Goal: Task Accomplishment & Management: Manage account settings

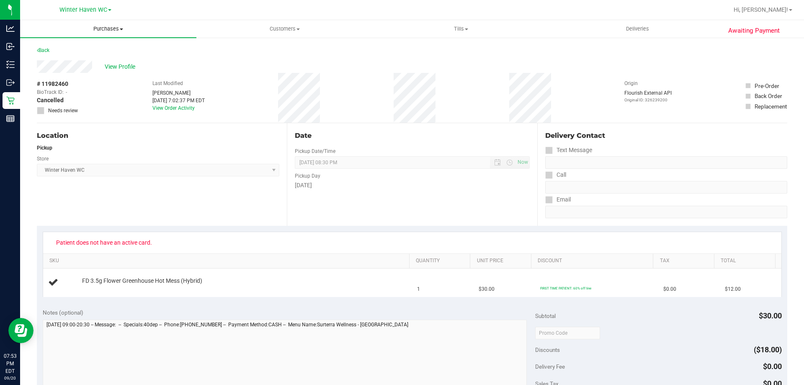
click at [102, 24] on uib-tab-heading "Purchases Summary of purchases Fulfillment All purchases" at bounding box center [108, 29] width 176 height 18
click at [55, 59] on span "Fulfillment" at bounding box center [46, 60] width 52 height 7
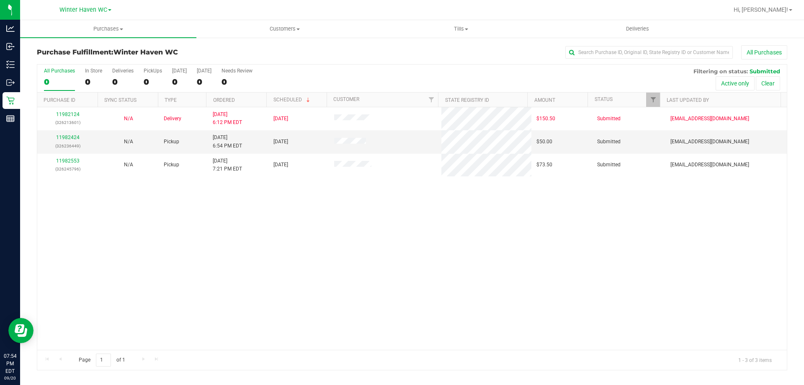
click at [250, 294] on div "11982124 (326213601) N/A Delivery [DATE] 6:12 PM EDT 9/22/2025 $150.50 Submitte…" at bounding box center [411, 228] width 749 height 242
click at [324, 288] on div "11982124 (326213601) N/A Delivery [DATE] 6:12 PM EDT 9/22/2025 $150.50 Submitte…" at bounding box center [411, 228] width 749 height 242
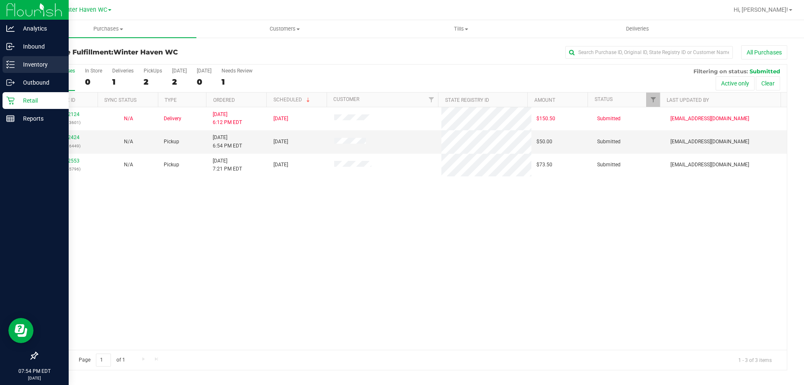
click at [8, 64] on icon at bounding box center [10, 64] width 8 height 8
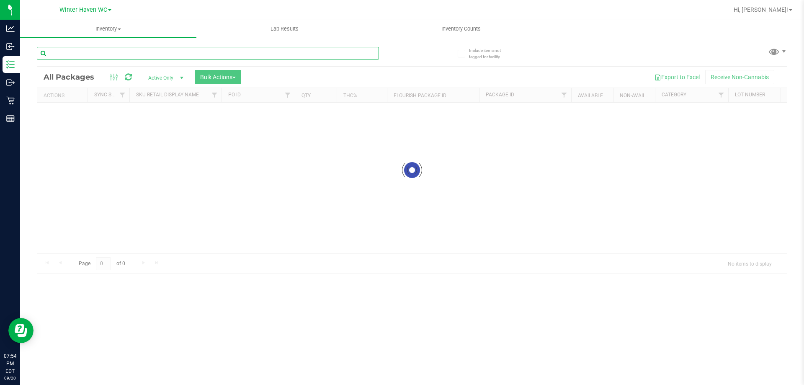
click at [87, 47] on input "text" at bounding box center [208, 53] width 342 height 13
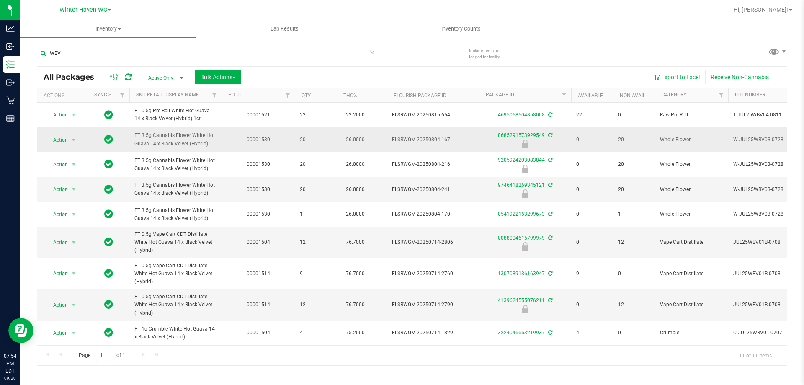
drag, startPoint x: 215, startPoint y: 142, endPoint x: 133, endPoint y: 140, distance: 82.1
click at [133, 140] on td "FT 3.5g Cannabis Flower White Hot Guava 14 x Black Velvet (Hybrid)" at bounding box center [175, 139] width 92 height 25
click at [73, 48] on input "WBV" at bounding box center [208, 53] width 342 height 13
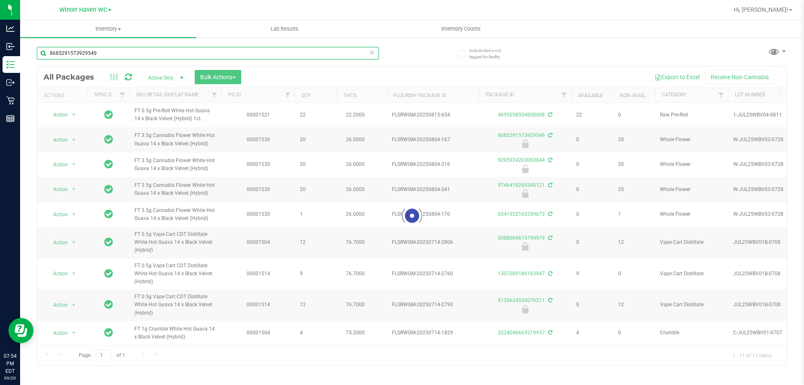
type input "8685291573929549"
click at [391, 54] on div "8685291573929549" at bounding box center [224, 52] width 375 height 27
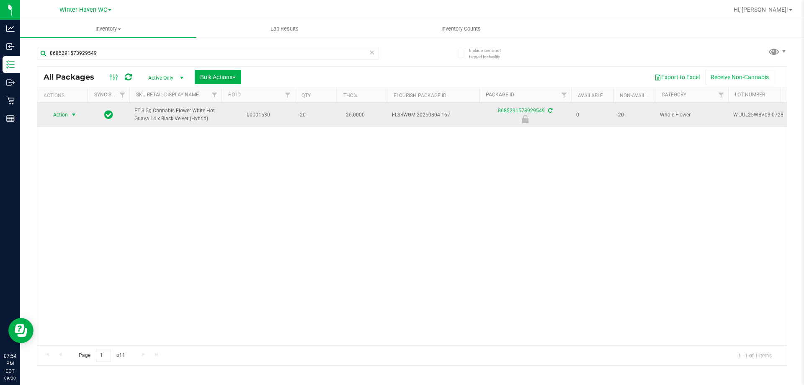
click at [57, 111] on span "Action" at bounding box center [57, 115] width 23 height 12
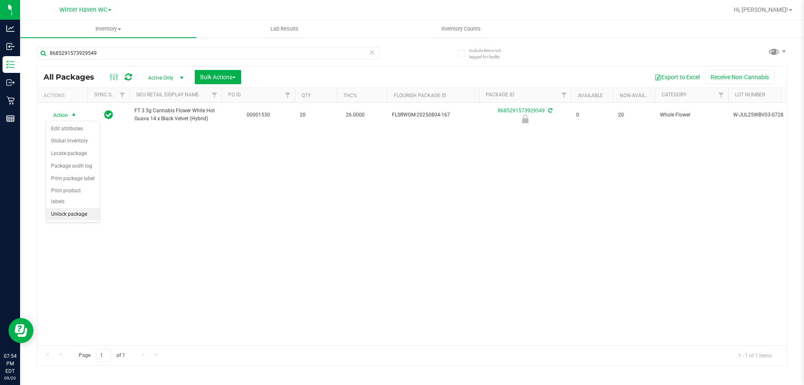
click at [72, 208] on li "Unlock package" at bounding box center [73, 214] width 54 height 13
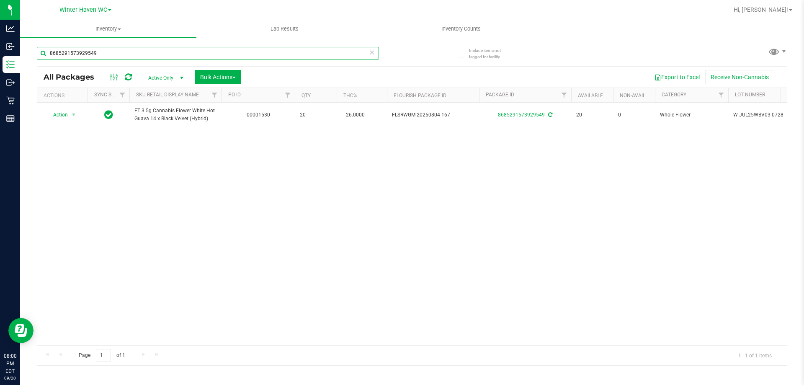
click at [93, 54] on input "8685291573929549" at bounding box center [208, 53] width 342 height 13
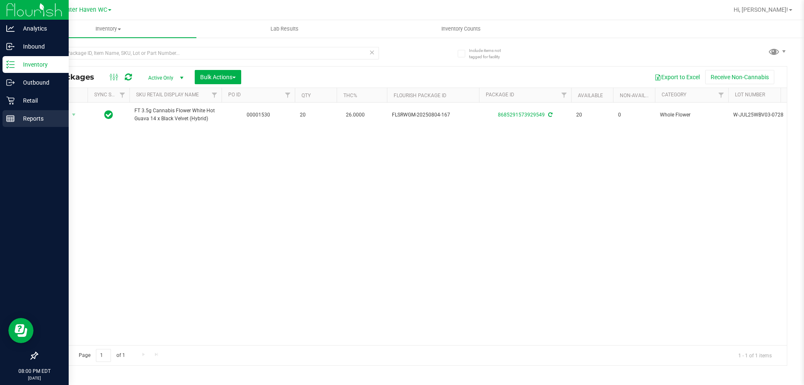
click at [18, 121] on p "Reports" at bounding box center [40, 118] width 50 height 10
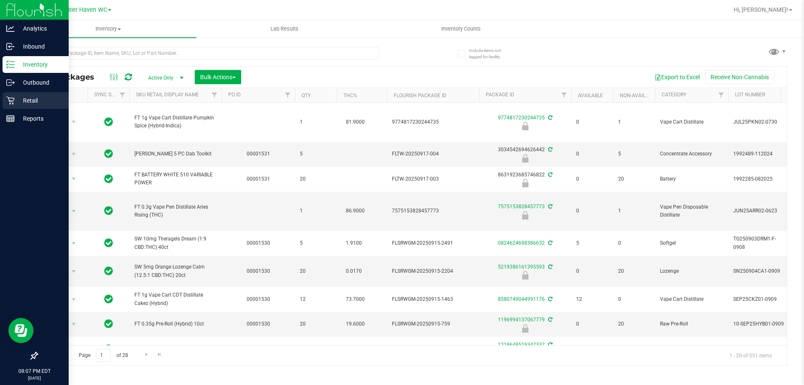
click at [4, 101] on div "Retail" at bounding box center [36, 100] width 66 height 17
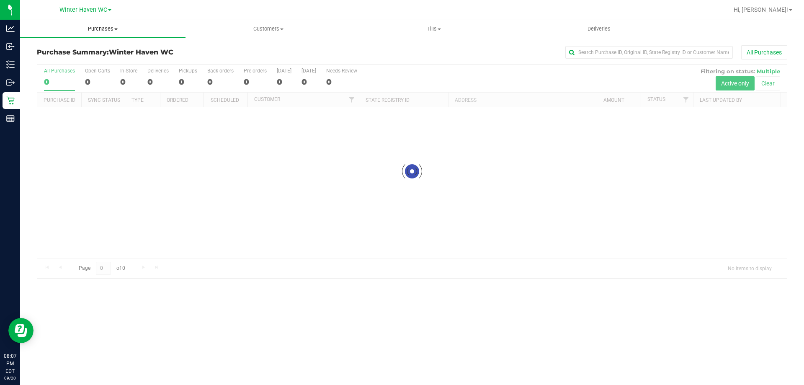
click at [110, 22] on uib-tab-heading "Purchases Summary of purchases Fulfillment All purchases" at bounding box center [102, 29] width 165 height 18
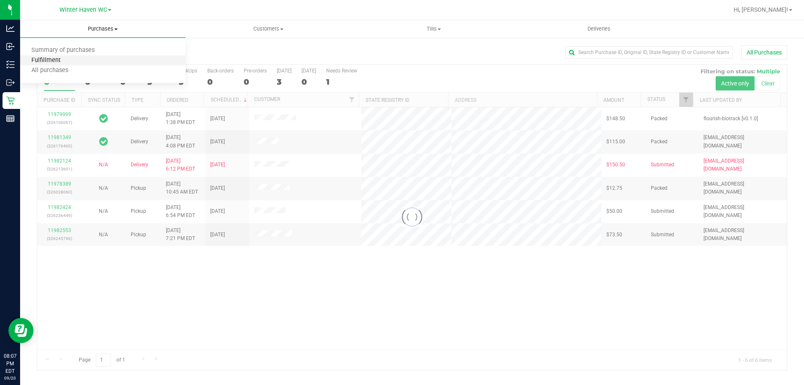
click at [50, 61] on span "Fulfillment" at bounding box center [46, 60] width 52 height 7
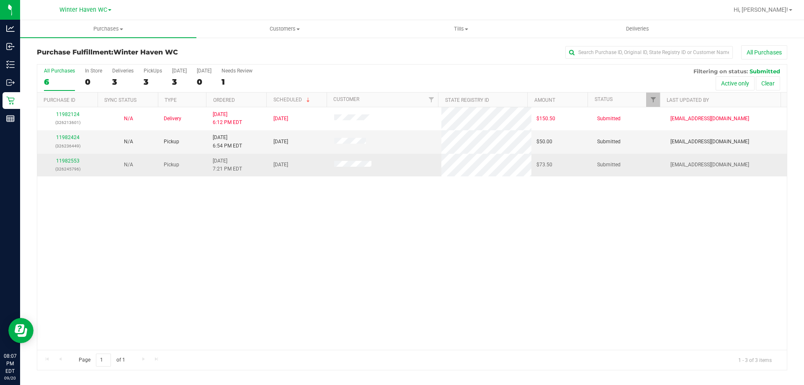
drag, startPoint x: 74, startPoint y: 164, endPoint x: 69, endPoint y: 155, distance: 10.5
click at [73, 163] on div "11982553 (326245796)" at bounding box center [67, 165] width 51 height 16
click at [69, 155] on td "11982553 (326245796)" at bounding box center [67, 165] width 61 height 23
click at [75, 159] on link "11982553" at bounding box center [67, 161] width 23 height 6
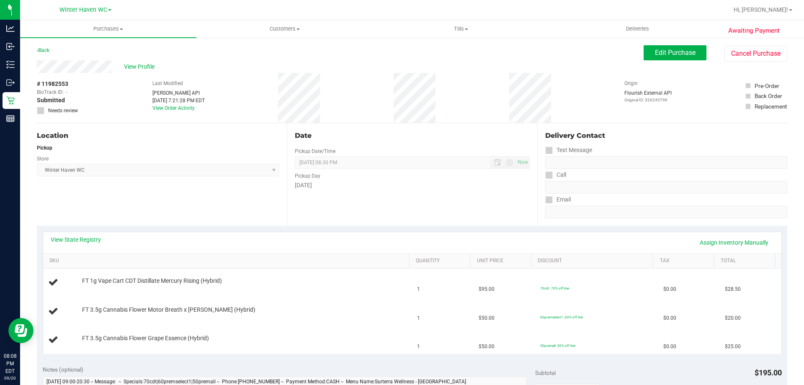
scroll to position [84, 0]
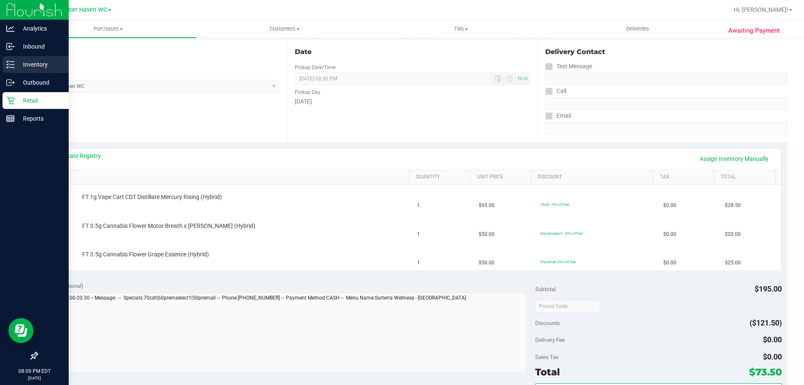
click at [14, 66] on icon at bounding box center [10, 64] width 8 height 8
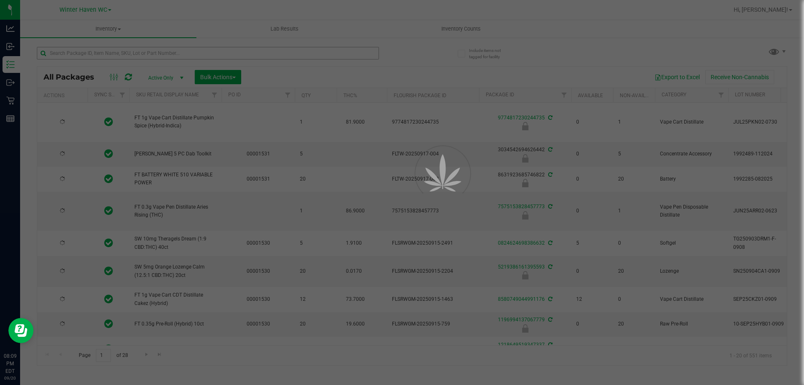
click at [82, 57] on div at bounding box center [402, 192] width 804 height 385
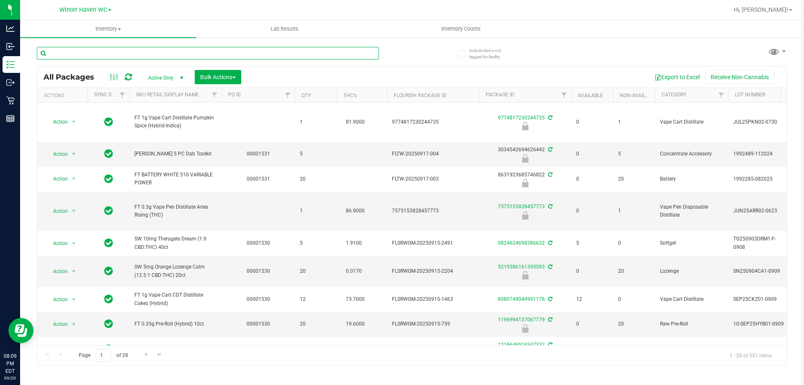
click at [81, 56] on input "text" at bounding box center [208, 53] width 342 height 13
type input "3358574194674674"
click at [383, 60] on div "Inventory All packages All inventory Waste log Create inventory Lab Results Inv…" at bounding box center [412, 202] width 784 height 365
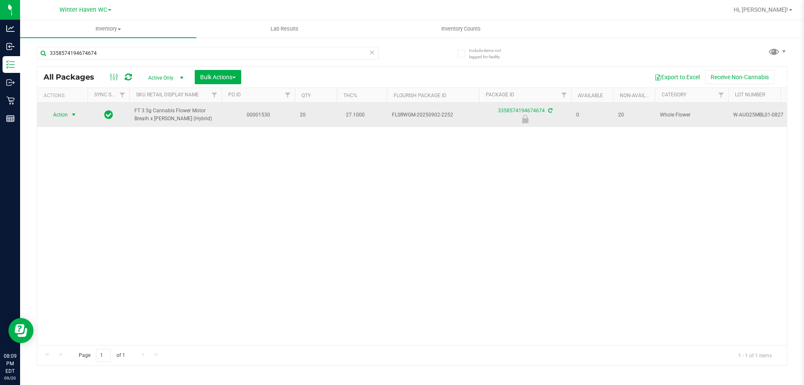
click at [70, 117] on span "select" at bounding box center [73, 114] width 7 height 7
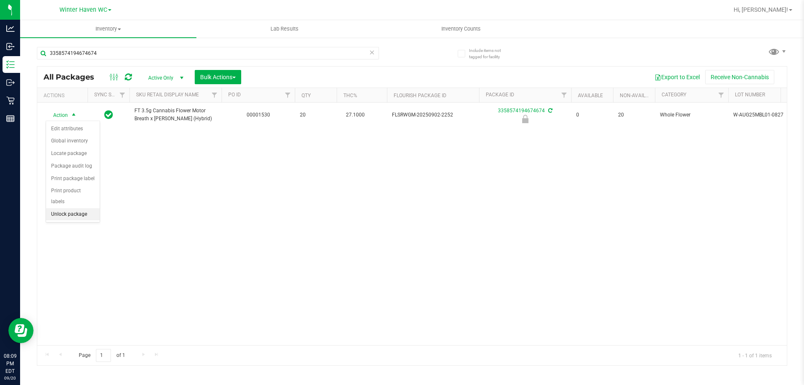
click at [84, 208] on li "Unlock package" at bounding box center [73, 214] width 54 height 13
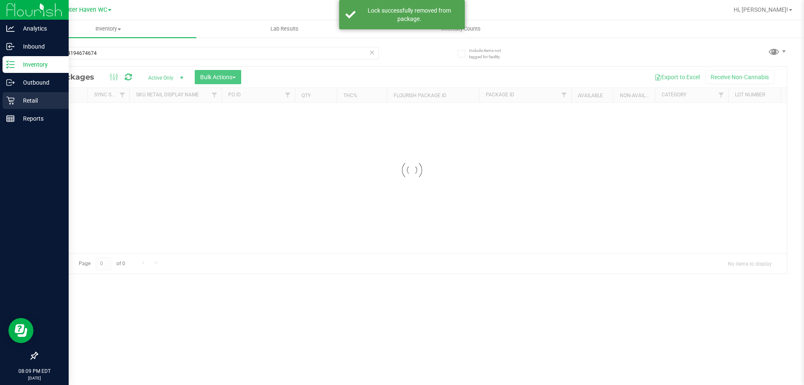
click at [9, 101] on icon at bounding box center [10, 100] width 8 height 8
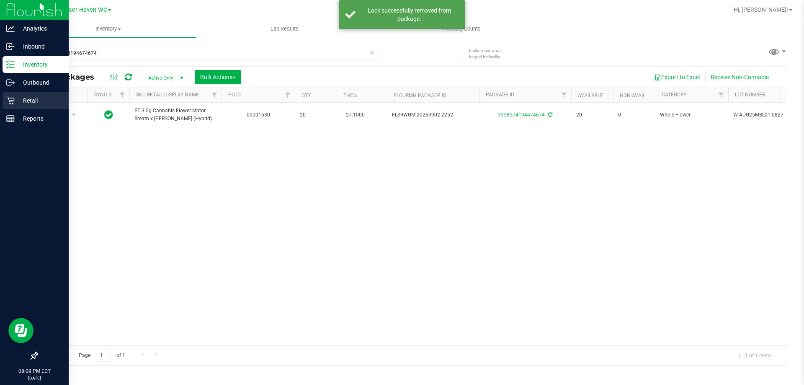
click at [1, 109] on link "Retail" at bounding box center [34, 101] width 69 height 18
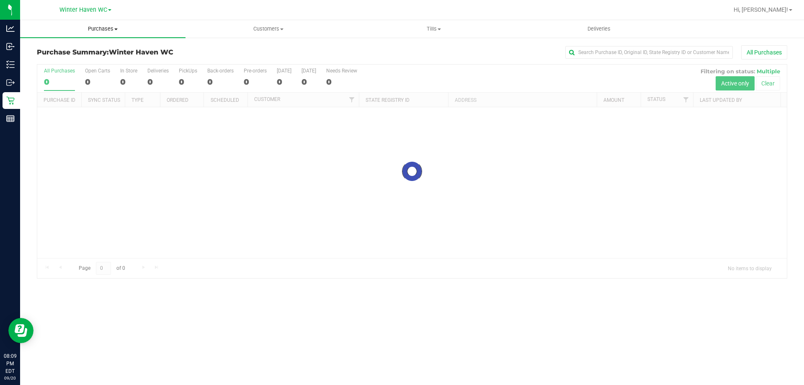
click at [85, 30] on span "Purchases" at bounding box center [102, 29] width 165 height 8
click at [39, 57] on span "Fulfillment" at bounding box center [46, 60] width 52 height 7
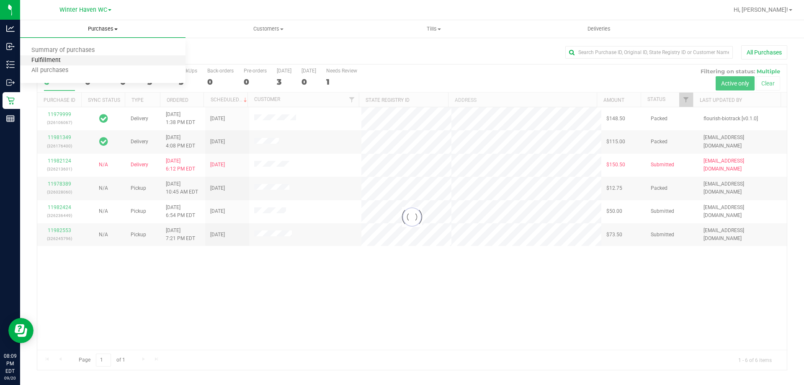
click at [39, 57] on span "Fulfillment" at bounding box center [46, 60] width 52 height 7
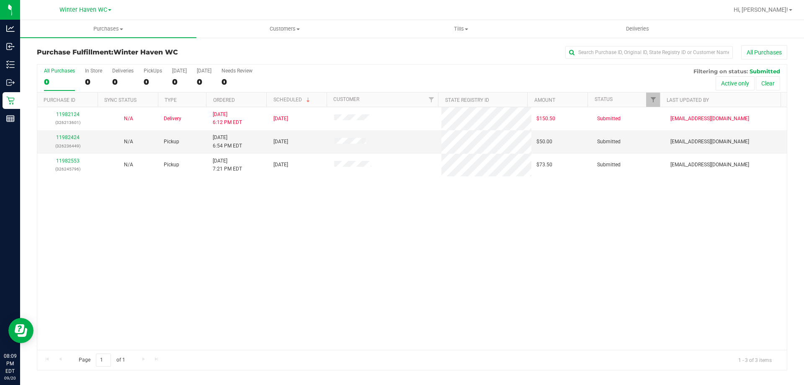
click at [188, 200] on div "11982124 (326213601) N/A Delivery [DATE] 6:12 PM EDT 9/22/2025 $150.50 Submitte…" at bounding box center [411, 228] width 749 height 242
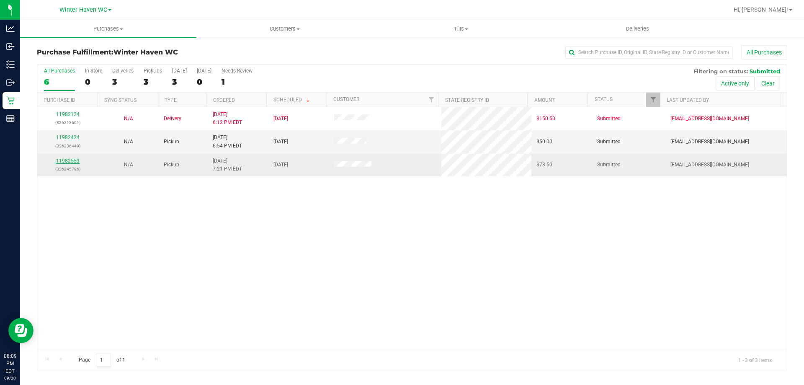
click at [69, 159] on link "11982553" at bounding box center [67, 161] width 23 height 6
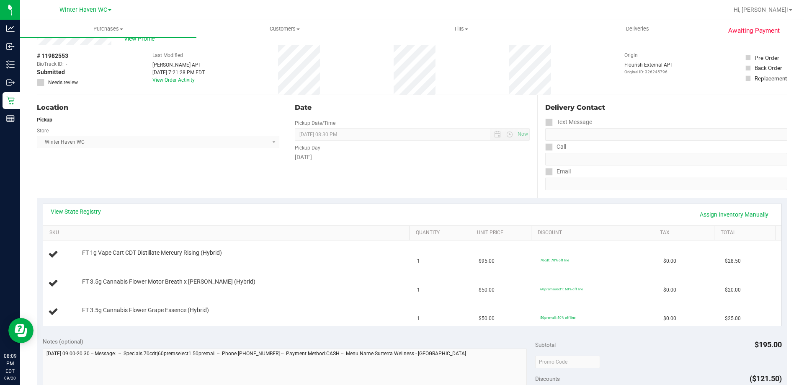
scroll to position [42, 0]
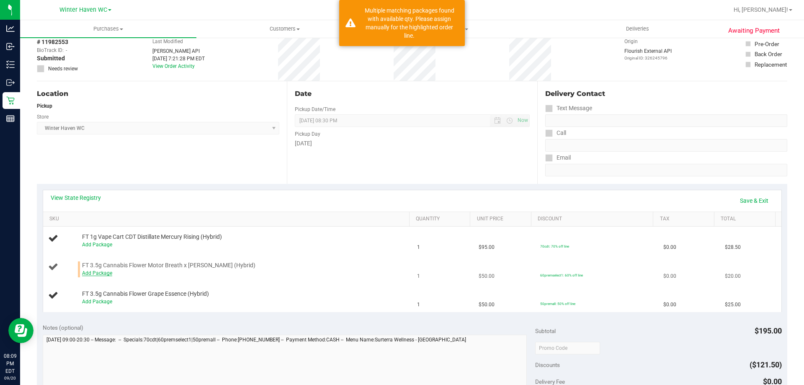
click at [92, 271] on link "Add Package" at bounding box center [97, 273] width 30 height 6
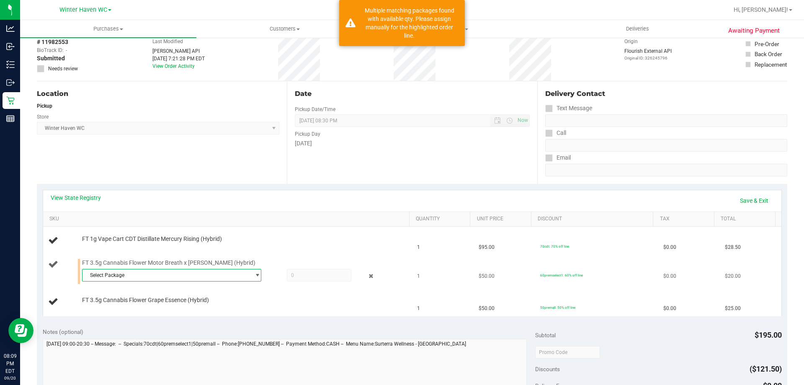
click at [137, 276] on span "Select Package" at bounding box center [166, 275] width 168 height 12
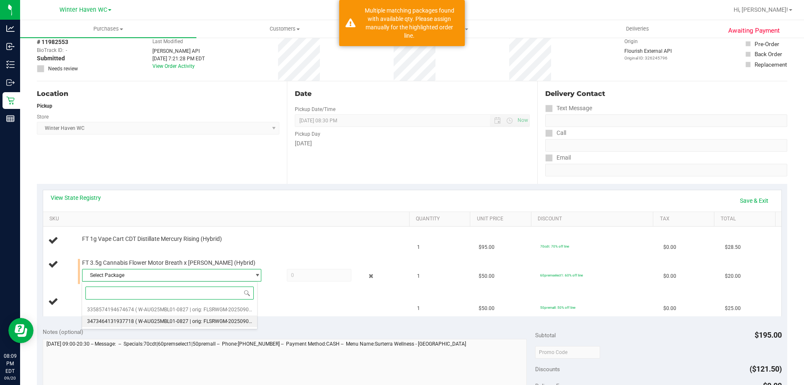
click at [165, 318] on span "( W-AUG25MBL01-0827 | orig: FLSRWGM-20250902-2033 )" at bounding box center [201, 321] width 132 height 6
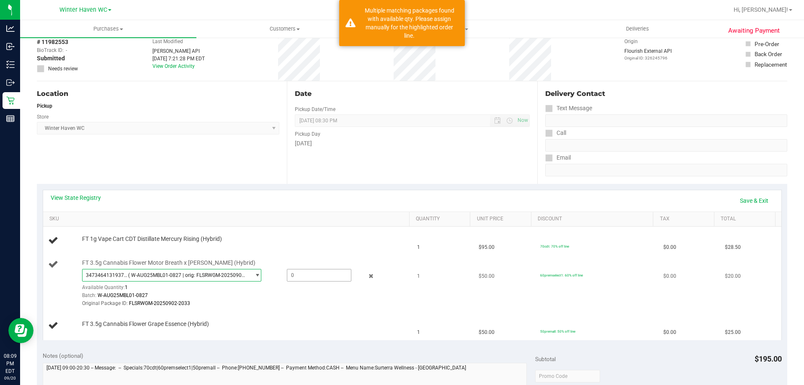
click at [287, 277] on span at bounding box center [319, 275] width 64 height 13
type input "1"
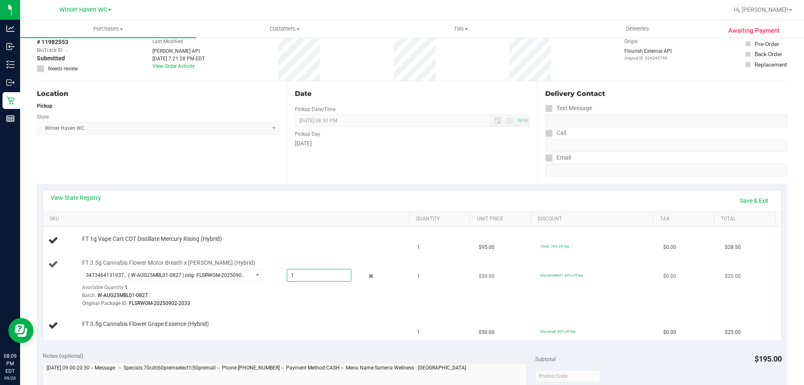
type input "1.0000"
click at [274, 296] on div "Batch: W-AUG25MBL01-0827" at bounding box center [243, 295] width 323 height 8
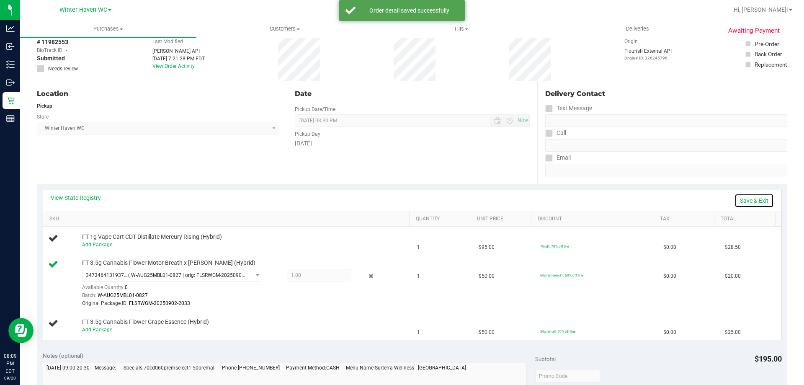
click at [735, 202] on link "Save & Exit" at bounding box center [753, 200] width 39 height 14
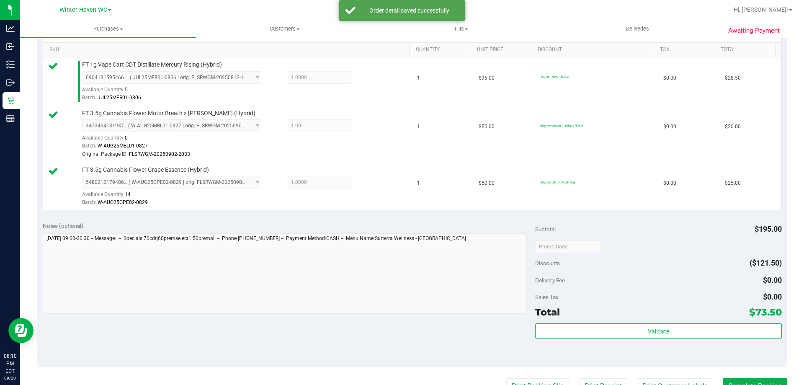
scroll to position [251, 0]
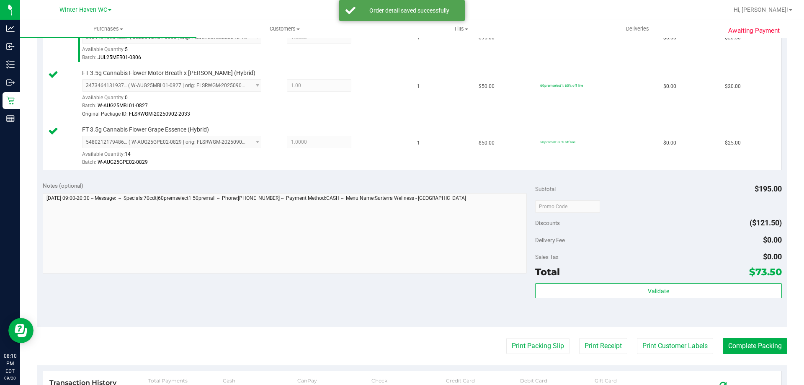
click at [567, 271] on div "Total $73.50" at bounding box center [658, 271] width 246 height 15
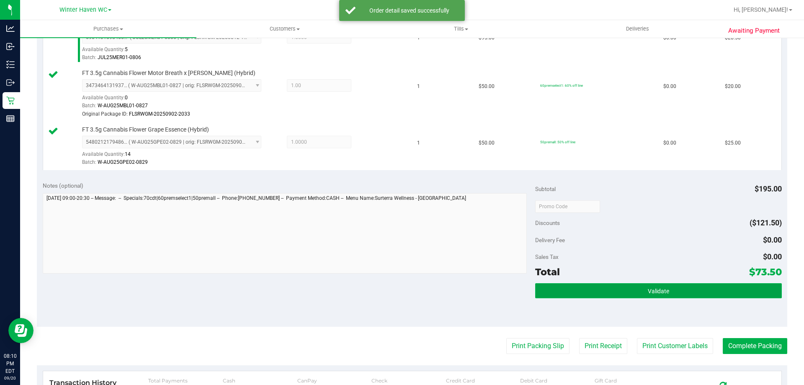
click at [567, 287] on button "Validate" at bounding box center [658, 290] width 246 height 15
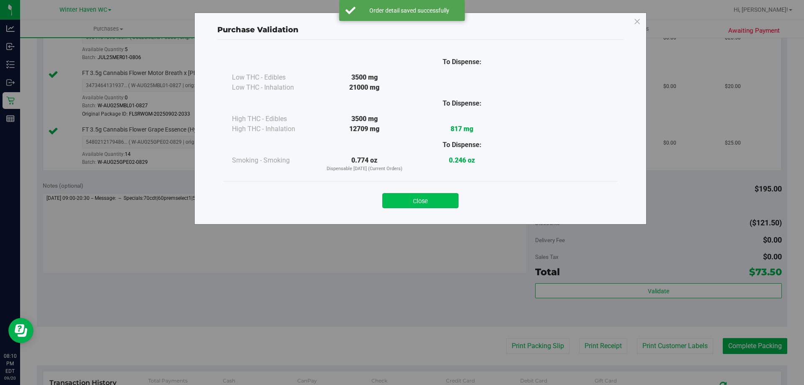
click at [402, 198] on button "Close" at bounding box center [420, 200] width 76 height 15
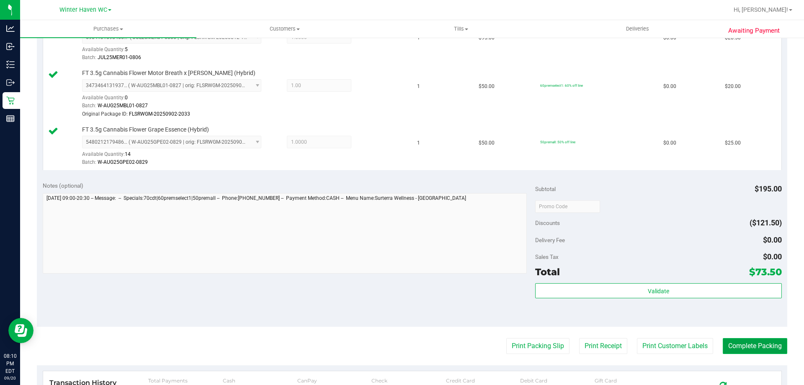
click at [754, 347] on button "Complete Packing" at bounding box center [755, 346] width 64 height 16
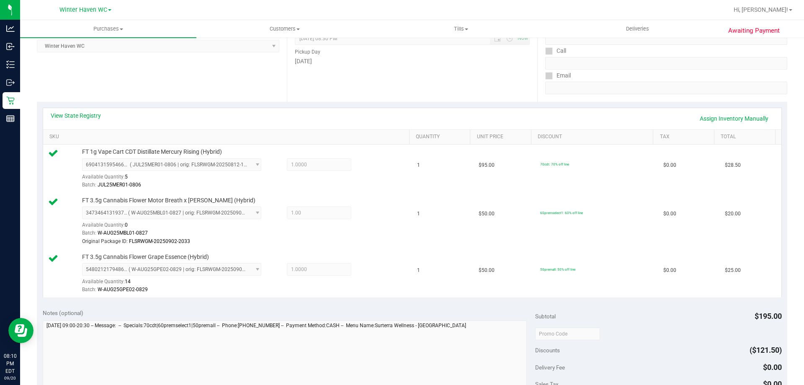
scroll to position [0, 0]
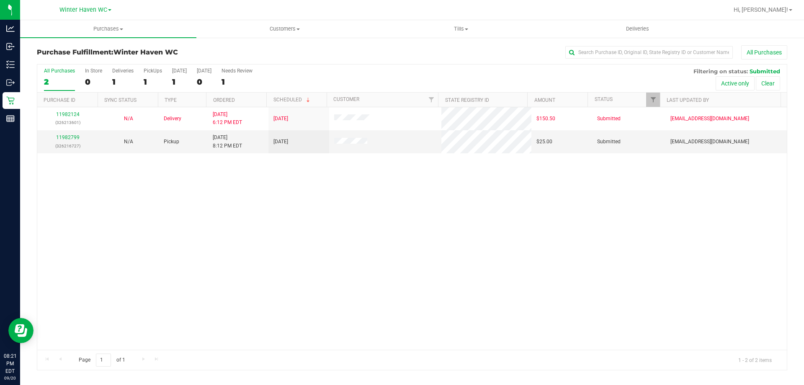
click at [121, 187] on div "11982124 (326213601) N/A Delivery [DATE] 6:12 PM EDT 9/22/2025 $150.50 Submitte…" at bounding box center [411, 228] width 749 height 242
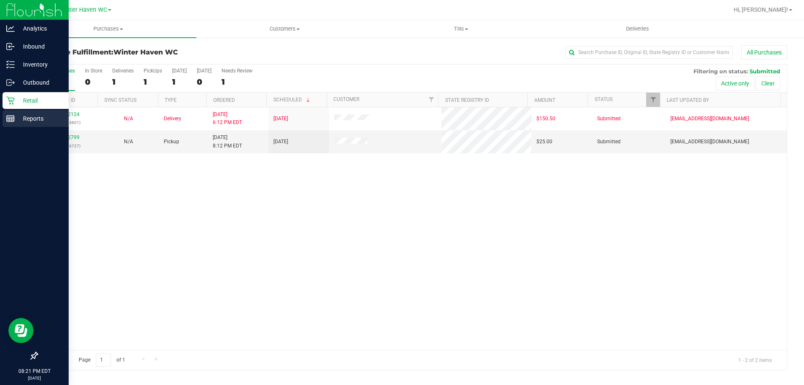
click at [15, 116] on p "Reports" at bounding box center [40, 118] width 50 height 10
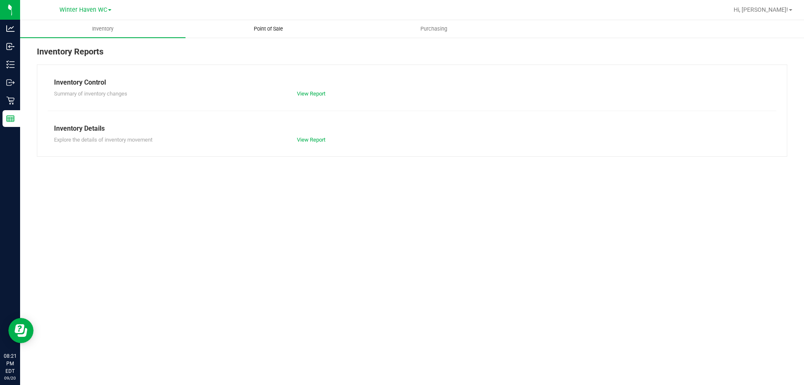
click at [265, 36] on uib-tab-heading "Point of Sale" at bounding box center [268, 29] width 165 height 17
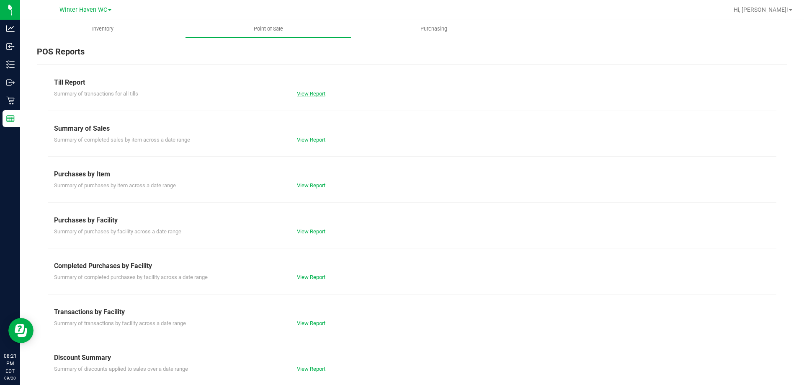
click at [301, 93] on link "View Report" at bounding box center [311, 93] width 28 height 6
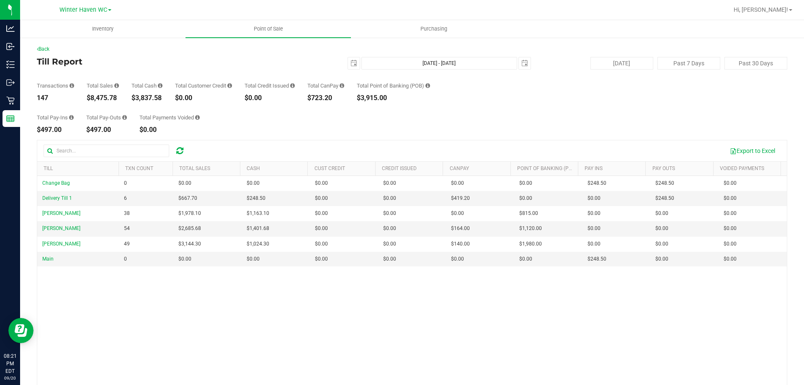
click at [602, 98] on div "Transactions 147 Total Sales $8,475.78 Total Cash $3,837.58 Total Customer Cred…" at bounding box center [412, 86] width 750 height 32
click at [420, 314] on div "Change Bag 0 $0.00 $0.00 $0.00 $0.00 $0.00 $0.00 $0.00 $0.00 $0.00 $0.00 $0.00 …" at bounding box center [411, 297] width 749 height 242
click at [282, 131] on div "Total Pay-Ins $497.00 Total Pay-Outs $497.00 Total Payments Voided $0.00" at bounding box center [412, 117] width 750 height 32
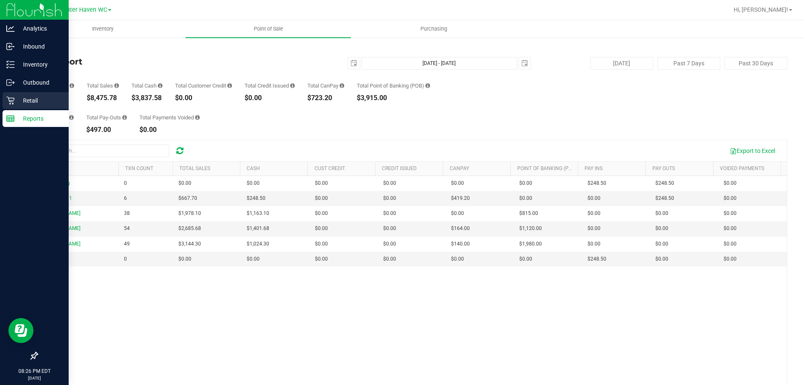
click at [15, 101] on p "Retail" at bounding box center [40, 100] width 50 height 10
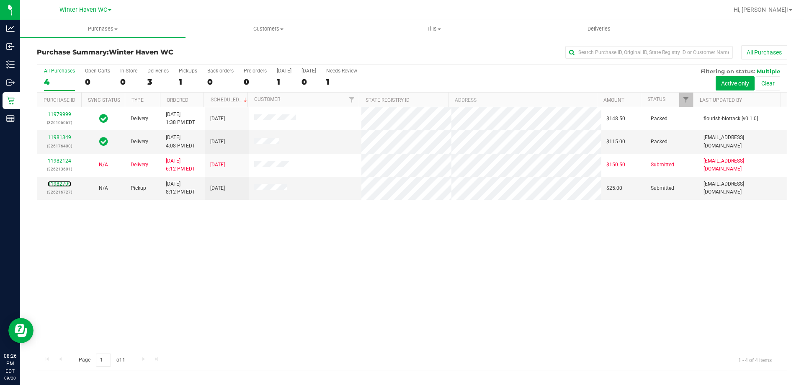
click at [64, 184] on link "11982799" at bounding box center [59, 184] width 23 height 6
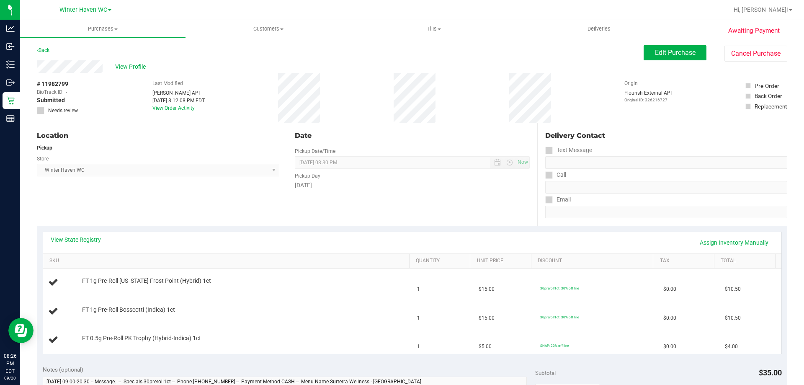
click at [471, 221] on div "Date Pickup Date/Time [DATE] Now [DATE] 08:30 PM Now Pickup Day [DATE]" at bounding box center [412, 174] width 250 height 103
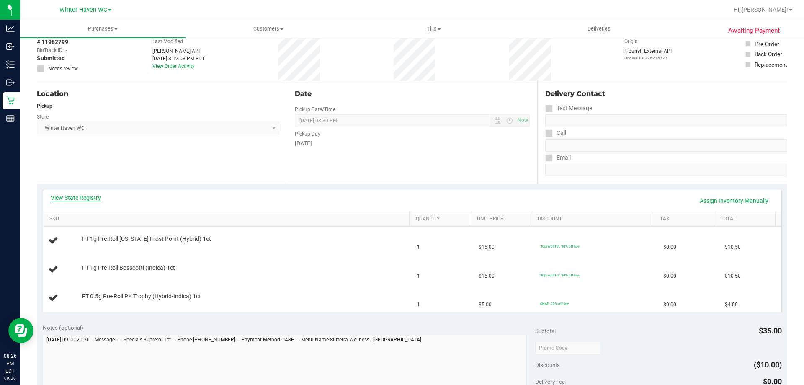
click at [64, 200] on link "View State Registry" at bounding box center [76, 197] width 50 height 8
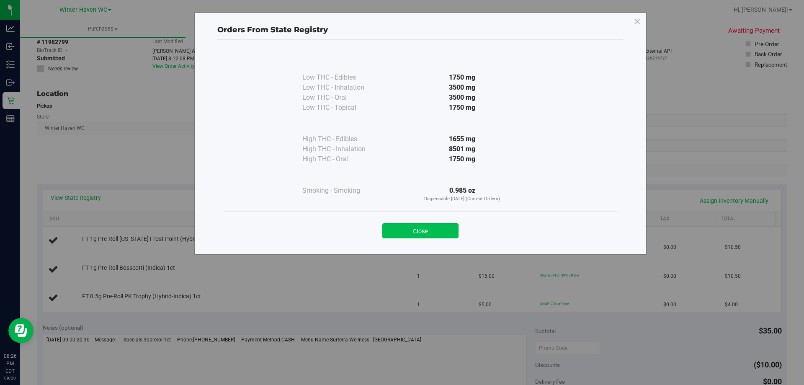
click at [408, 228] on button "Close" at bounding box center [420, 230] width 76 height 15
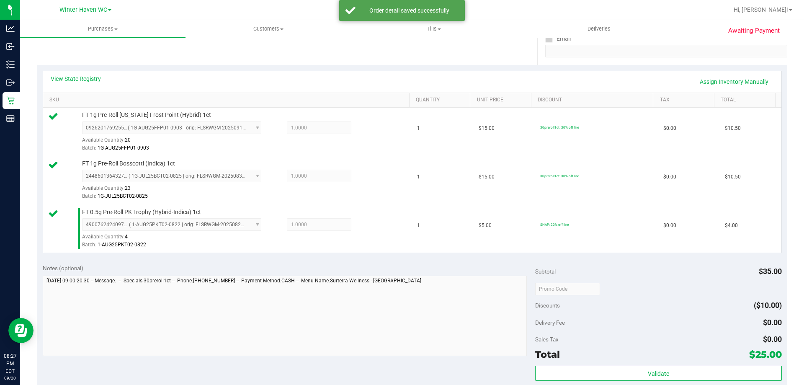
scroll to position [209, 0]
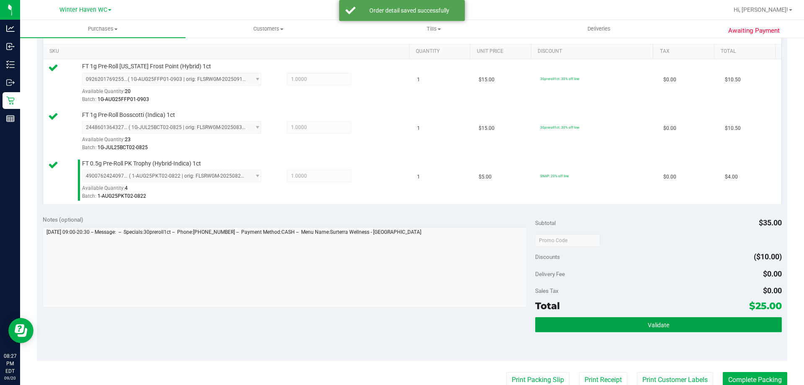
click at [667, 327] on button "Validate" at bounding box center [658, 324] width 246 height 15
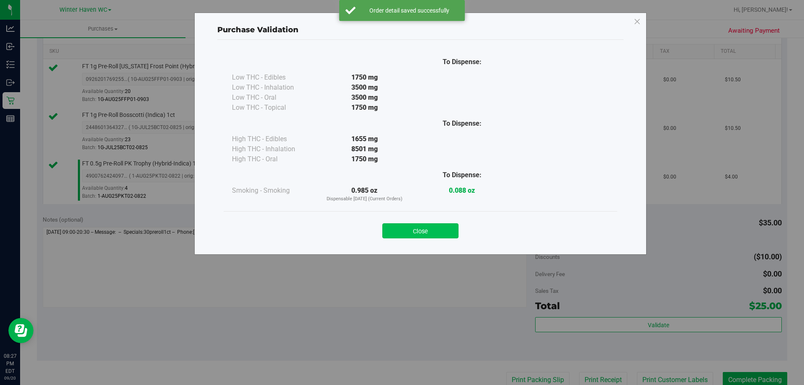
click at [428, 235] on button "Close" at bounding box center [420, 230] width 76 height 15
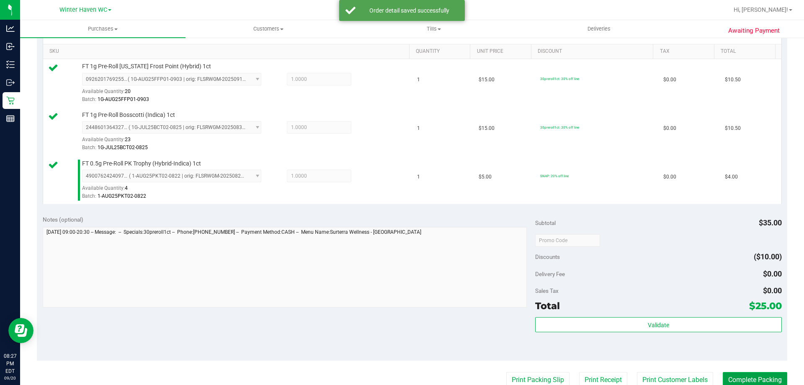
click at [764, 381] on button "Complete Packing" at bounding box center [755, 380] width 64 height 16
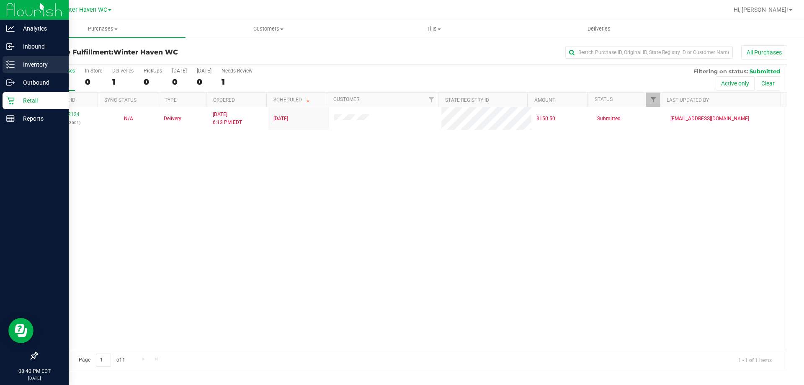
click at [34, 66] on p "Inventory" at bounding box center [40, 64] width 50 height 10
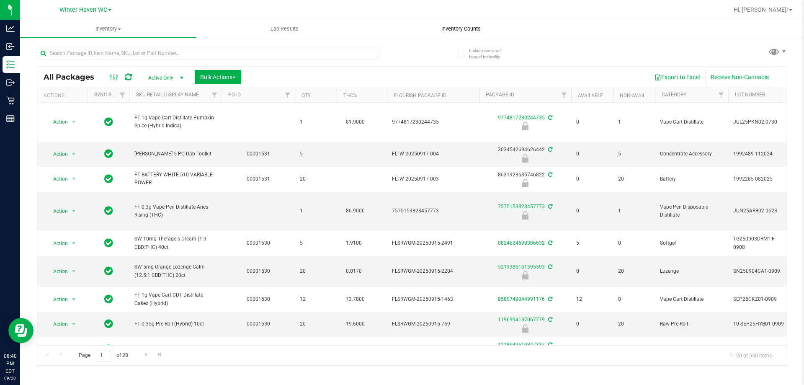
click at [469, 32] on span "Inventory Counts" at bounding box center [461, 29] width 62 height 8
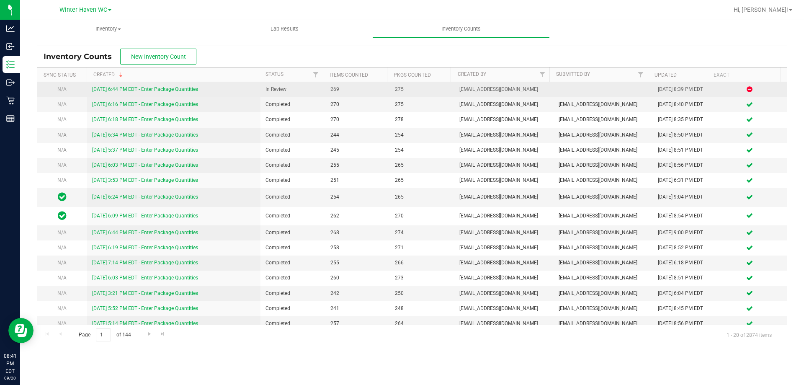
click at [175, 91] on link "[DATE] 6:44 PM EDT - Enter Package Quantities" at bounding box center [145, 89] width 106 height 6
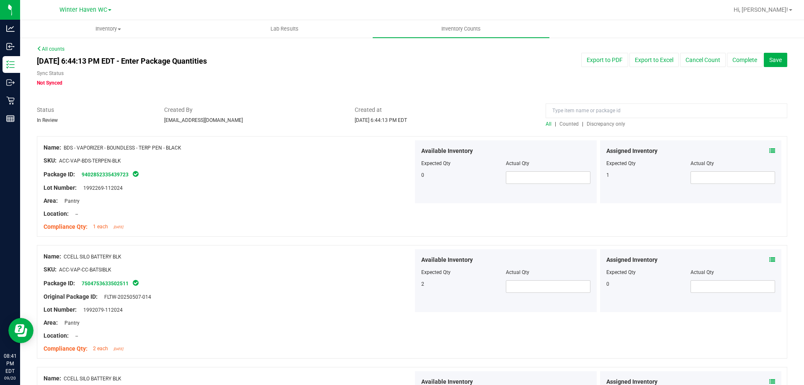
click at [593, 124] on span "Discrepancy only" at bounding box center [606, 124] width 39 height 6
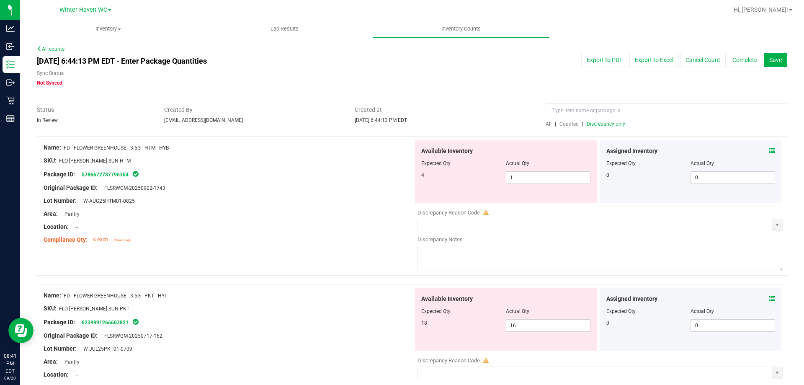
click at [769, 149] on icon at bounding box center [772, 151] width 6 height 6
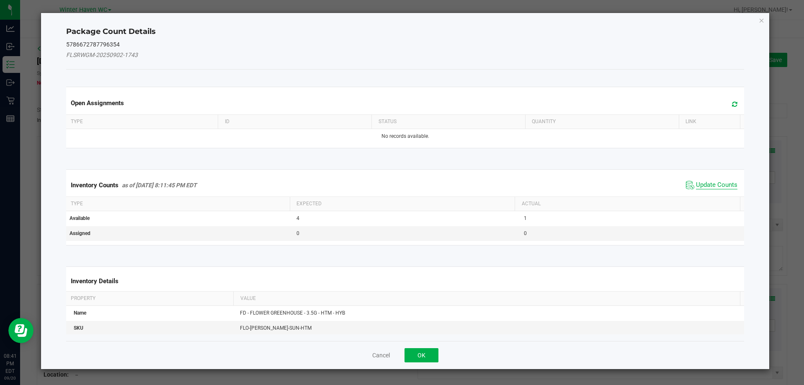
click at [696, 185] on span "Update Counts" at bounding box center [716, 185] width 41 height 8
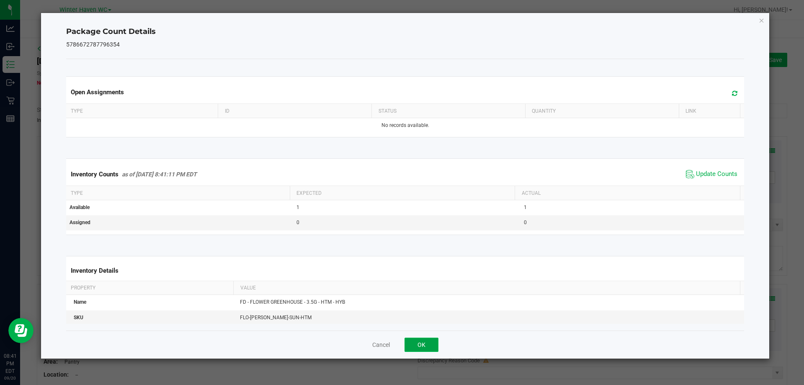
click at [426, 342] on button "OK" at bounding box center [421, 344] width 34 height 14
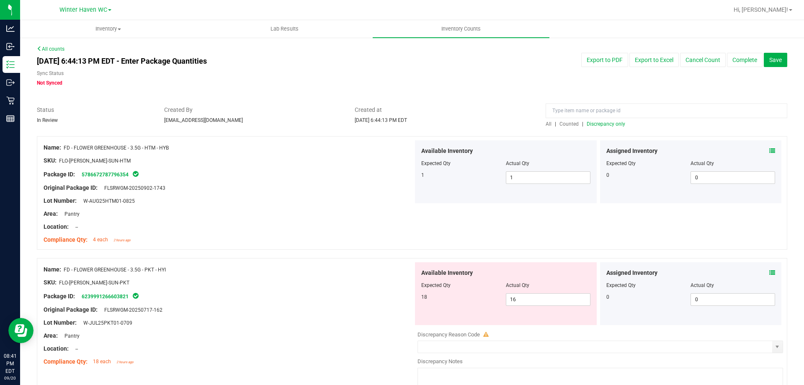
click at [769, 272] on icon at bounding box center [772, 273] width 6 height 6
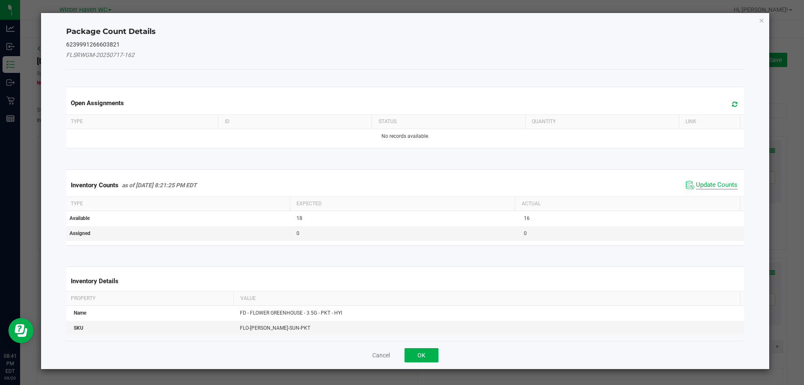
click at [707, 184] on span "Update Counts" at bounding box center [716, 185] width 41 height 8
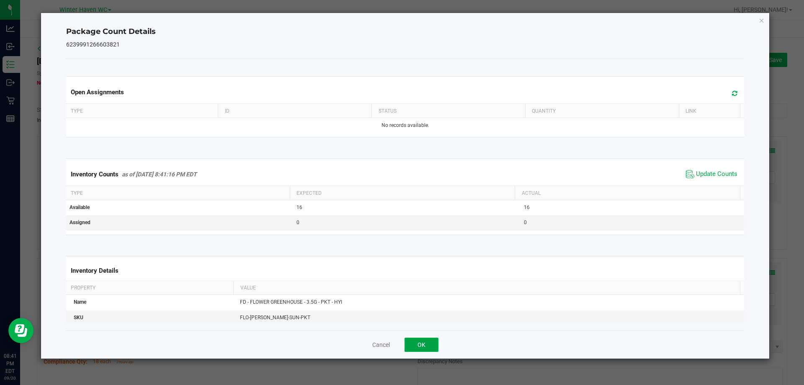
click at [416, 340] on button "OK" at bounding box center [421, 344] width 34 height 14
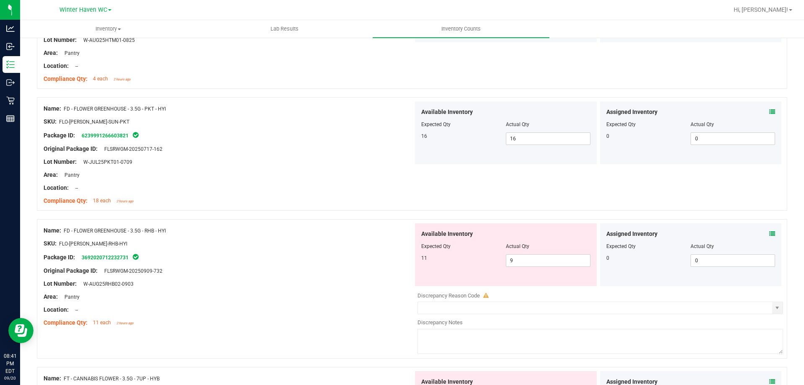
scroll to position [167, 0]
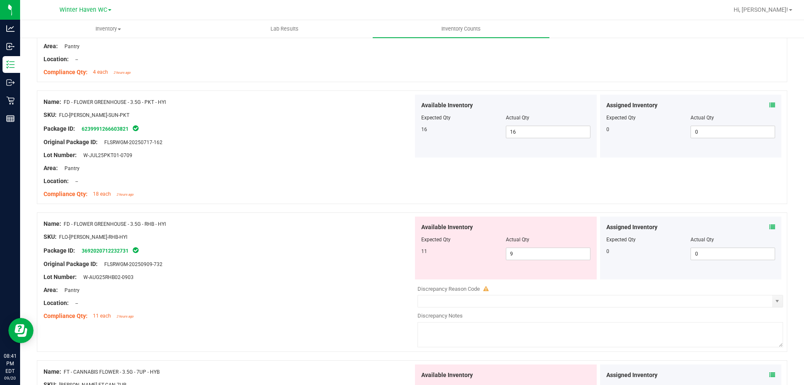
click at [769, 227] on icon at bounding box center [772, 227] width 6 height 6
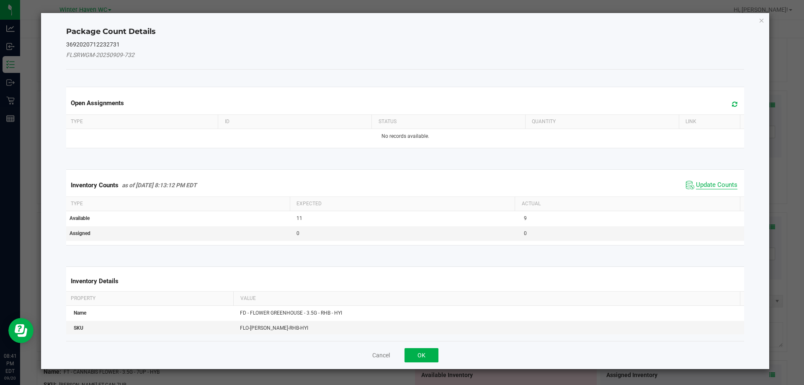
click at [717, 182] on span "Update Counts" at bounding box center [716, 185] width 41 height 8
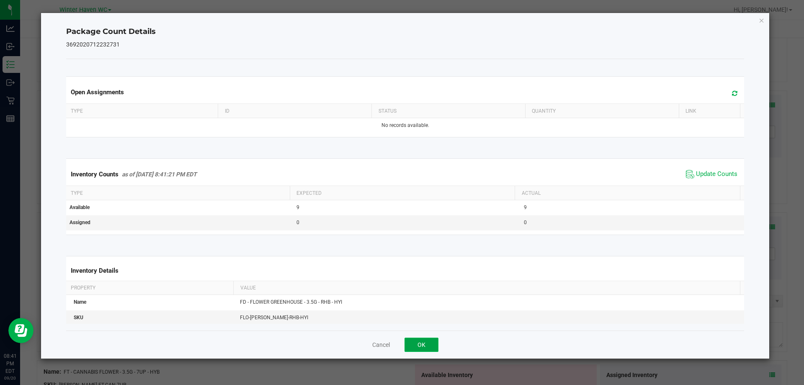
click at [417, 341] on button "OK" at bounding box center [421, 344] width 34 height 14
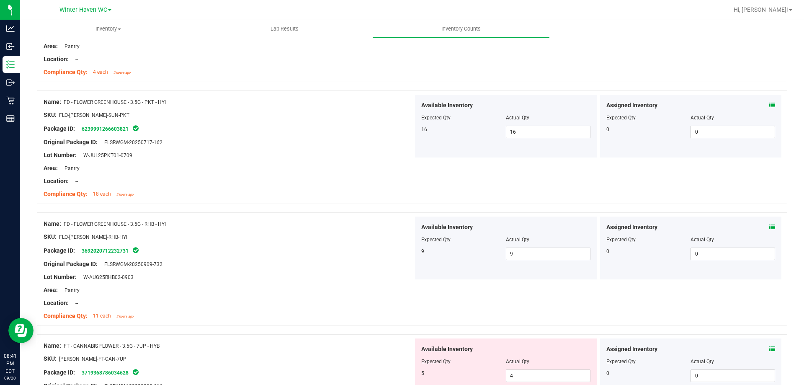
click at [769, 350] on icon at bounding box center [772, 349] width 6 height 6
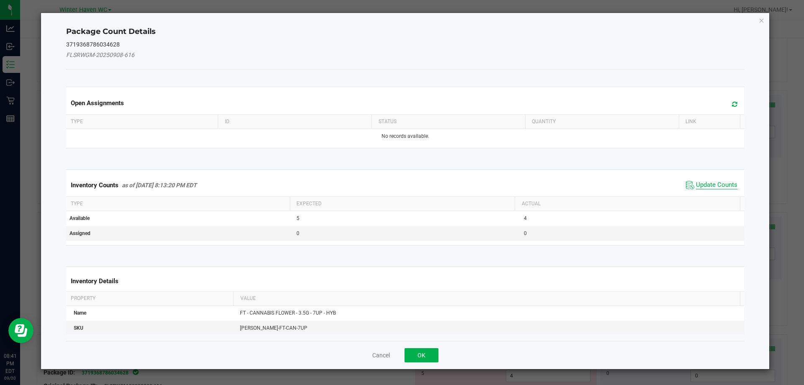
click at [702, 187] on span "Update Counts" at bounding box center [716, 185] width 41 height 8
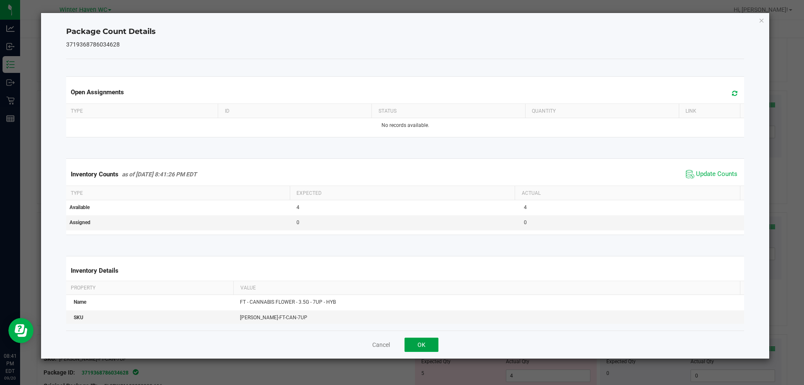
drag, startPoint x: 428, startPoint y: 343, endPoint x: 643, endPoint y: 312, distance: 217.4
click at [427, 343] on button "OK" at bounding box center [421, 344] width 34 height 14
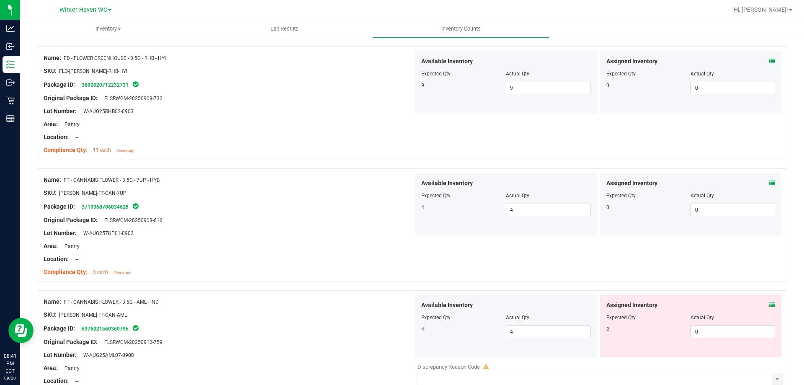
scroll to position [335, 0]
click at [769, 304] on icon at bounding box center [772, 303] width 6 height 6
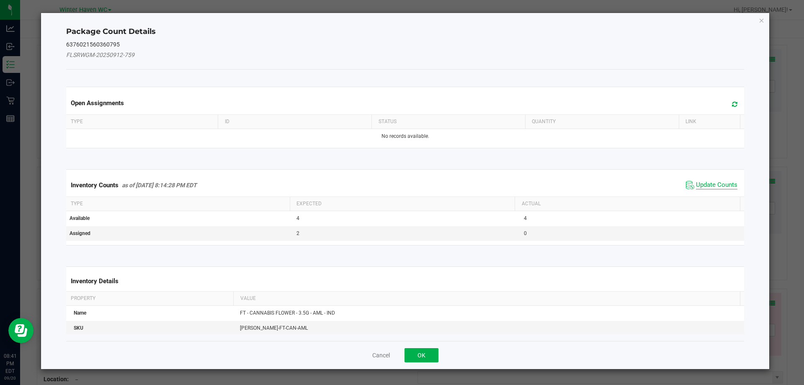
click at [696, 182] on span "Update Counts" at bounding box center [716, 185] width 41 height 8
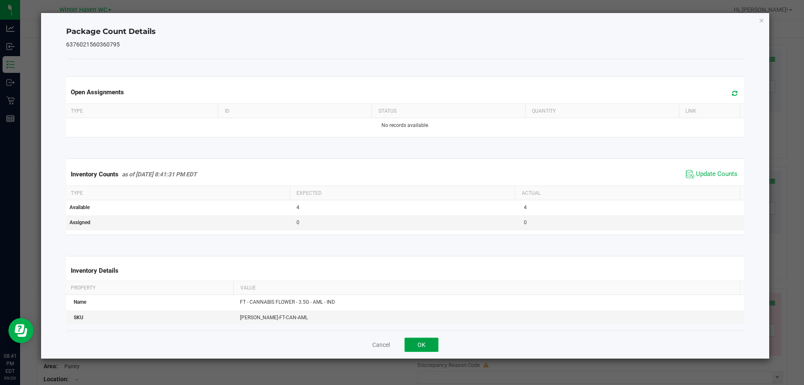
click at [415, 348] on button "OK" at bounding box center [421, 344] width 34 height 14
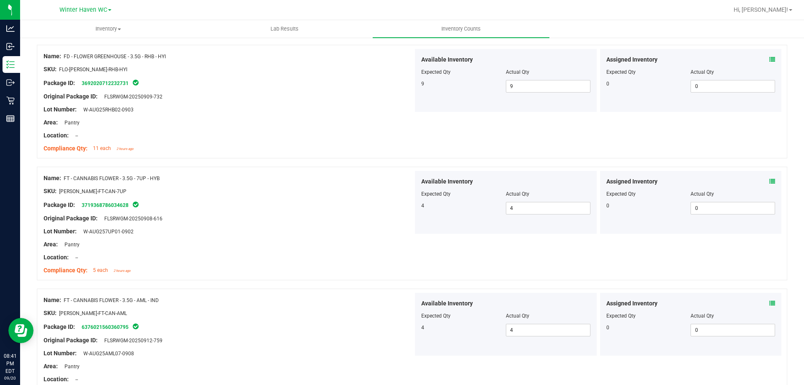
scroll to position [502, 0]
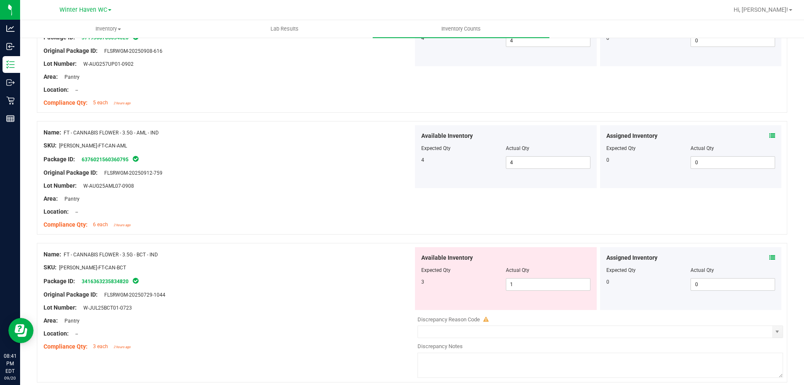
click at [769, 256] on icon at bounding box center [772, 258] width 6 height 6
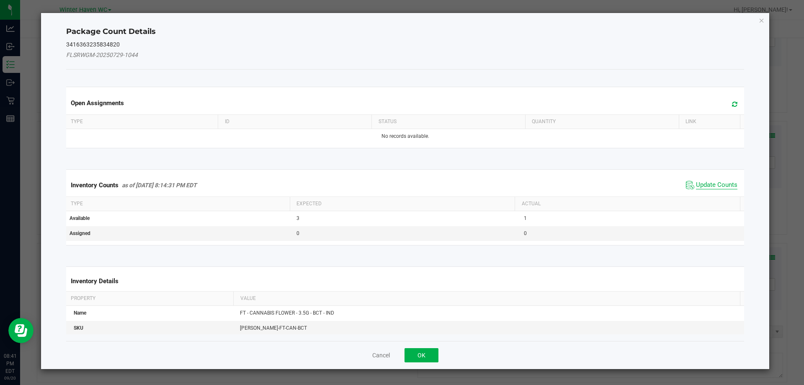
click at [712, 183] on span "Update Counts" at bounding box center [716, 185] width 41 height 8
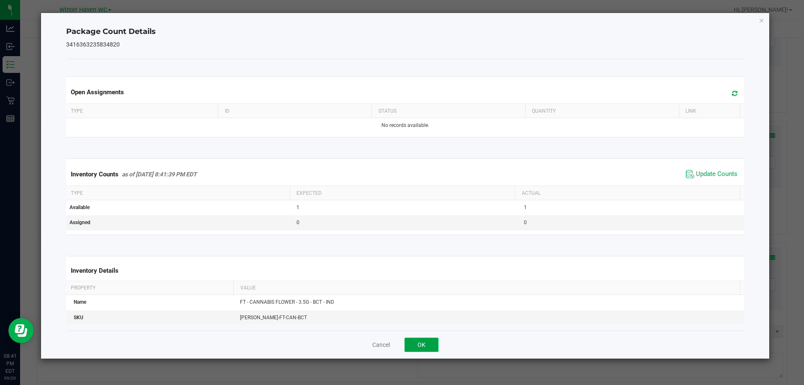
click at [421, 344] on button "OK" at bounding box center [421, 344] width 34 height 14
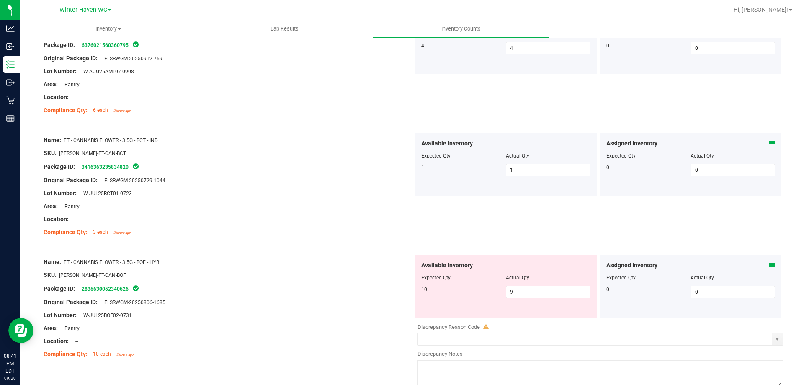
scroll to position [754, 0]
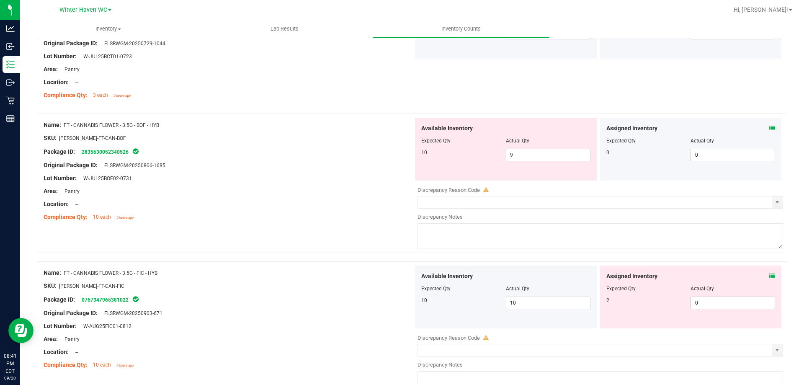
click at [769, 130] on icon at bounding box center [772, 128] width 6 height 6
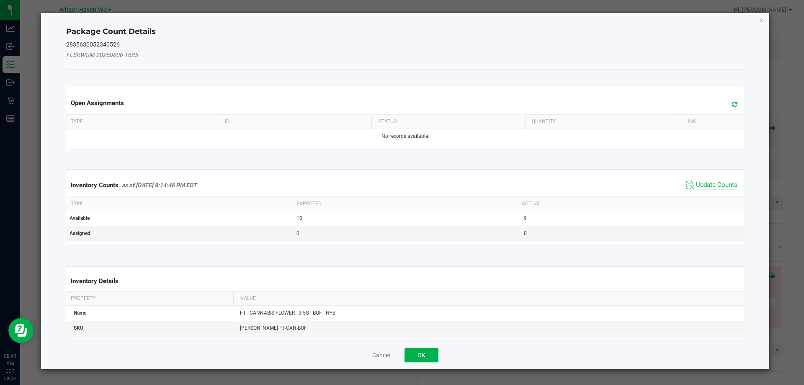
click at [706, 186] on span "Update Counts" at bounding box center [716, 185] width 41 height 8
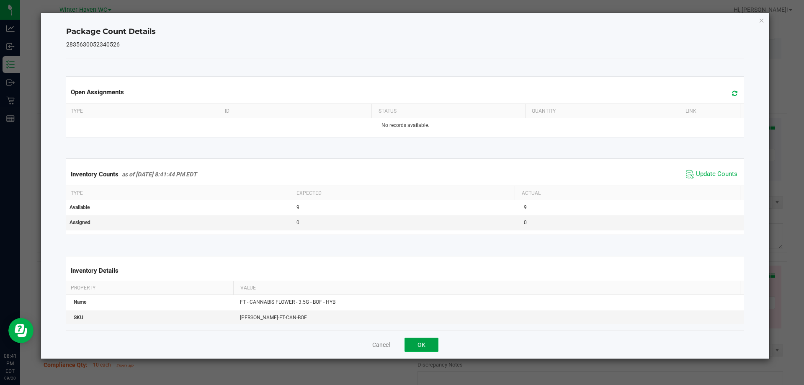
click at [414, 345] on button "OK" at bounding box center [421, 344] width 34 height 14
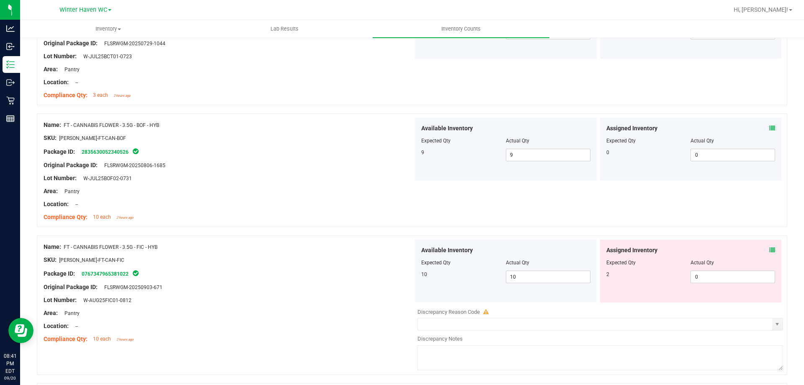
click at [769, 249] on icon at bounding box center [772, 250] width 6 height 6
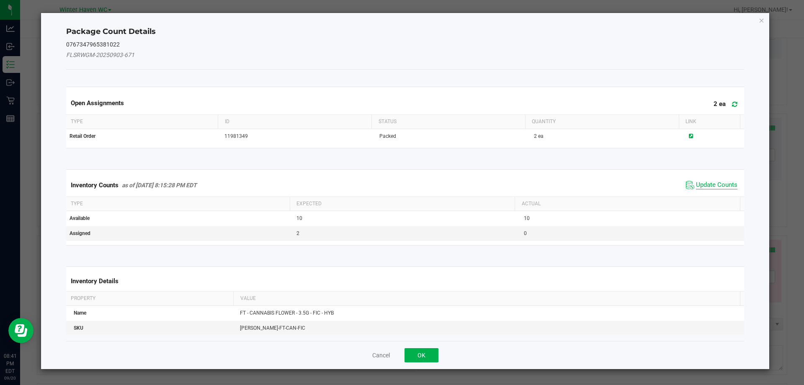
click at [708, 185] on span "Update Counts" at bounding box center [716, 185] width 41 height 8
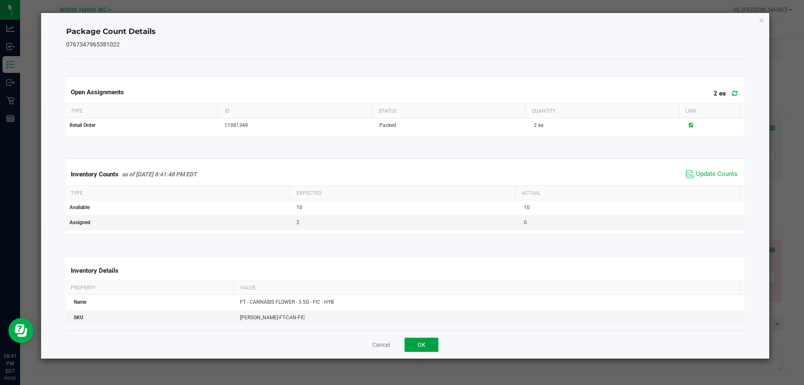
click at [416, 345] on button "OK" at bounding box center [421, 344] width 34 height 14
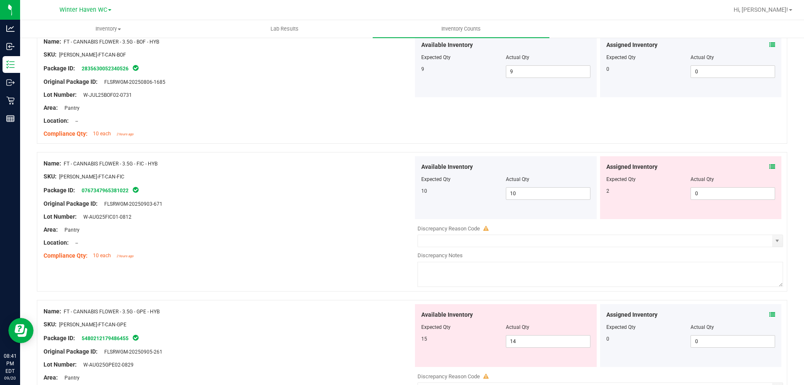
scroll to position [837, 0]
drag, startPoint x: 708, startPoint y: 195, endPoint x: 670, endPoint y: 195, distance: 37.7
click at [670, 195] on div "2 0 0" at bounding box center [690, 193] width 169 height 13
type input "2"
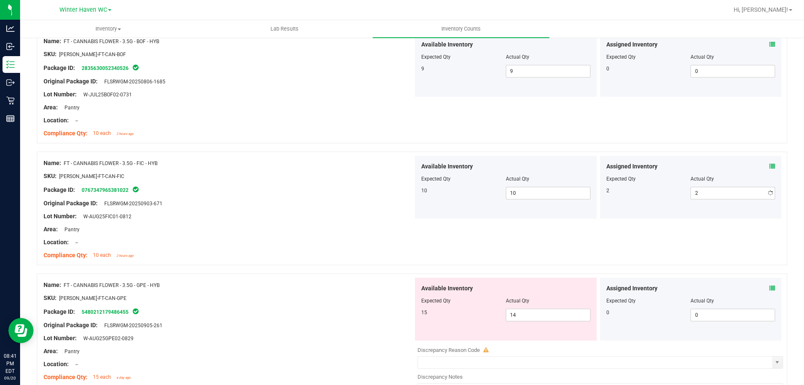
click at [369, 262] on div "Name: FT - CANNABIS FLOWER - 3.5G - FIC - HYB SKU: [PERSON_NAME]-FT-CAN-FIC Pac…" at bounding box center [229, 209] width 370 height 107
click at [769, 285] on icon at bounding box center [772, 288] width 6 height 6
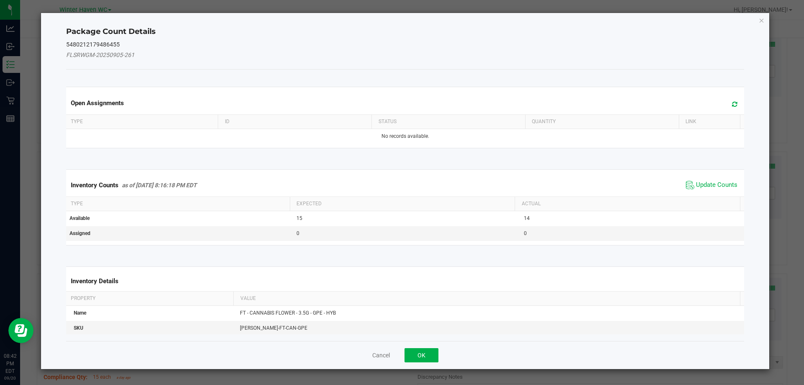
click at [710, 179] on span "Update Counts" at bounding box center [712, 185] width 56 height 13
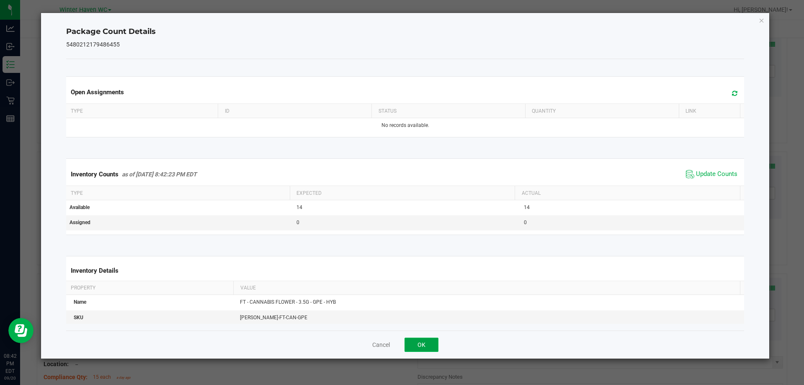
click at [420, 345] on button "OK" at bounding box center [421, 344] width 34 height 14
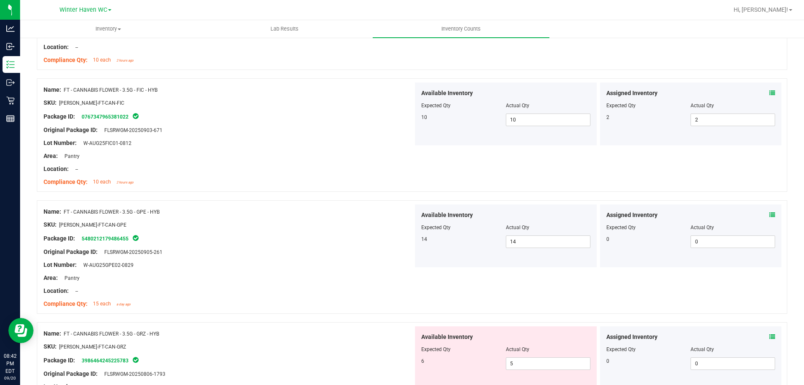
scroll to position [1047, 0]
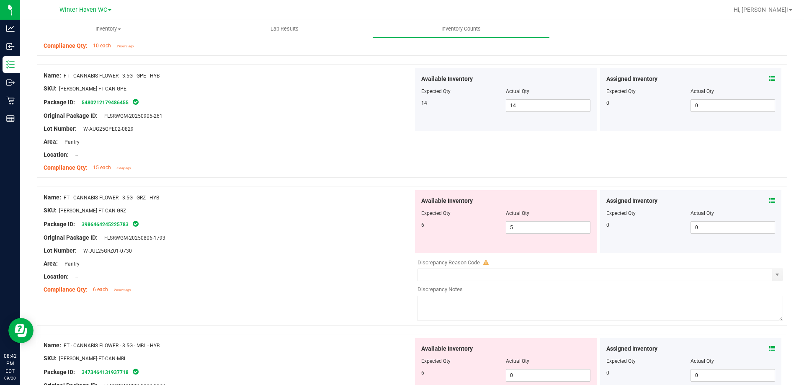
click at [769, 199] on icon at bounding box center [772, 201] width 6 height 6
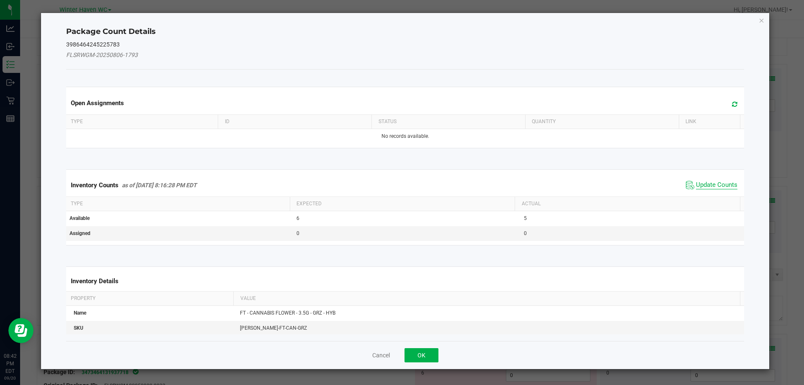
click at [719, 185] on span "Update Counts" at bounding box center [716, 185] width 41 height 8
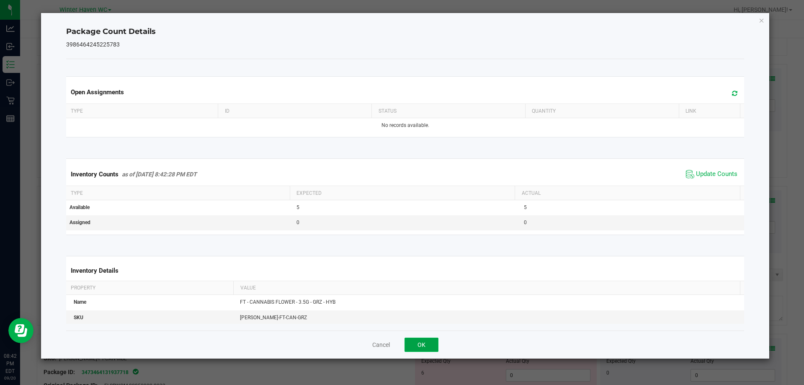
click at [421, 345] on button "OK" at bounding box center [421, 344] width 34 height 14
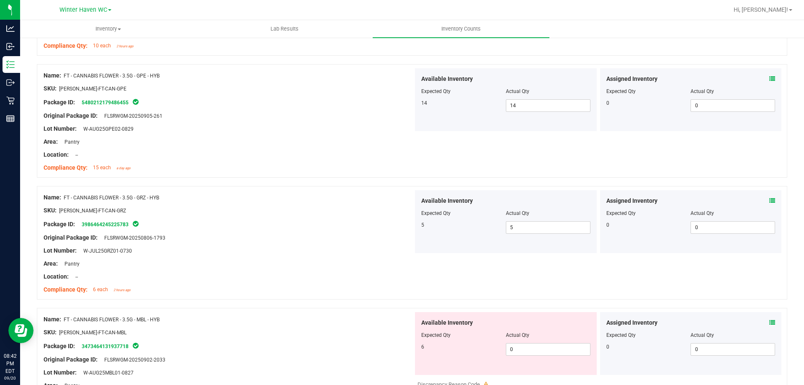
scroll to position [1131, 0]
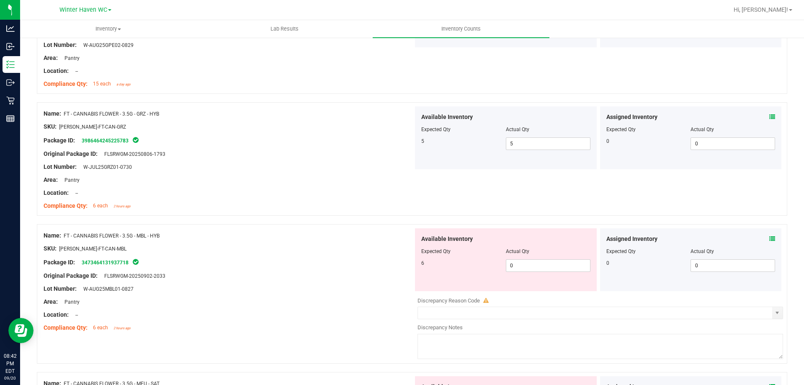
click at [769, 234] on span at bounding box center [772, 238] width 6 height 9
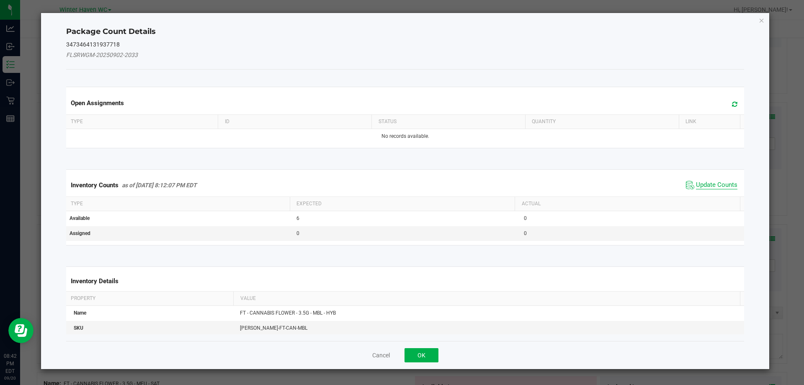
click at [718, 183] on span "Update Counts" at bounding box center [716, 185] width 41 height 8
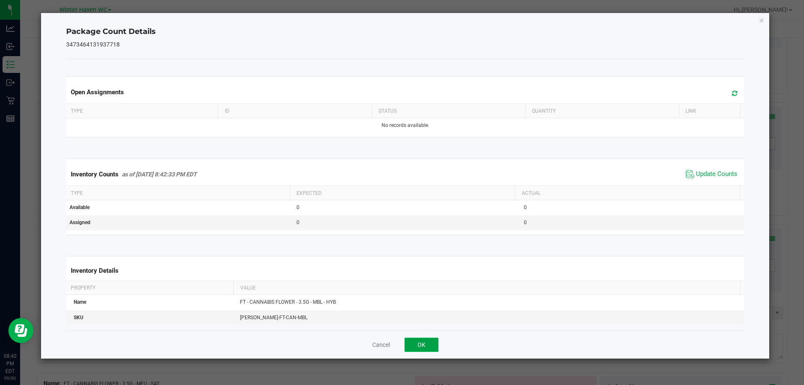
click at [423, 341] on button "OK" at bounding box center [421, 344] width 34 height 14
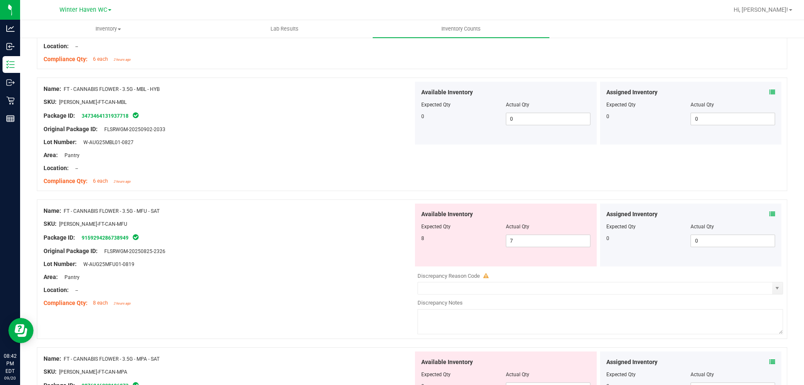
scroll to position [1382, 0]
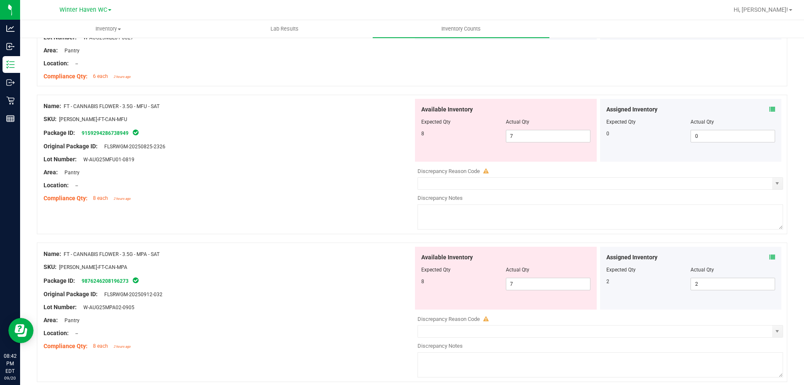
click at [769, 108] on icon at bounding box center [772, 109] width 6 height 6
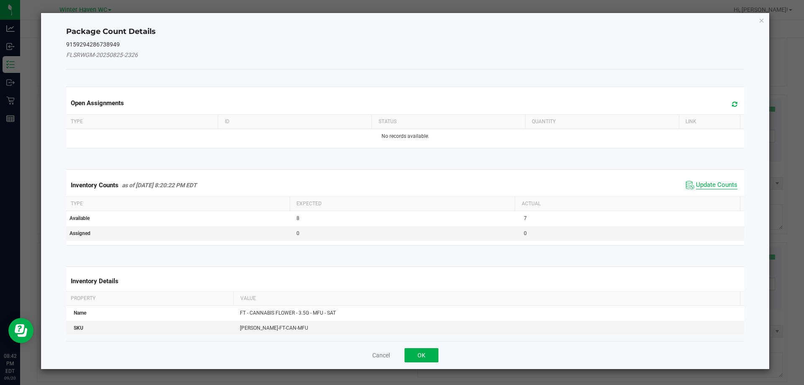
click at [711, 182] on span "Update Counts" at bounding box center [716, 185] width 41 height 8
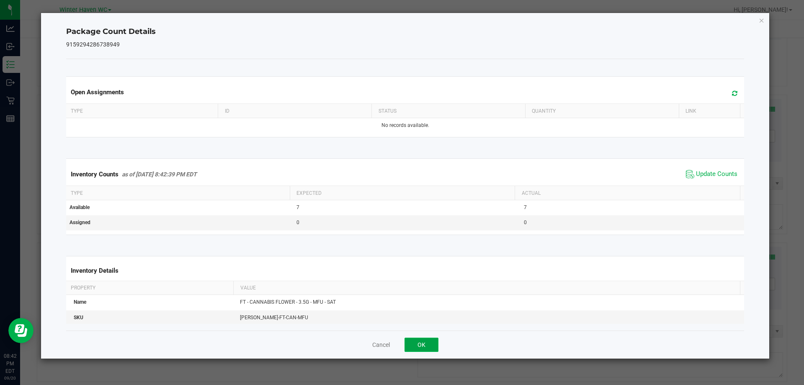
click at [417, 348] on button "OK" at bounding box center [421, 344] width 34 height 14
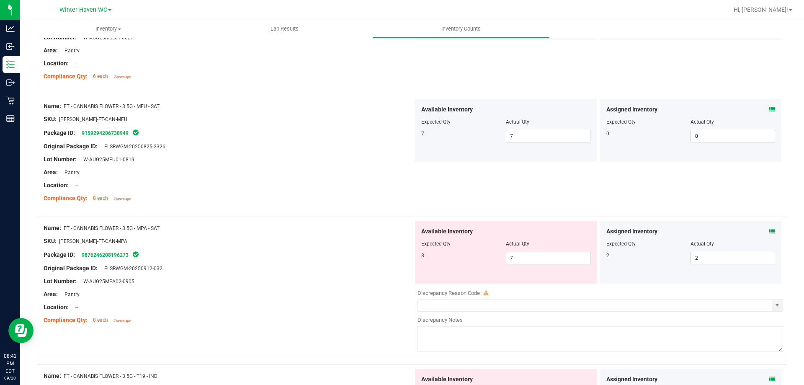
click at [769, 230] on icon at bounding box center [772, 231] width 6 height 6
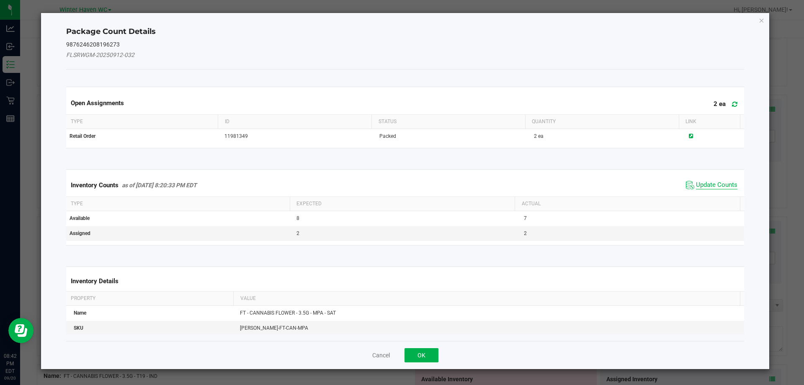
click at [710, 186] on span "Update Counts" at bounding box center [716, 185] width 41 height 8
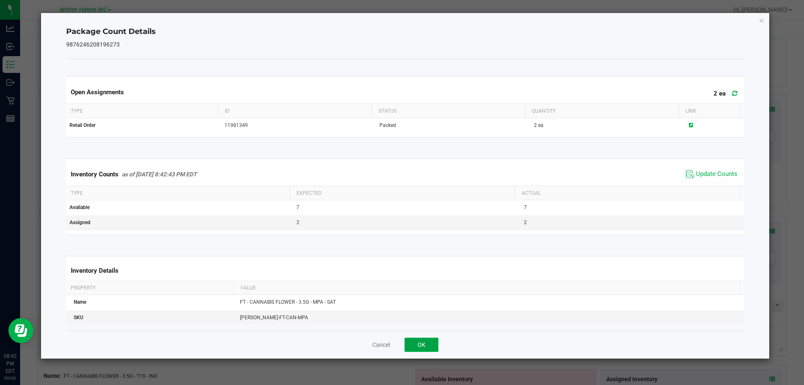
click at [430, 341] on button "OK" at bounding box center [421, 344] width 34 height 14
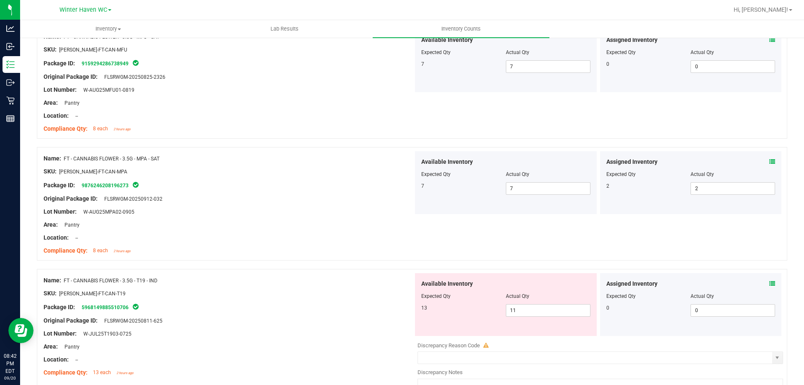
scroll to position [1507, 0]
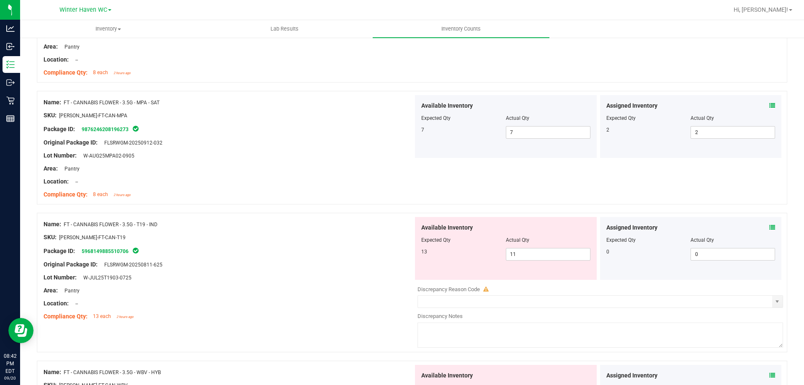
click at [769, 225] on icon at bounding box center [772, 227] width 6 height 6
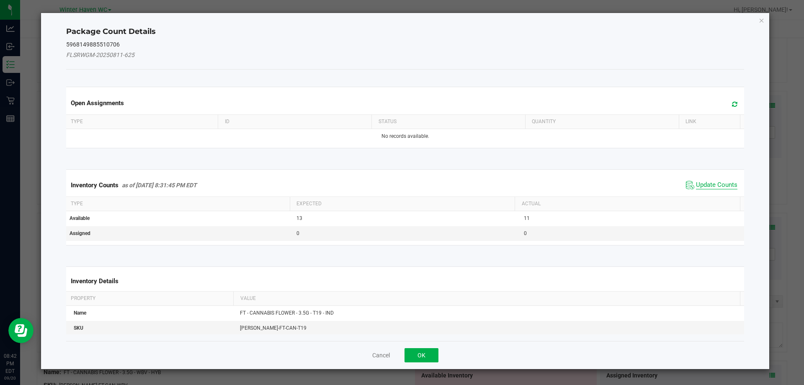
click at [710, 184] on span "Update Counts" at bounding box center [716, 185] width 41 height 8
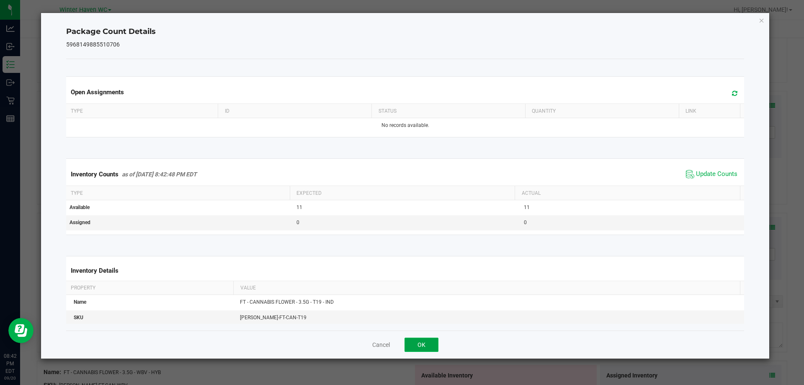
click at [430, 343] on button "OK" at bounding box center [421, 344] width 34 height 14
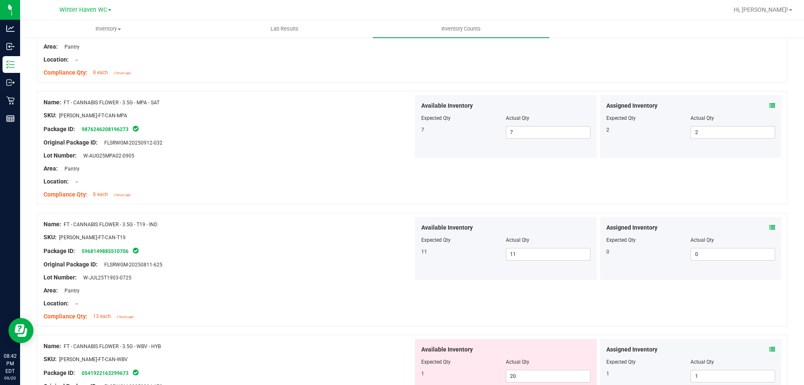
click at [769, 348] on icon at bounding box center [772, 349] width 6 height 6
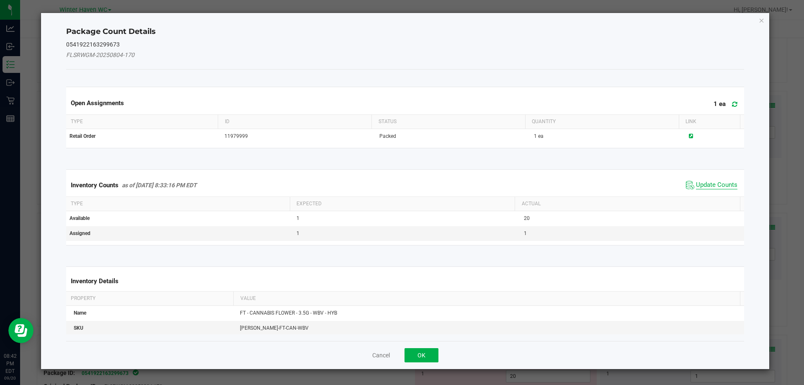
click at [711, 182] on span "Update Counts" at bounding box center [716, 185] width 41 height 8
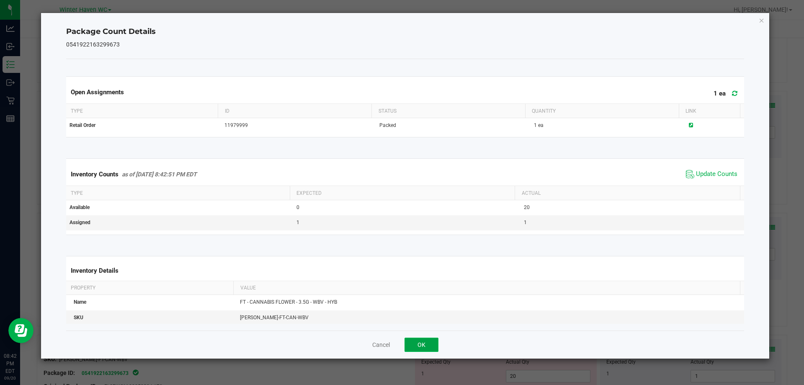
click at [423, 345] on button "OK" at bounding box center [421, 344] width 34 height 14
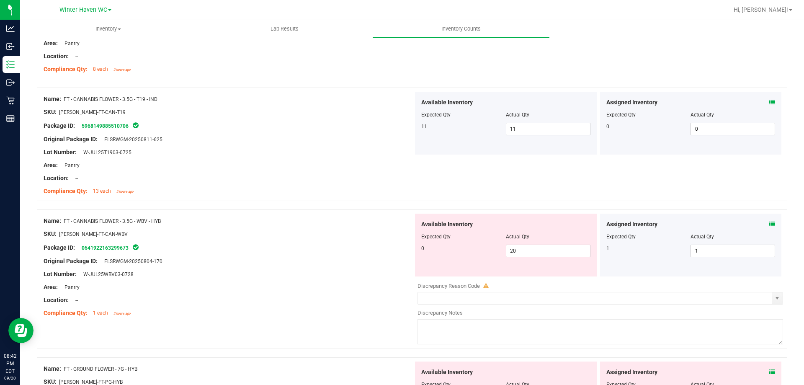
scroll to position [1675, 0]
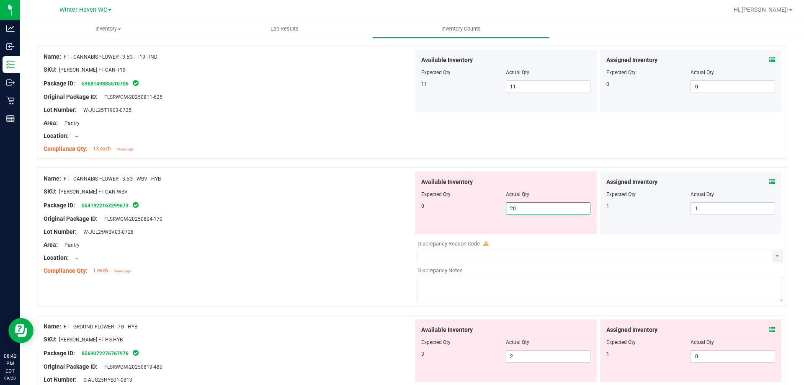
drag, startPoint x: 526, startPoint y: 208, endPoint x: 433, endPoint y: 213, distance: 93.1
click at [433, 213] on div "0 20 20" at bounding box center [505, 208] width 169 height 13
type input "0"
click at [340, 255] on div "Location: --" at bounding box center [229, 257] width 370 height 9
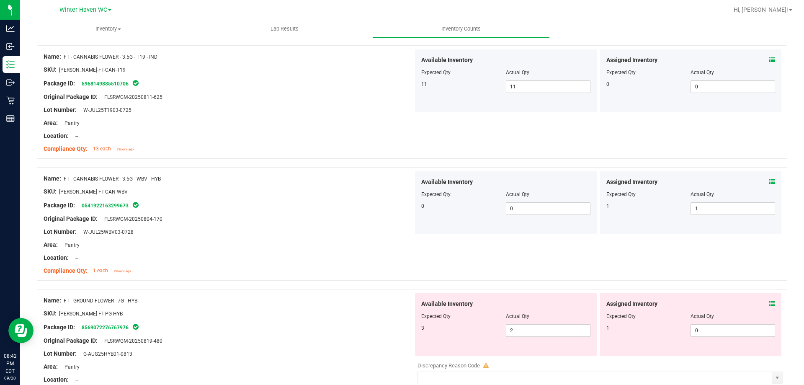
click at [769, 301] on icon at bounding box center [772, 304] width 6 height 6
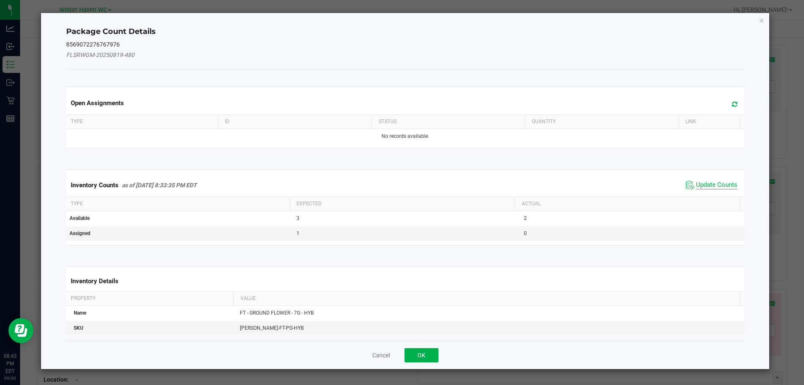
click at [715, 183] on span "Update Counts" at bounding box center [716, 185] width 41 height 8
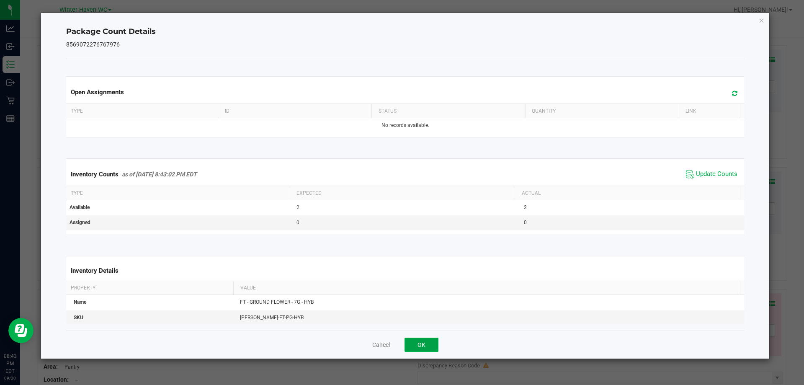
click at [411, 343] on button "OK" at bounding box center [421, 344] width 34 height 14
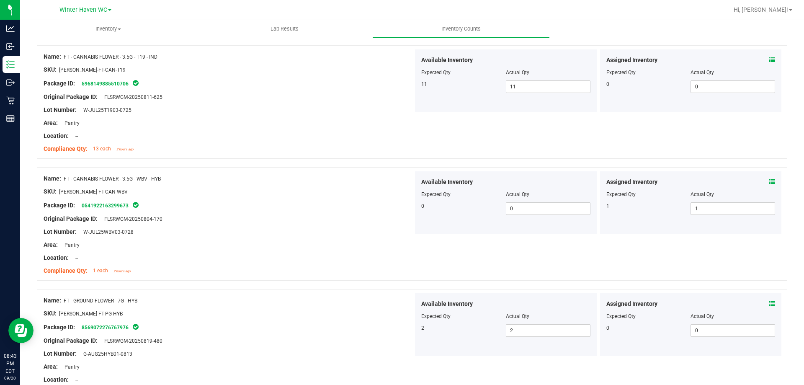
scroll to position [1926, 0]
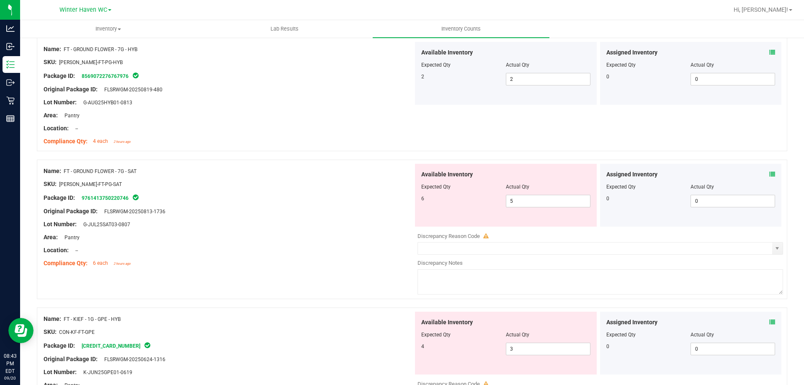
click at [769, 174] on icon at bounding box center [772, 174] width 6 height 6
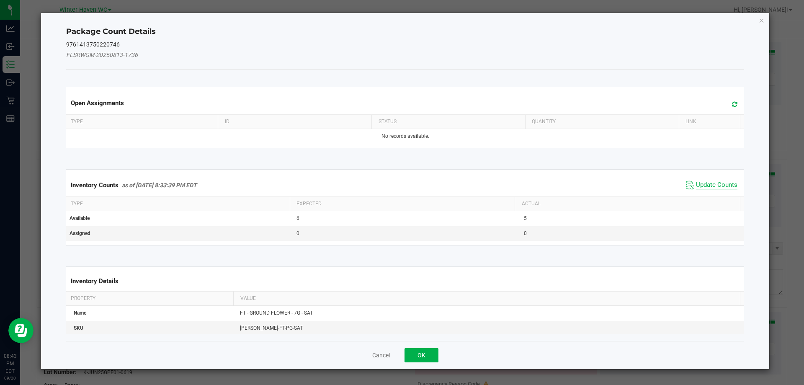
click at [710, 183] on span "Update Counts" at bounding box center [716, 185] width 41 height 8
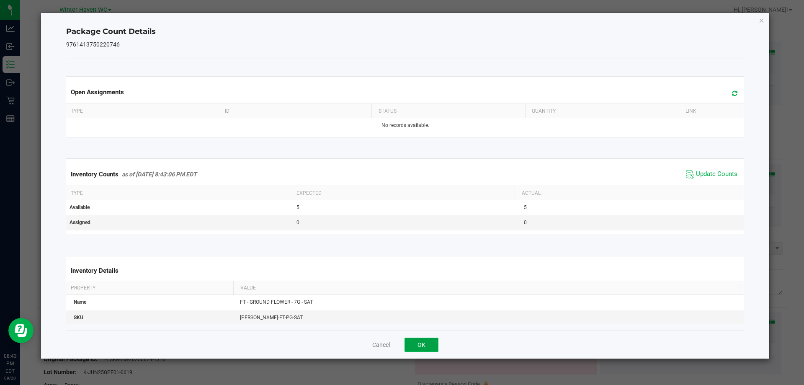
click at [407, 343] on button "OK" at bounding box center [421, 344] width 34 height 14
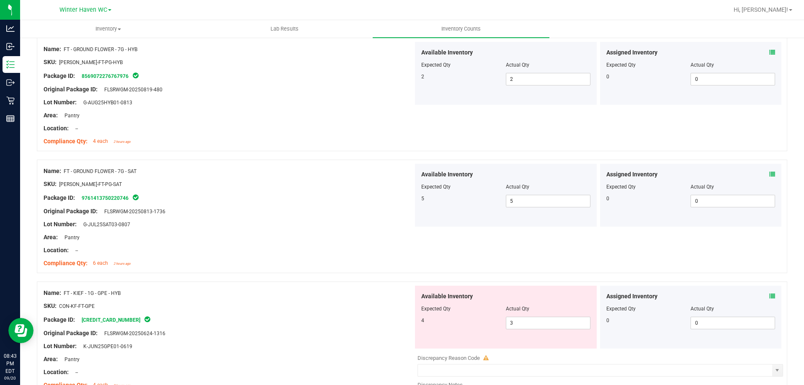
click at [769, 294] on icon at bounding box center [772, 296] width 6 height 6
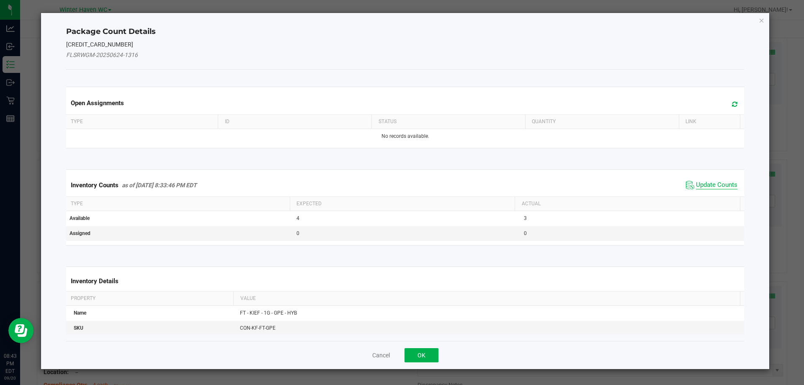
click at [713, 184] on span "Update Counts" at bounding box center [716, 185] width 41 height 8
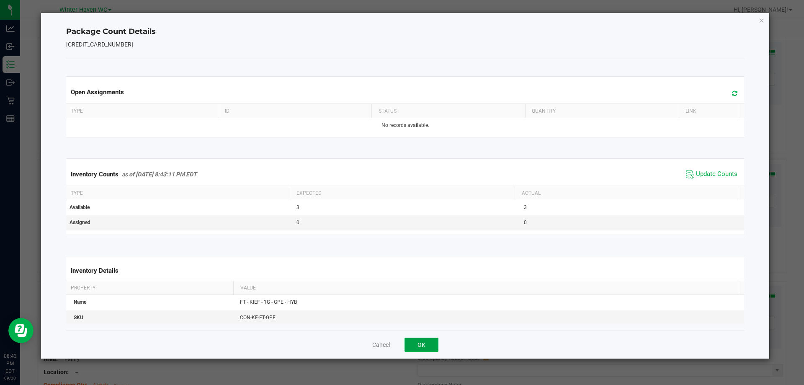
click at [421, 343] on button "OK" at bounding box center [421, 344] width 34 height 14
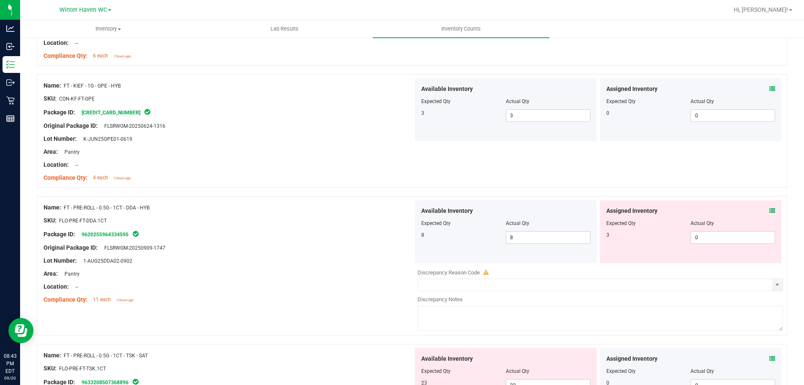
scroll to position [2135, 0]
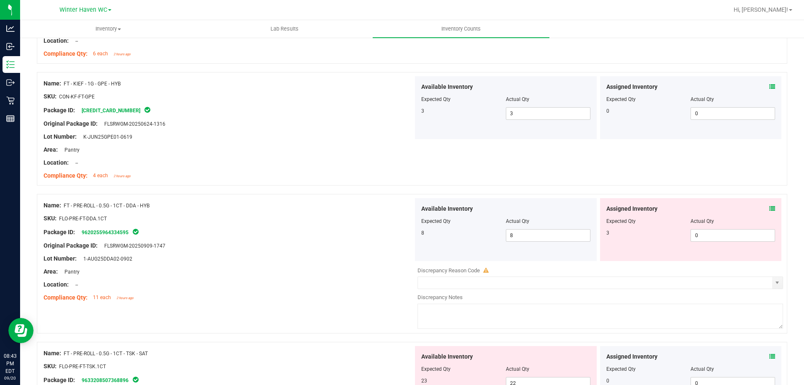
click at [769, 207] on icon at bounding box center [772, 209] width 6 height 6
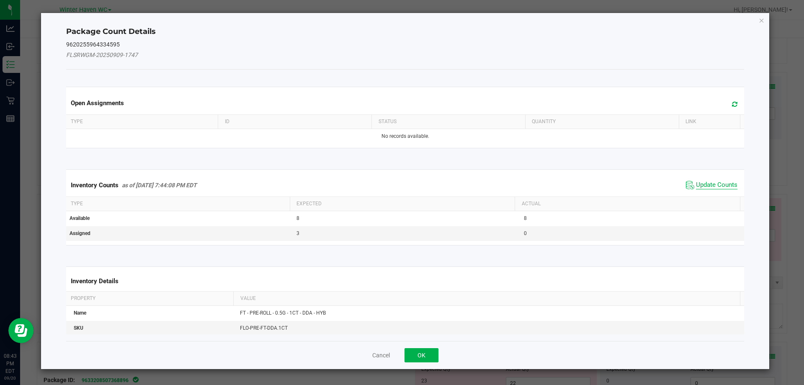
click at [704, 181] on span "Update Counts" at bounding box center [716, 185] width 41 height 8
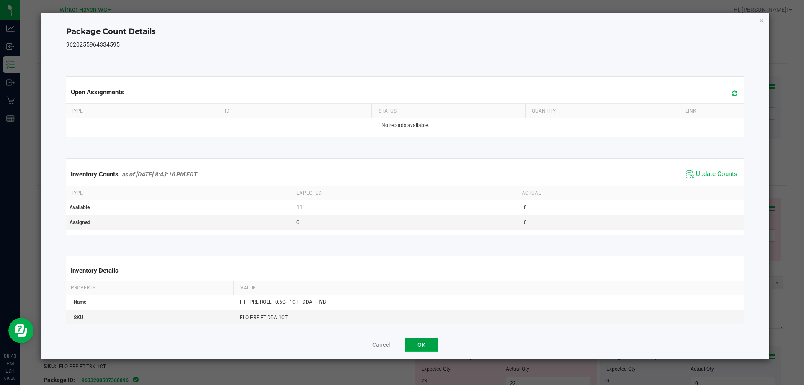
click at [422, 345] on button "OK" at bounding box center [421, 344] width 34 height 14
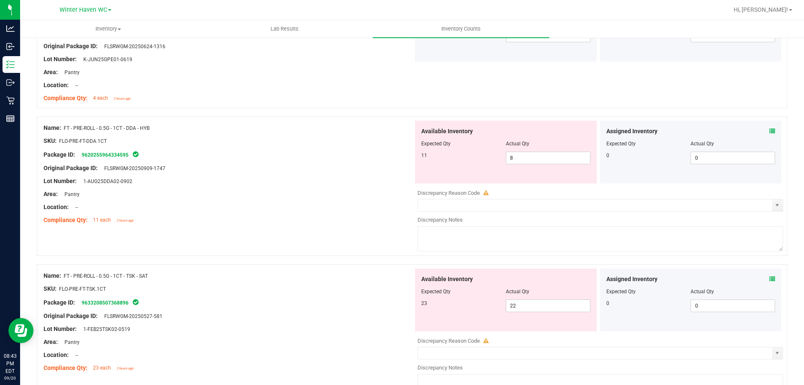
scroll to position [2219, 0]
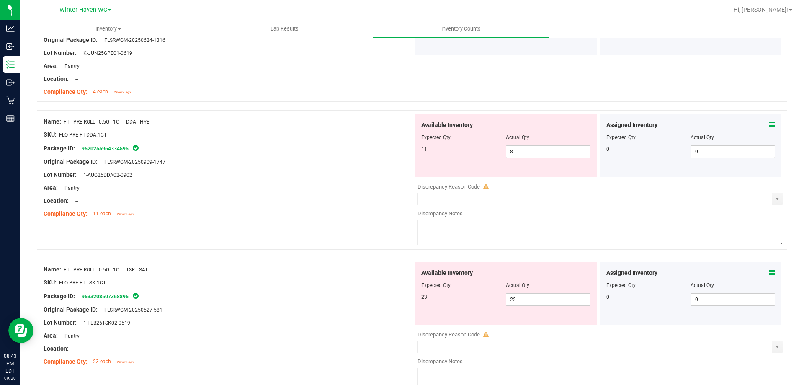
click at [769, 271] on icon at bounding box center [772, 273] width 6 height 6
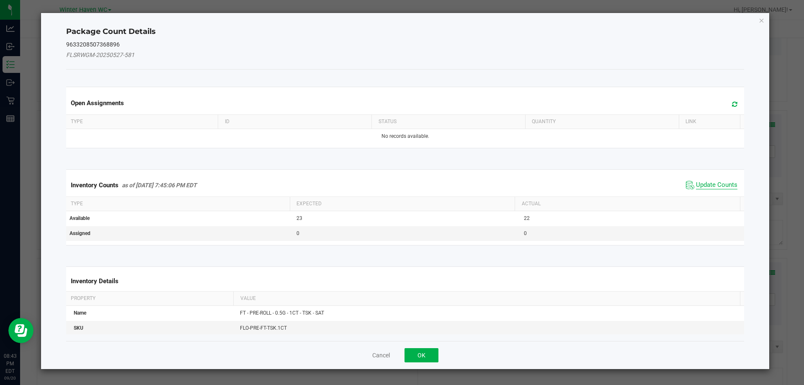
click at [711, 185] on span "Update Counts" at bounding box center [716, 185] width 41 height 8
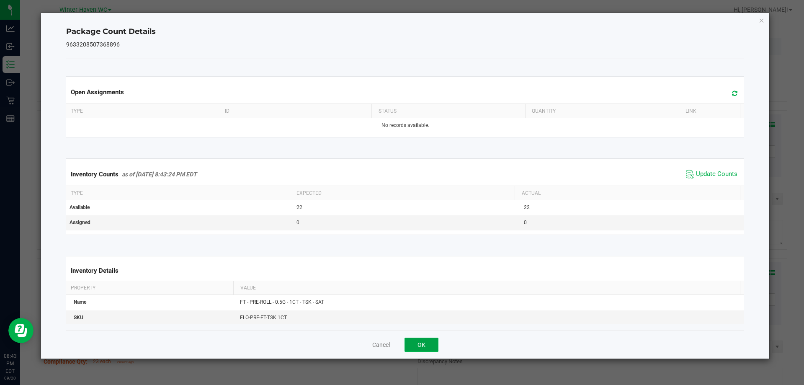
click at [421, 347] on button "OK" at bounding box center [421, 344] width 34 height 14
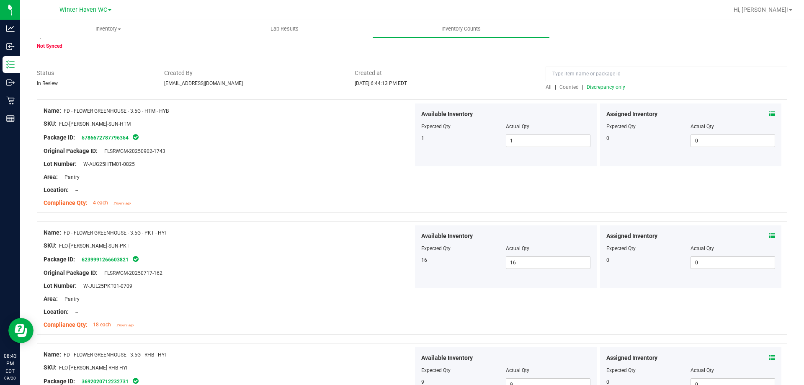
scroll to position [0, 0]
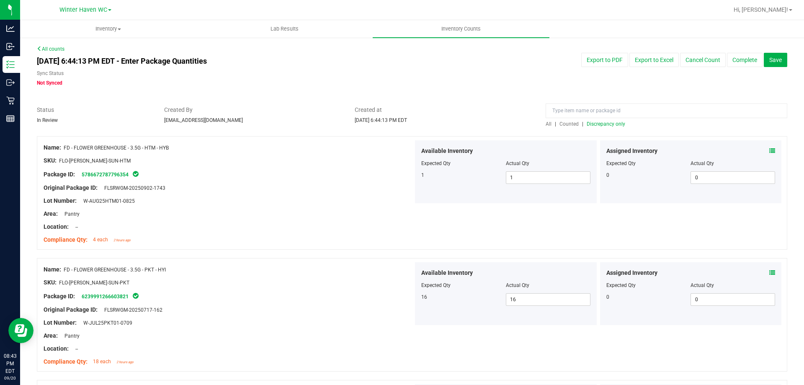
click at [608, 124] on span "Discrepancy only" at bounding box center [606, 124] width 39 height 6
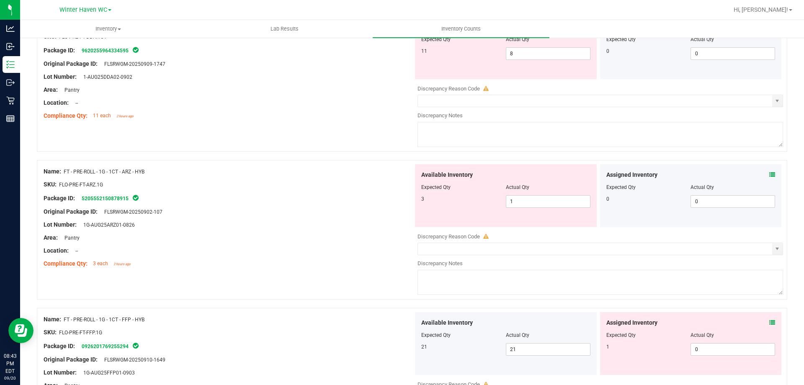
scroll to position [167, 0]
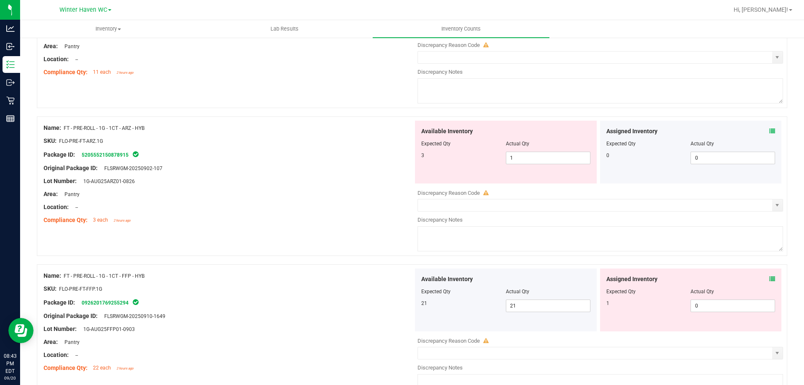
click at [769, 129] on icon at bounding box center [772, 131] width 6 height 6
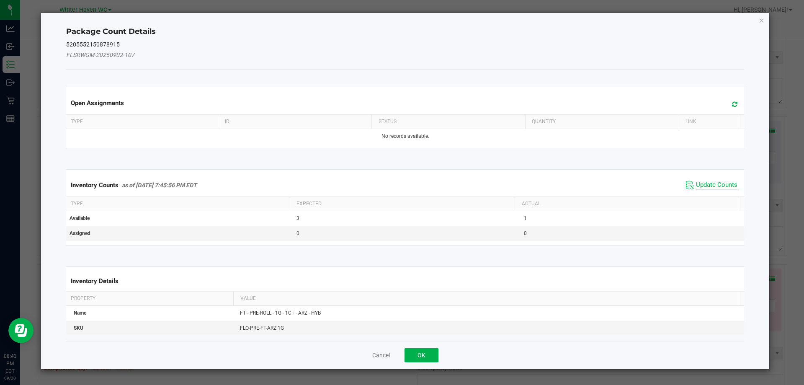
click at [706, 185] on span "Update Counts" at bounding box center [716, 185] width 41 height 8
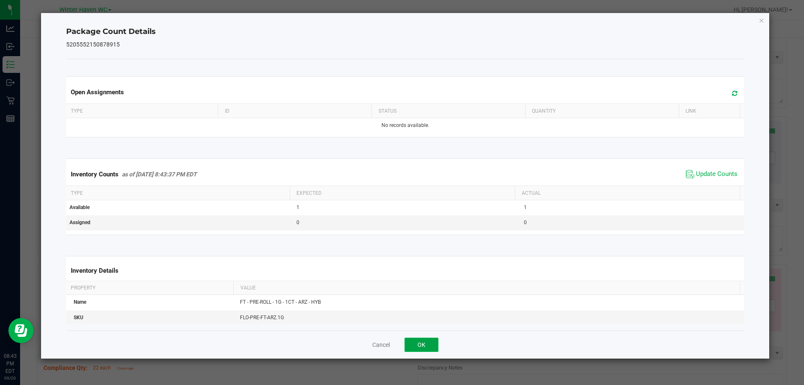
click at [421, 343] on button "OK" at bounding box center [421, 344] width 34 height 14
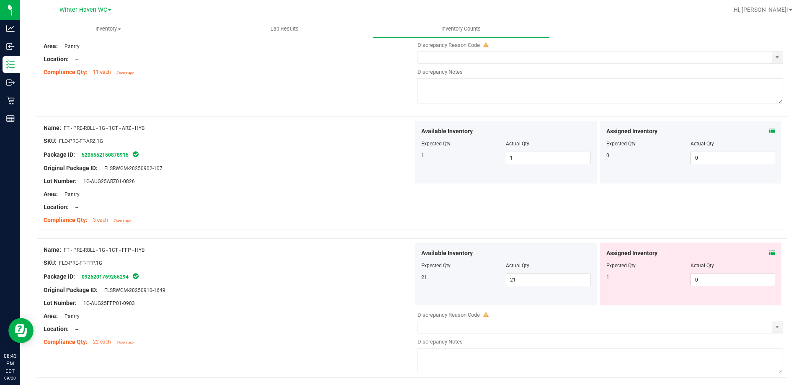
click at [769, 252] on icon at bounding box center [772, 253] width 6 height 6
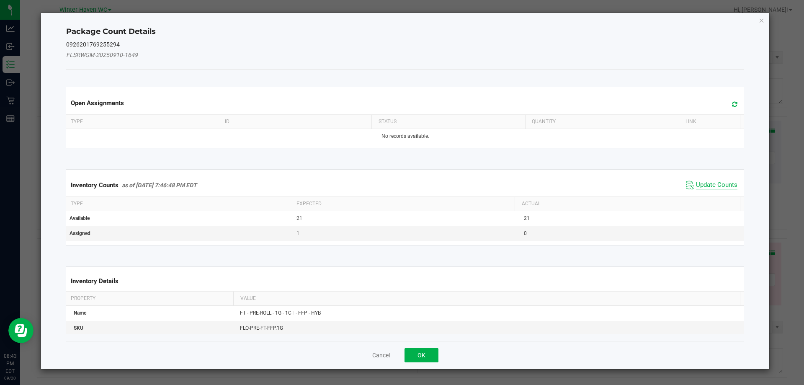
click at [708, 187] on span "Update Counts" at bounding box center [716, 185] width 41 height 8
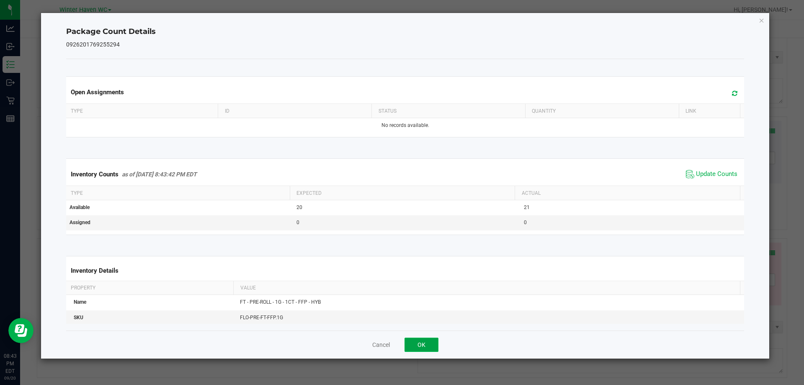
click at [427, 343] on button "OK" at bounding box center [421, 344] width 34 height 14
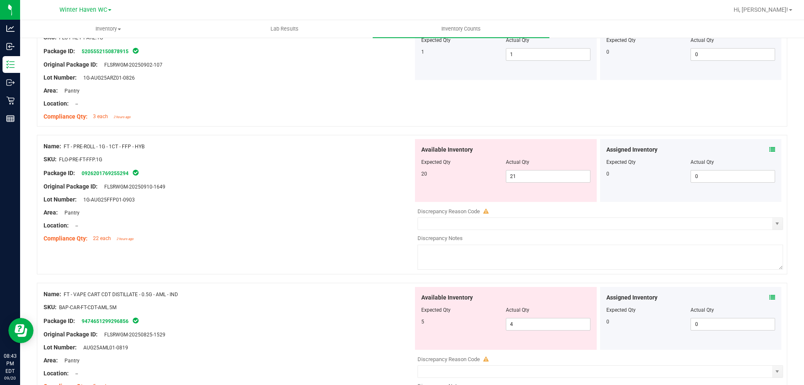
scroll to position [293, 0]
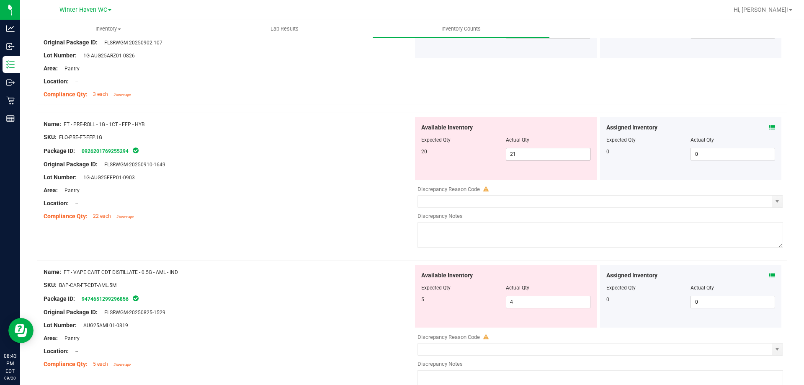
click at [537, 155] on span "21 21" at bounding box center [548, 154] width 85 height 13
type input "20"
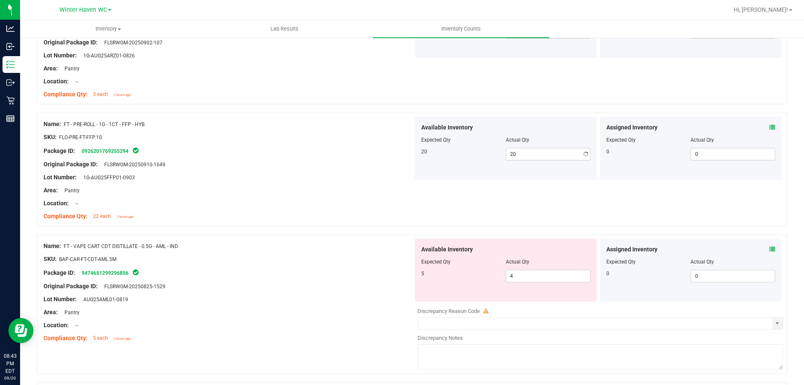
click at [326, 225] on div "Name: FT - PRE-ROLL - 1G - 1CT - FFP - HYB SKU: FLO-PRE-FT-FFP.1G Package ID: 0…" at bounding box center [412, 169] width 750 height 113
click at [769, 250] on icon at bounding box center [772, 249] width 6 height 6
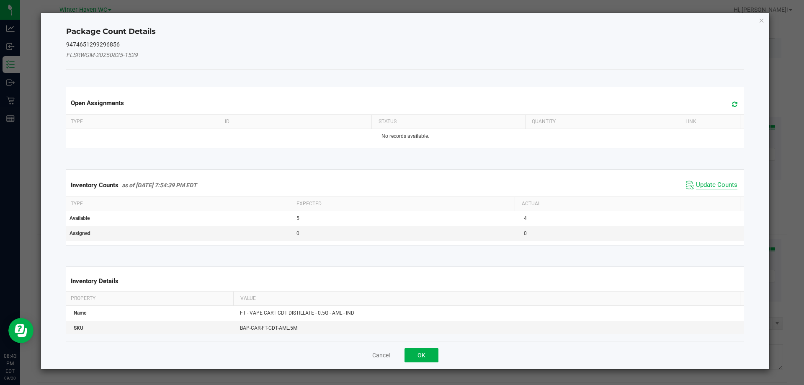
click at [698, 183] on span "Update Counts" at bounding box center [716, 185] width 41 height 8
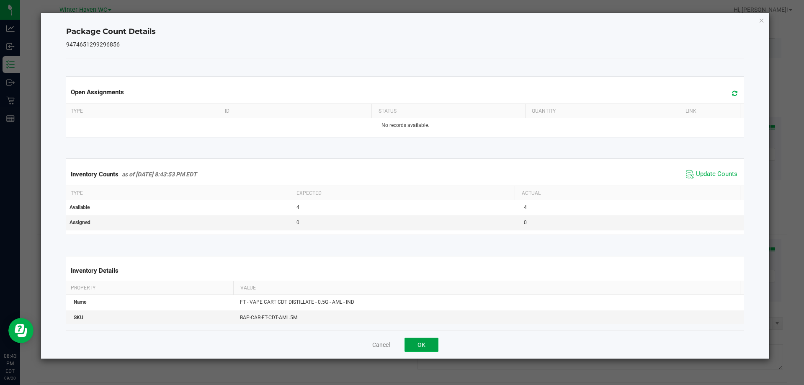
click at [428, 343] on button "OK" at bounding box center [421, 344] width 34 height 14
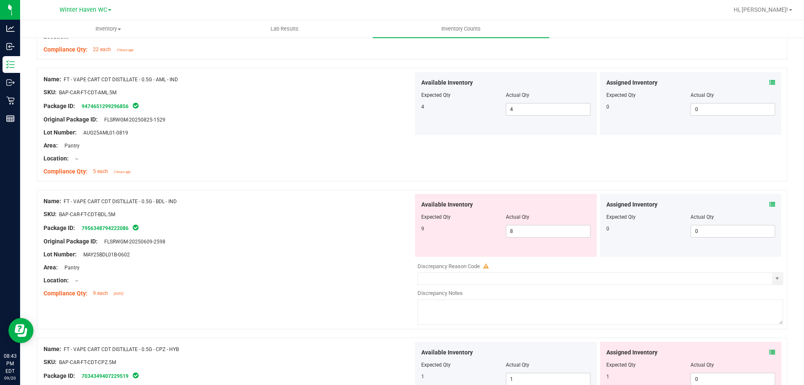
scroll to position [461, 0]
click at [769, 202] on icon at bounding box center [772, 204] width 6 height 6
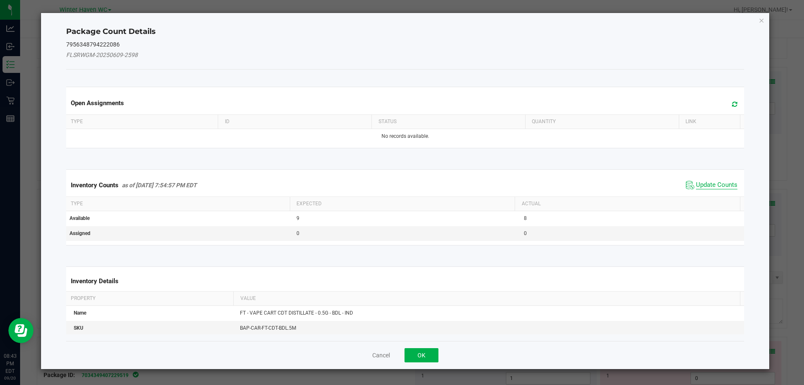
click at [716, 182] on span "Update Counts" at bounding box center [716, 185] width 41 height 8
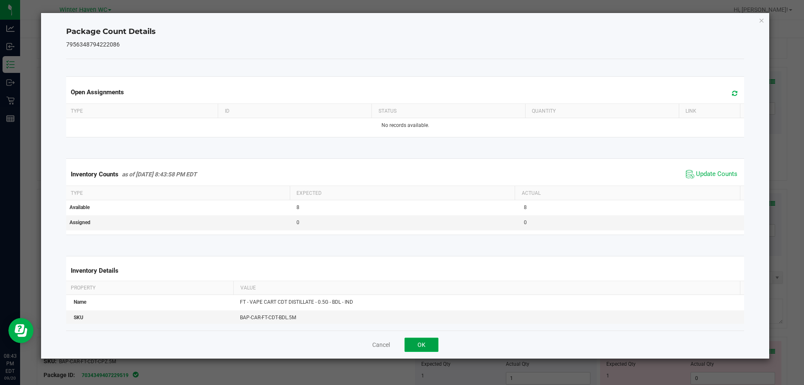
click at [420, 343] on button "OK" at bounding box center [421, 344] width 34 height 14
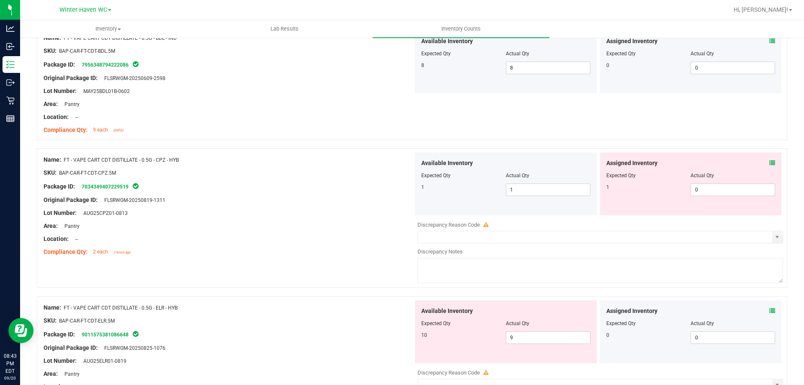
scroll to position [628, 0]
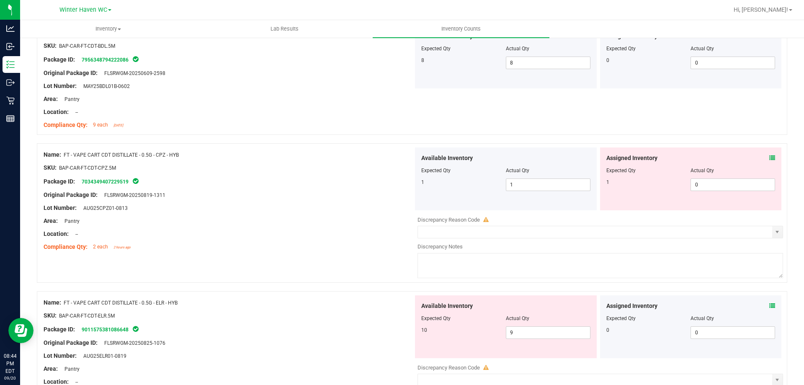
click at [769, 155] on icon at bounding box center [772, 158] width 6 height 6
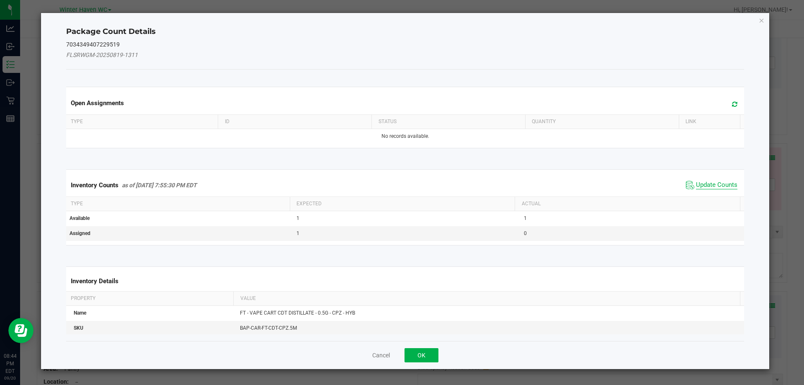
click at [698, 185] on span "Update Counts" at bounding box center [716, 185] width 41 height 8
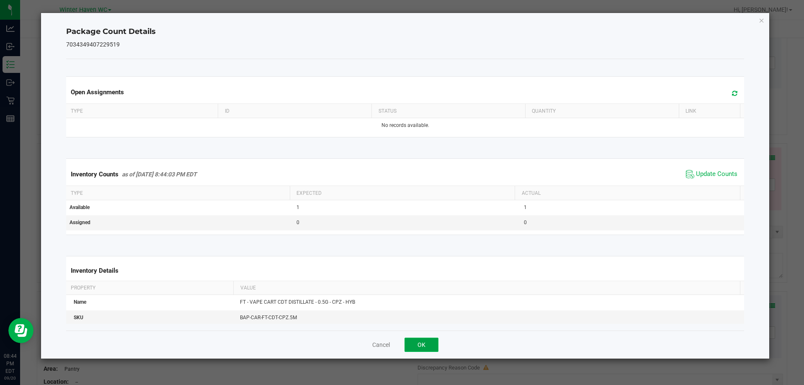
click at [421, 345] on button "OK" at bounding box center [421, 344] width 34 height 14
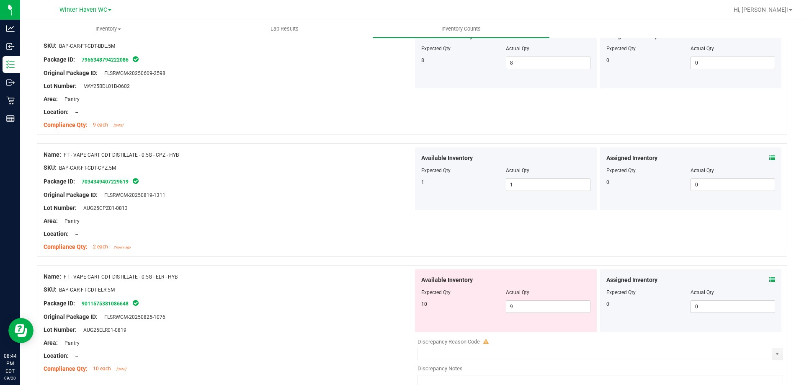
click at [769, 278] on icon at bounding box center [772, 280] width 6 height 6
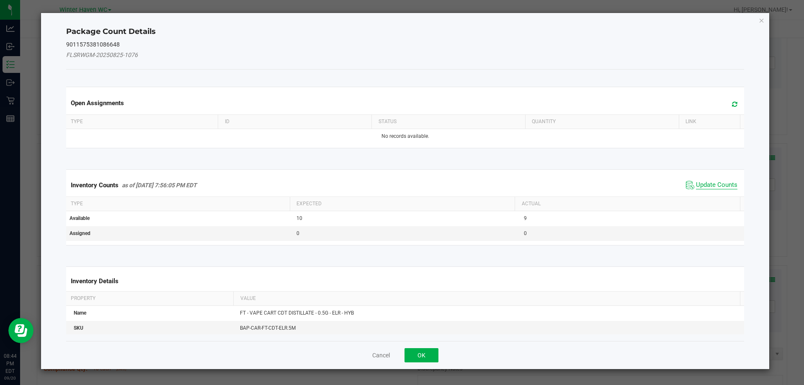
click at [716, 185] on span "Update Counts" at bounding box center [716, 185] width 41 height 8
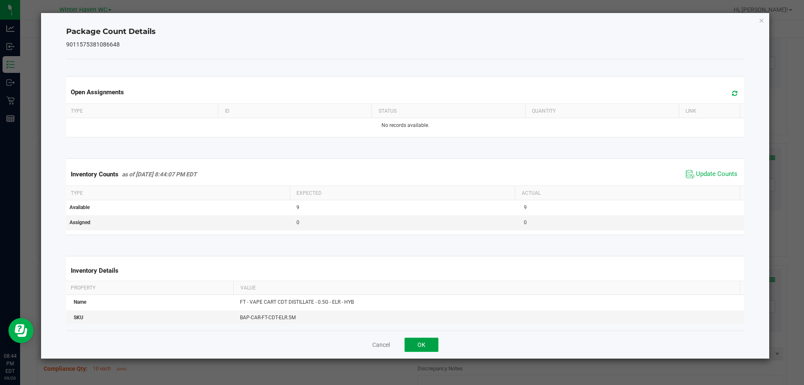
click at [407, 346] on button "OK" at bounding box center [421, 344] width 34 height 14
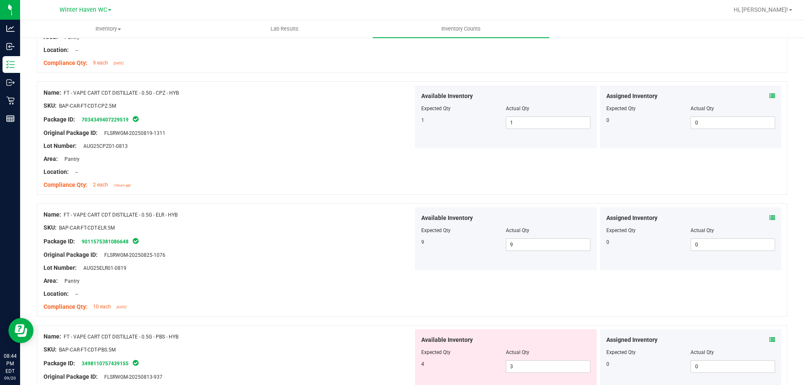
scroll to position [837, 0]
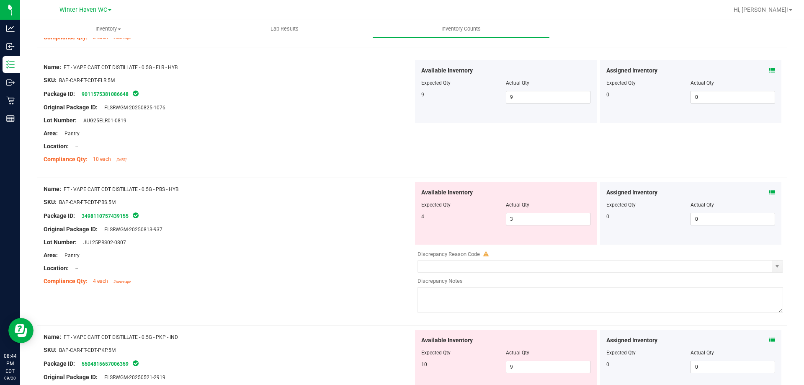
click at [769, 191] on icon at bounding box center [772, 192] width 6 height 6
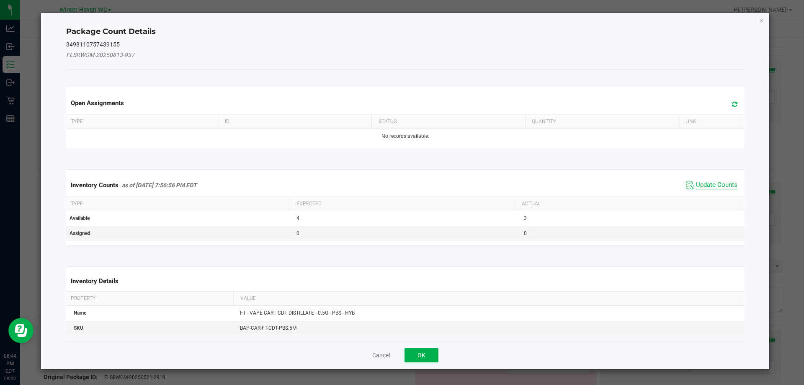
click at [698, 185] on span "Update Counts" at bounding box center [716, 185] width 41 height 8
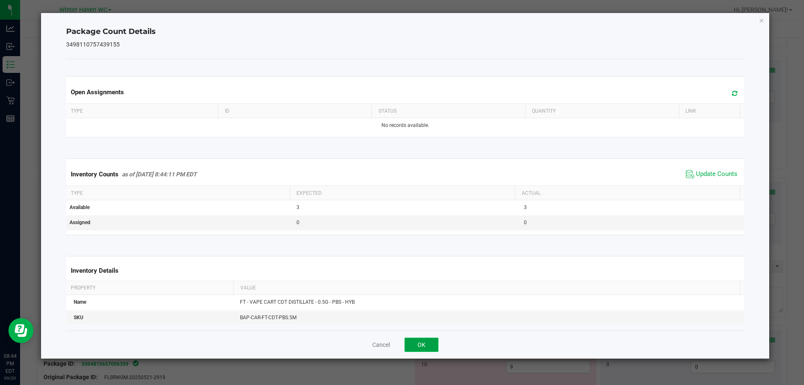
click at [422, 348] on button "OK" at bounding box center [421, 344] width 34 height 14
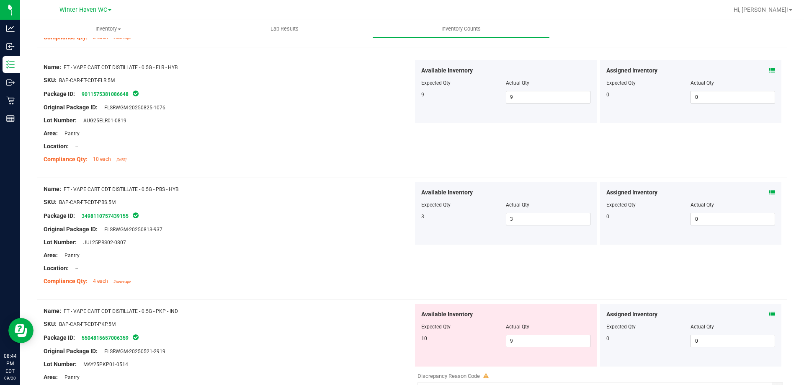
click at [769, 311] on icon at bounding box center [772, 314] width 6 height 6
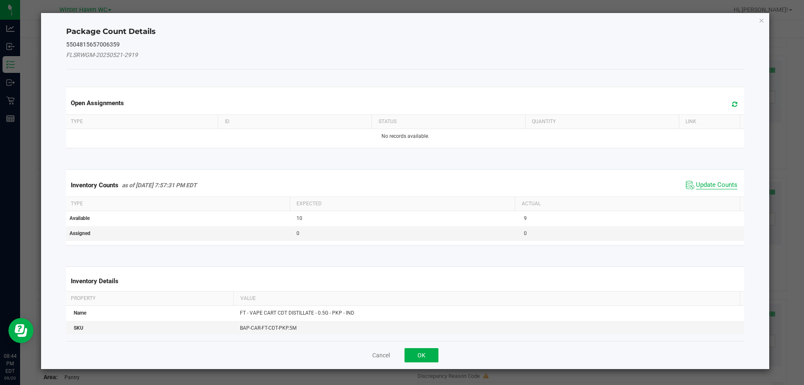
click at [714, 181] on span "Update Counts" at bounding box center [716, 185] width 41 height 8
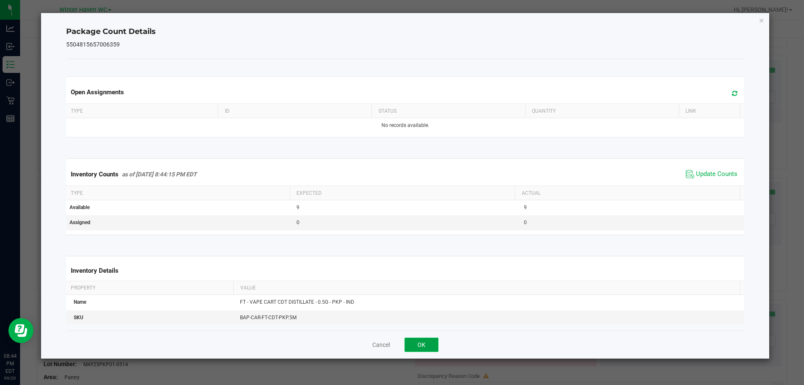
click at [409, 346] on button "OK" at bounding box center [421, 344] width 34 height 14
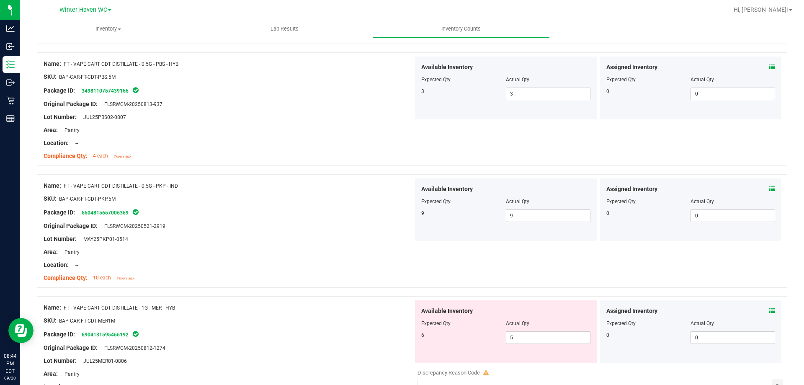
scroll to position [1047, 0]
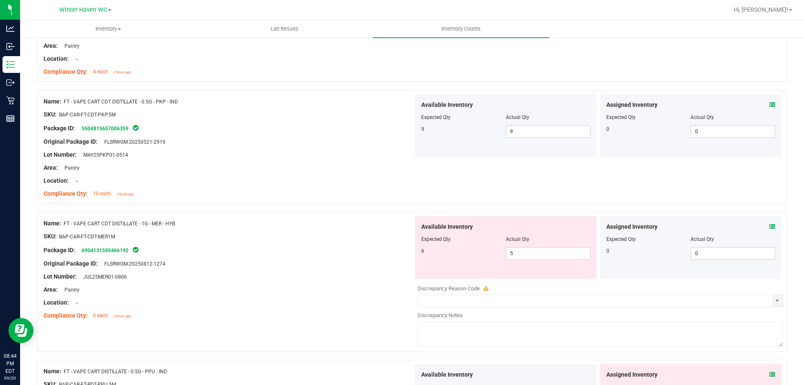
click at [769, 227] on icon at bounding box center [772, 227] width 6 height 6
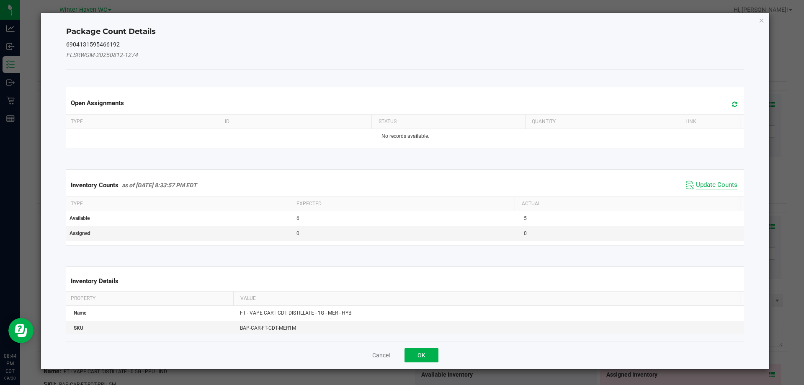
click at [715, 185] on span "Update Counts" at bounding box center [716, 185] width 41 height 8
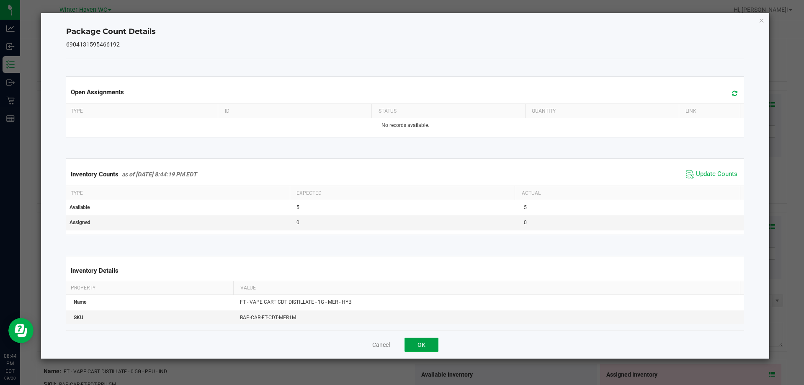
click at [420, 342] on button "OK" at bounding box center [421, 344] width 34 height 14
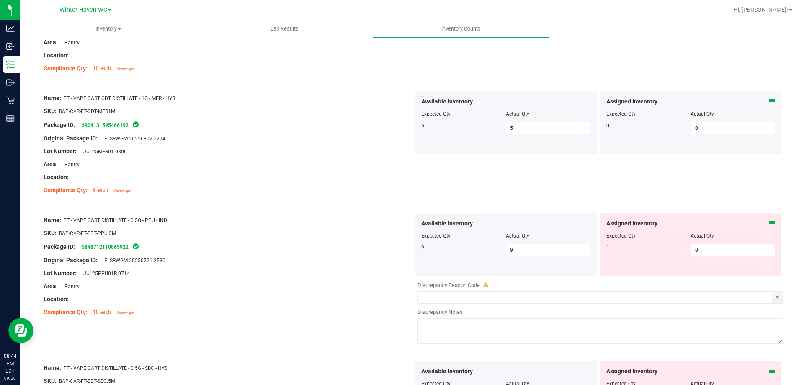
scroll to position [1172, 0]
click at [769, 222] on icon at bounding box center [772, 223] width 6 height 6
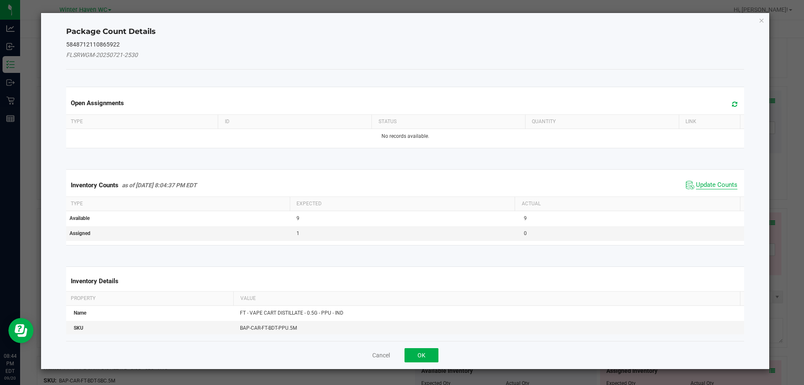
click at [703, 183] on span "Update Counts" at bounding box center [716, 185] width 41 height 8
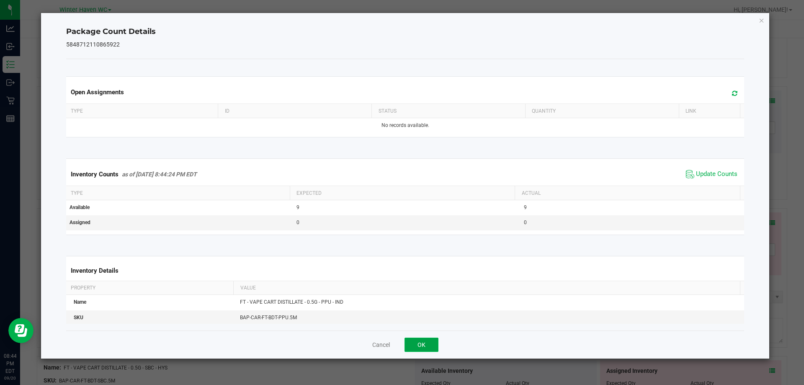
click at [424, 346] on button "OK" at bounding box center [421, 344] width 34 height 14
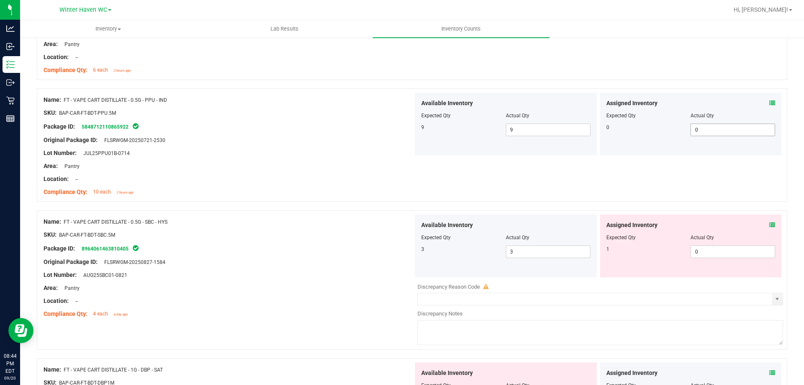
scroll to position [1340, 0]
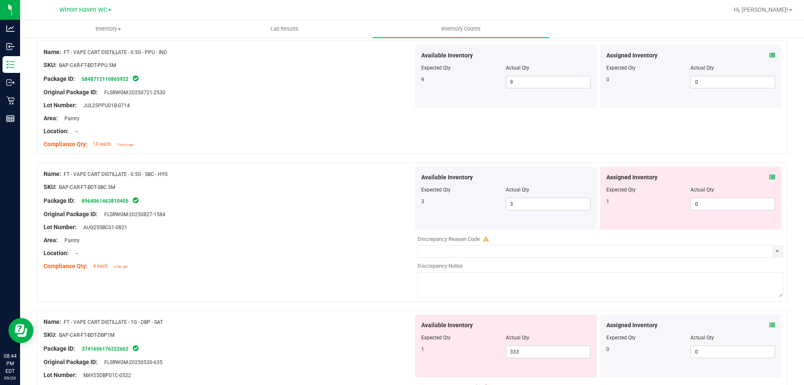
click at [762, 177] on div "Assigned Inventory" at bounding box center [690, 177] width 169 height 9
click at [769, 173] on span at bounding box center [772, 177] width 6 height 9
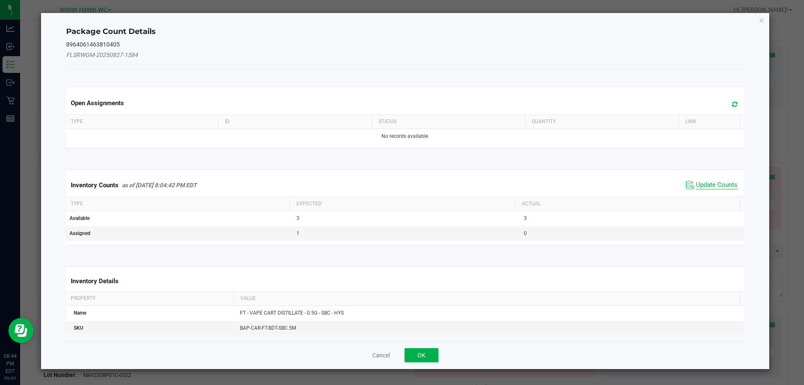
click at [701, 185] on span "Update Counts" at bounding box center [716, 185] width 41 height 8
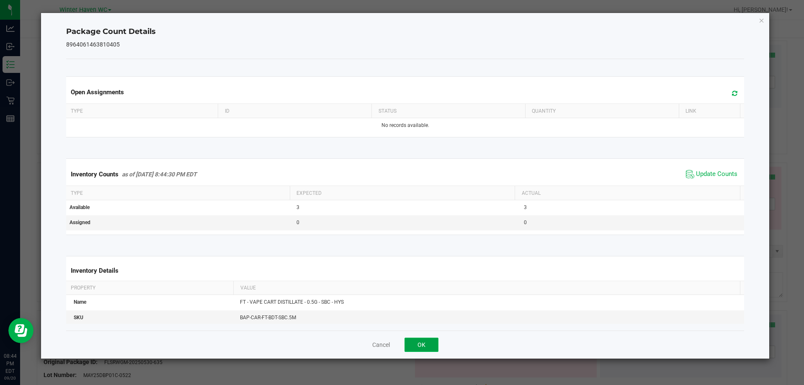
click at [422, 341] on button "OK" at bounding box center [421, 344] width 34 height 14
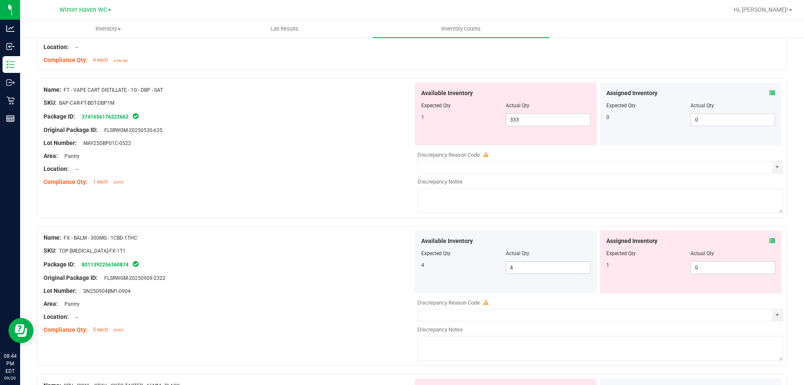
scroll to position [1549, 0]
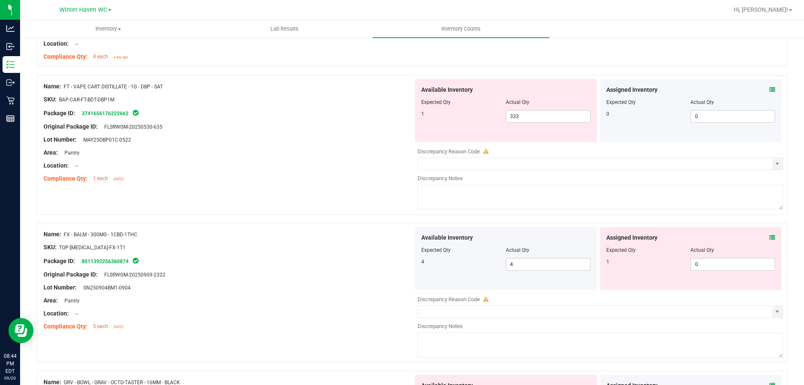
click at [769, 237] on icon at bounding box center [772, 237] width 6 height 6
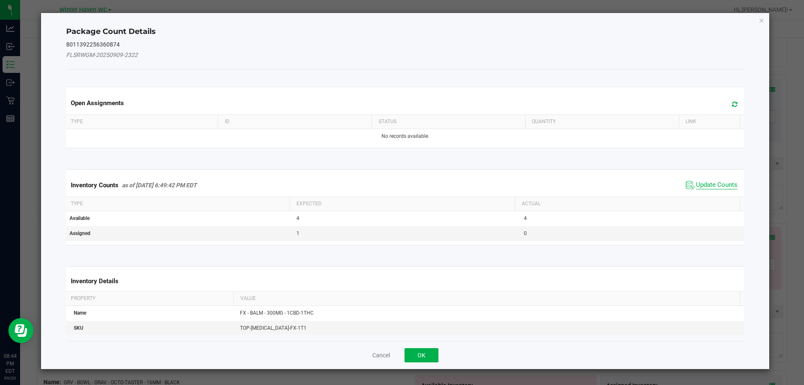
click at [713, 185] on span "Update Counts" at bounding box center [716, 185] width 41 height 8
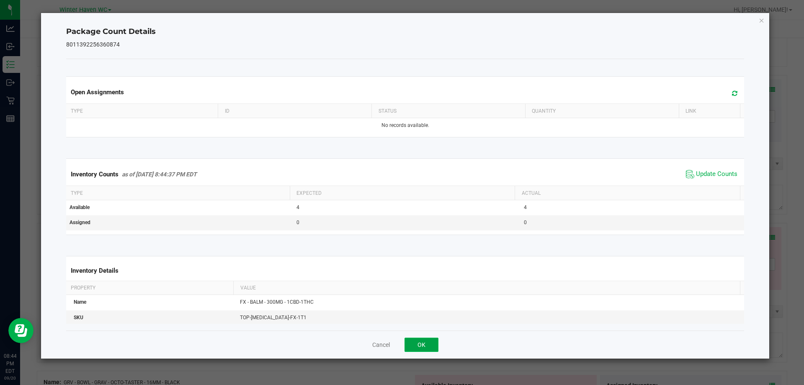
click at [431, 345] on button "OK" at bounding box center [421, 344] width 34 height 14
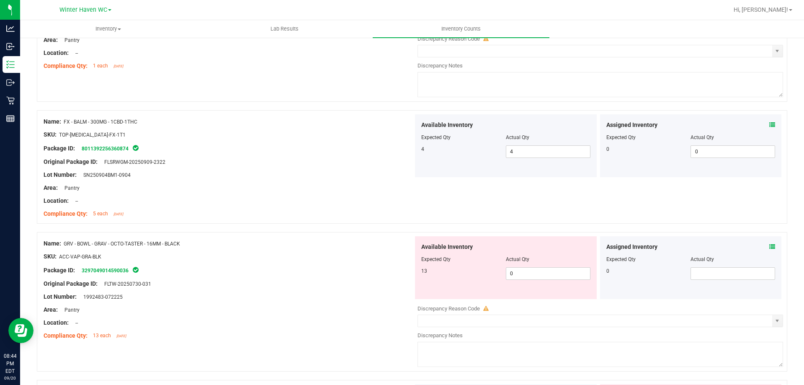
scroll to position [1675, 0]
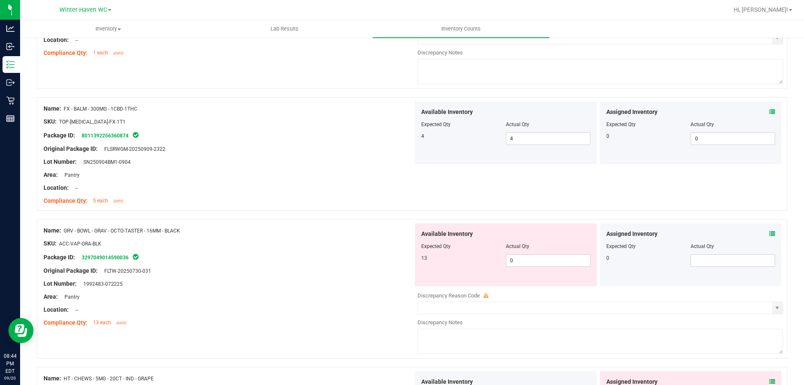
click at [769, 231] on icon at bounding box center [772, 234] width 6 height 6
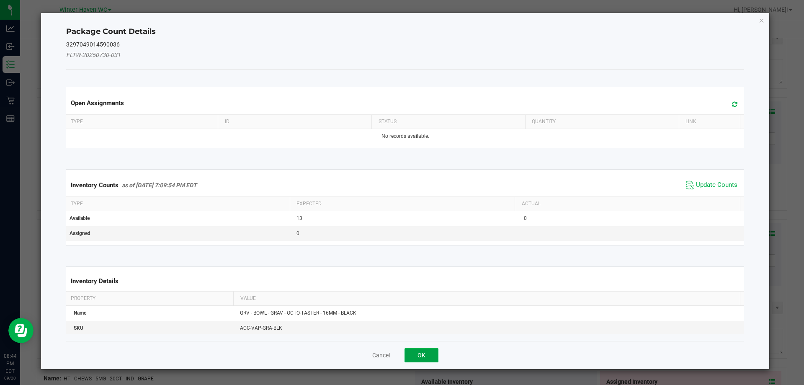
click at [423, 353] on button "OK" at bounding box center [421, 355] width 34 height 14
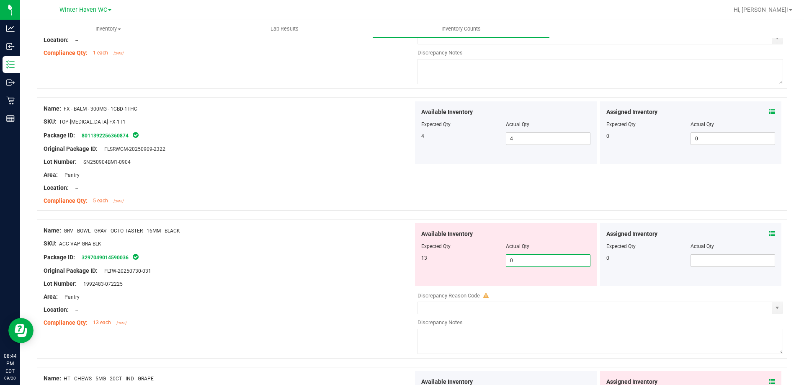
drag, startPoint x: 525, startPoint y: 262, endPoint x: 434, endPoint y: 262, distance: 90.9
click at [434, 262] on div "13 0 0" at bounding box center [505, 260] width 169 height 13
type input "13"
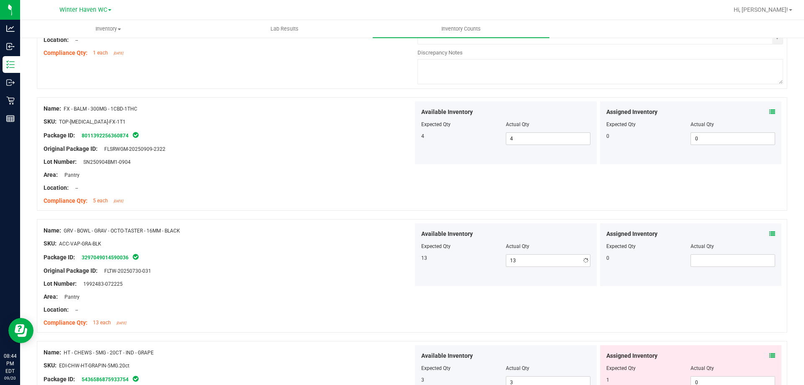
click at [325, 283] on div "Lot Number: 1992483-072225" at bounding box center [229, 283] width 370 height 9
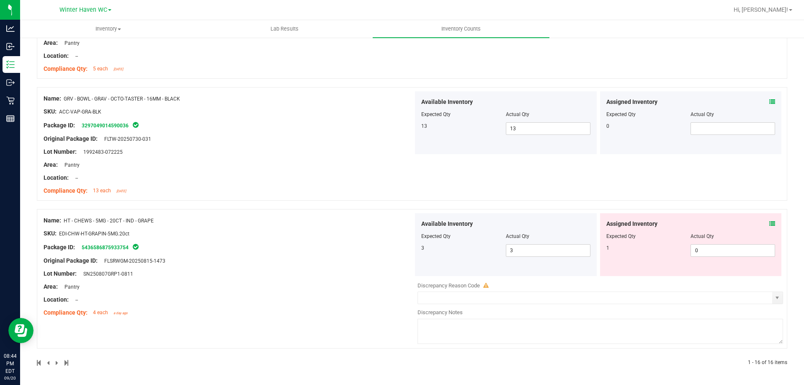
scroll to position [1807, 0]
click at [769, 222] on icon at bounding box center [772, 223] width 6 height 6
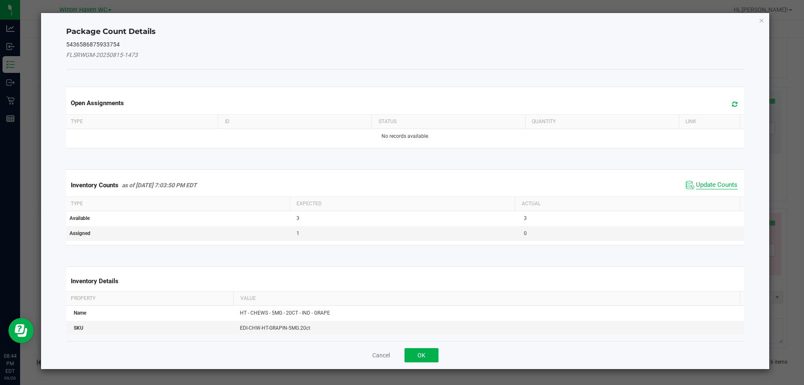
click at [716, 185] on span "Update Counts" at bounding box center [716, 185] width 41 height 8
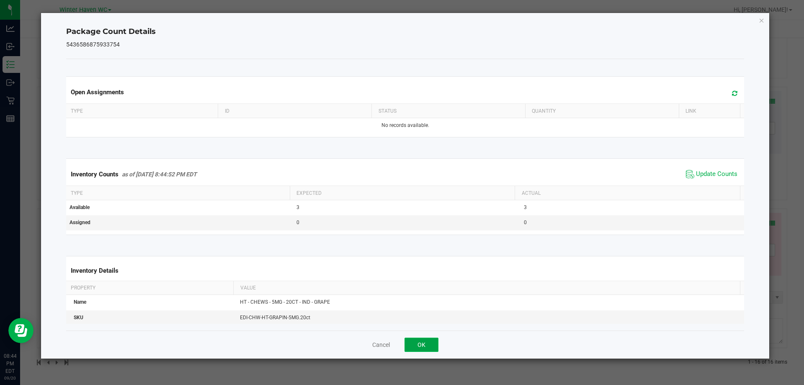
click at [419, 343] on button "OK" at bounding box center [421, 344] width 34 height 14
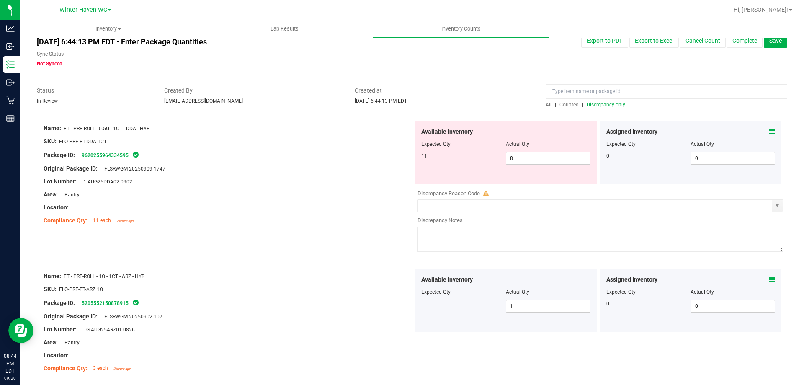
scroll to position [0, 0]
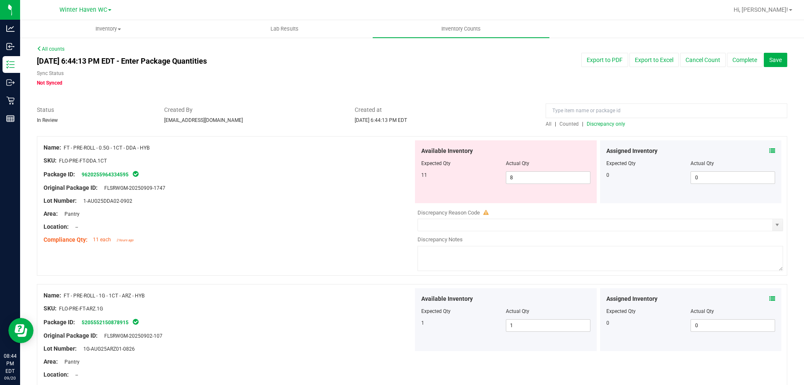
click at [600, 125] on span "Discrepancy only" at bounding box center [606, 124] width 39 height 6
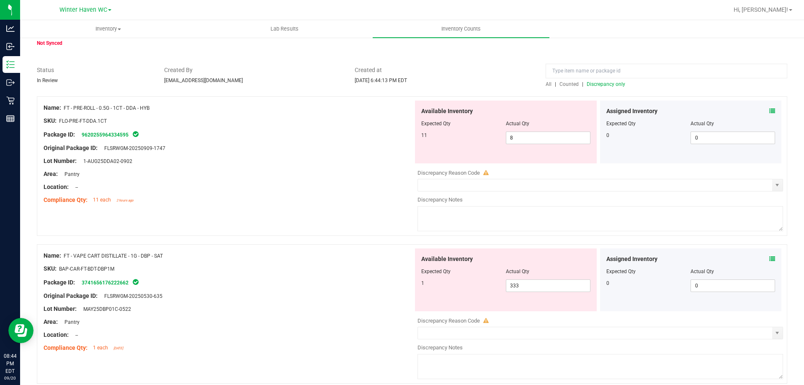
scroll to position [75, 0]
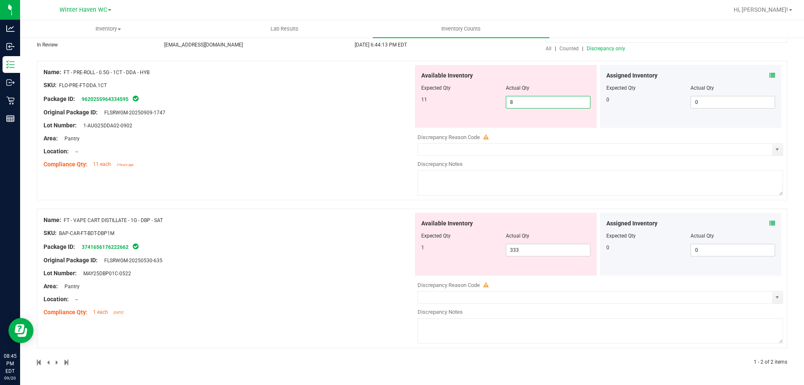
click at [515, 98] on span "8 8" at bounding box center [548, 102] width 85 height 13
type input "11"
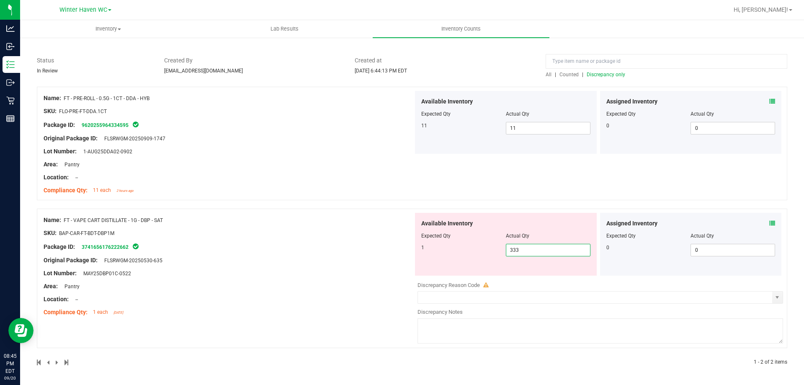
drag, startPoint x: 526, startPoint y: 247, endPoint x: 486, endPoint y: 257, distance: 40.9
click at [486, 257] on div "Available Inventory Expected Qty Actual Qty 1 333 333" at bounding box center [506, 244] width 182 height 63
type input "1"
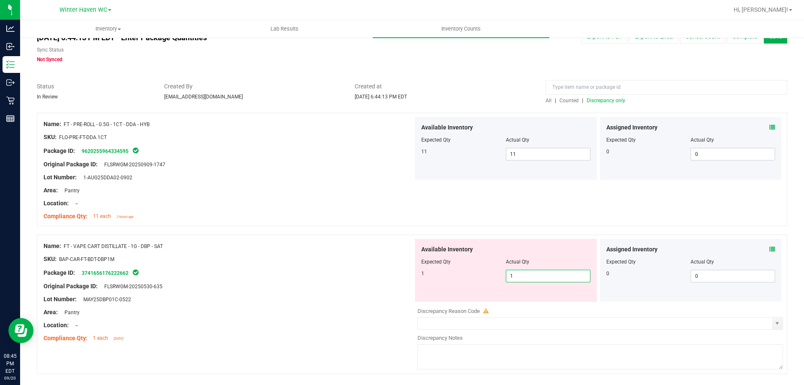
click at [163, 298] on div "Name: FT - VAPE CART DISTILLATE - 1G - DBP - SAT SKU: BAP-CAR-FT-BDT-DBP1M Pack…" at bounding box center [229, 292] width 370 height 107
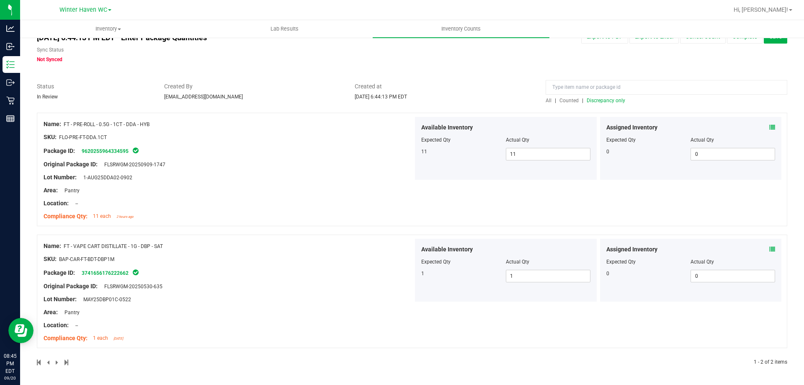
scroll to position [0, 0]
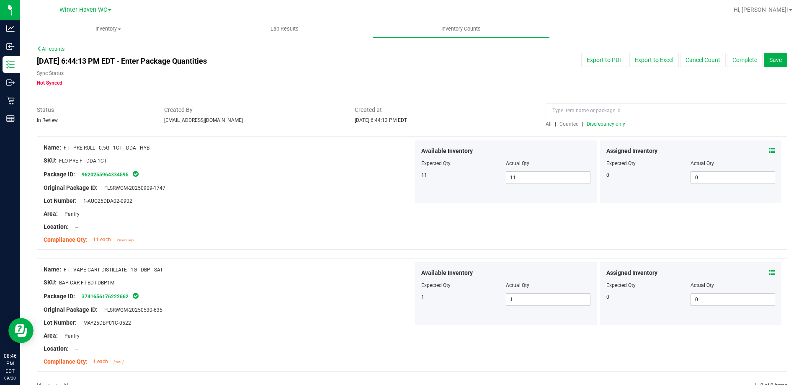
click at [607, 123] on span "Discrepancy only" at bounding box center [606, 124] width 39 height 6
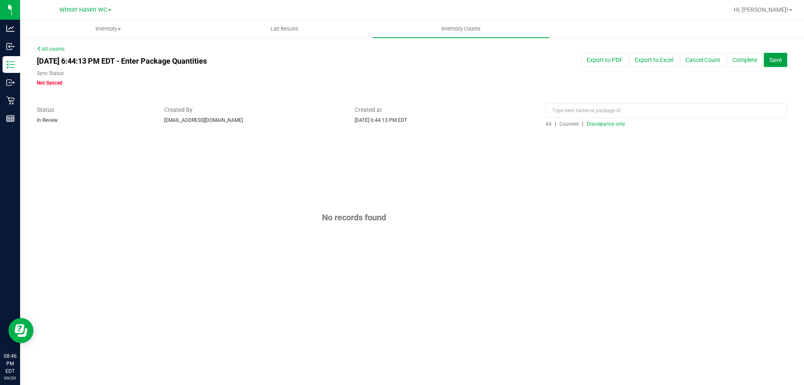
click at [773, 57] on span "Save" at bounding box center [775, 60] width 13 height 7
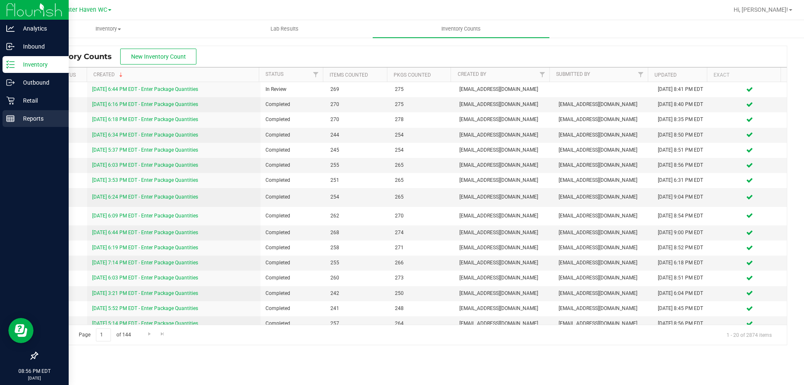
click at [20, 118] on p "Reports" at bounding box center [40, 118] width 50 height 10
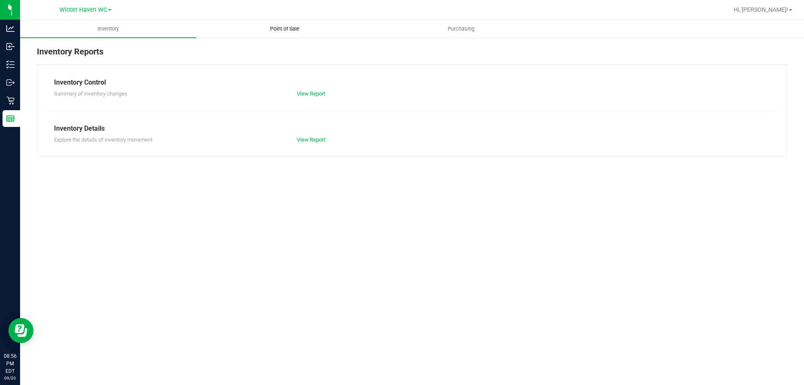
click at [274, 22] on uib-tab-heading "Point of Sale" at bounding box center [284, 29] width 175 height 17
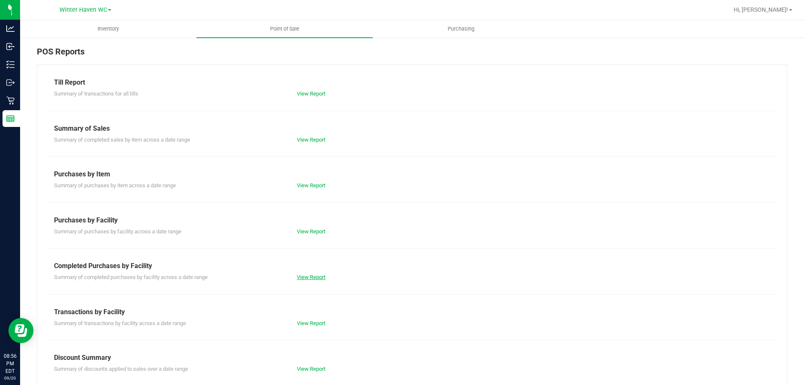
click at [306, 278] on link "View Report" at bounding box center [311, 277] width 28 height 6
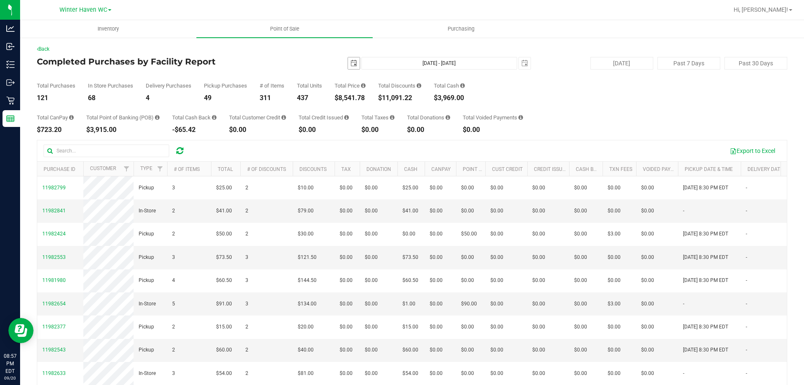
click at [349, 69] on span "select" at bounding box center [354, 63] width 12 height 12
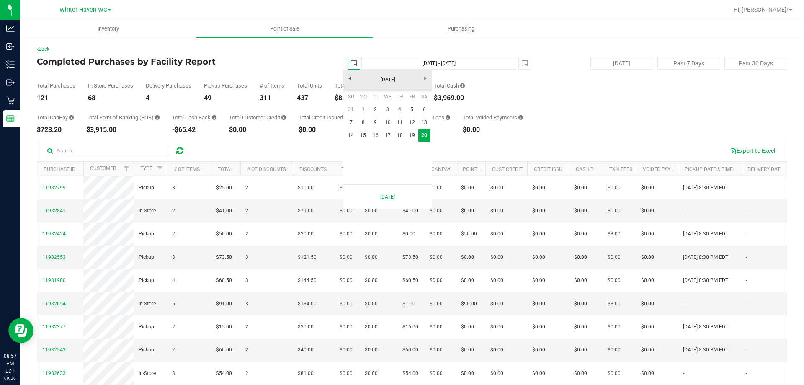
scroll to position [0, 21]
click at [351, 137] on link "14" at bounding box center [351, 135] width 12 height 13
type input "[DATE]"
type input "[DATE] - [DATE]"
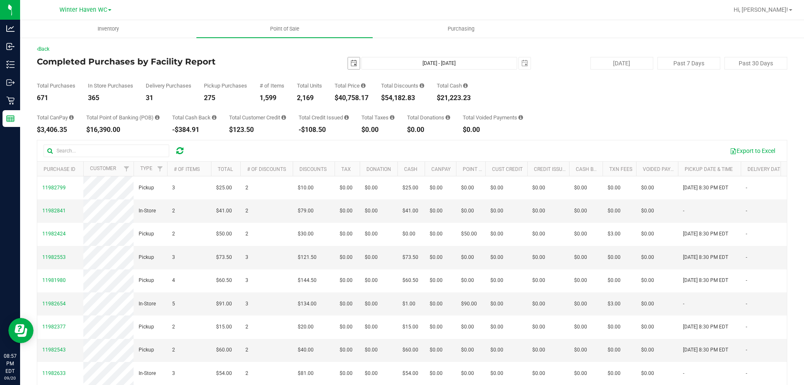
click at [348, 57] on span "[DATE]" at bounding box center [354, 63] width 13 height 13
click at [349, 58] on span "select" at bounding box center [354, 63] width 12 height 12
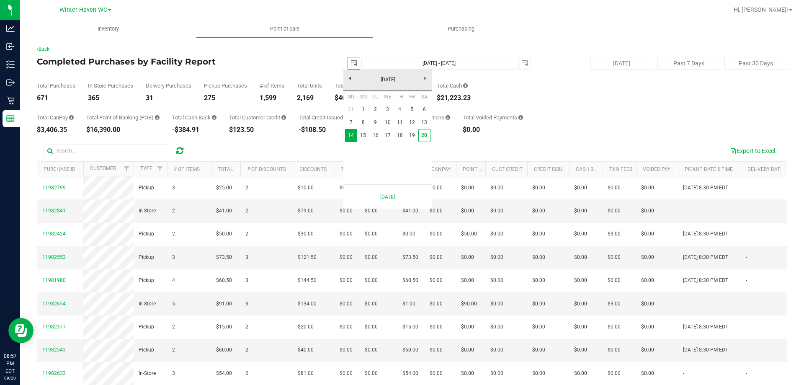
scroll to position [0, 21]
click at [368, 105] on link "1" at bounding box center [363, 109] width 12 height 13
type input "[DATE]"
type input "[DATE] - [DATE]"
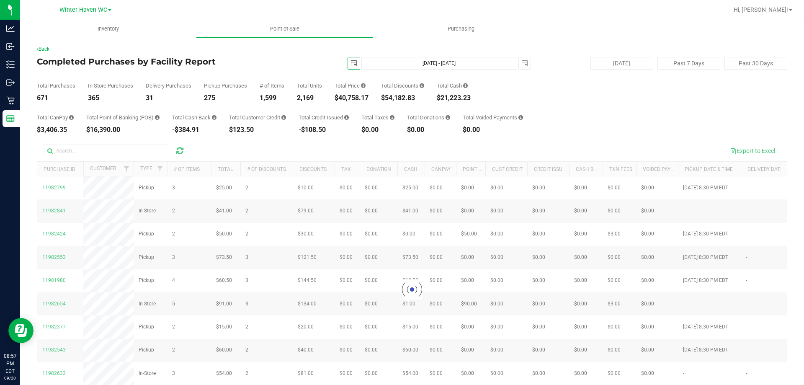
click at [332, 71] on div "Total Purchases 671 In Store Purchases 365 Delivery Purchases 31 Pickup Purchas…" at bounding box center [412, 86] width 750 height 32
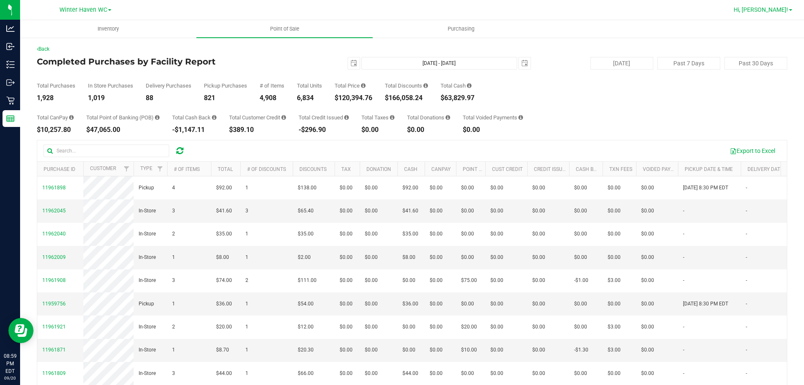
click at [761, 8] on link "Hi, [PERSON_NAME]!" at bounding box center [762, 9] width 65 height 9
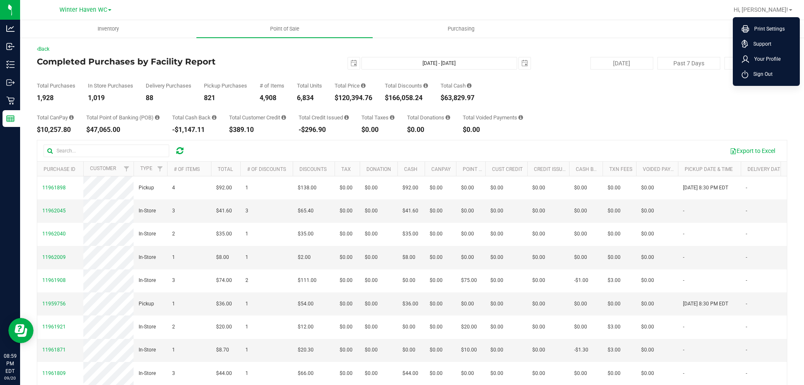
click at [507, 41] on div "Back Completed Purchases by Facility Report [DATE] [DATE] - [DATE] [DATE] [DATE…" at bounding box center [412, 242] width 784 height 411
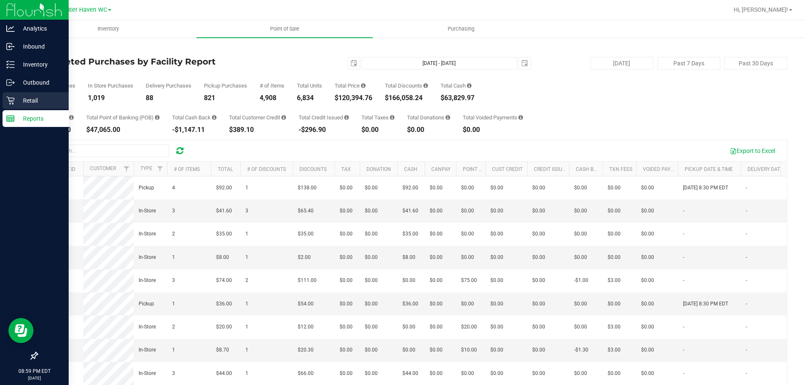
click at [13, 99] on icon at bounding box center [10, 100] width 8 height 8
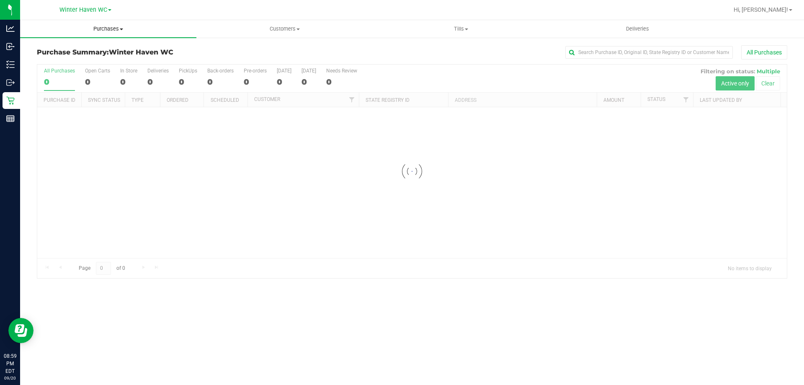
click at [101, 28] on span "Purchases" at bounding box center [108, 29] width 176 height 8
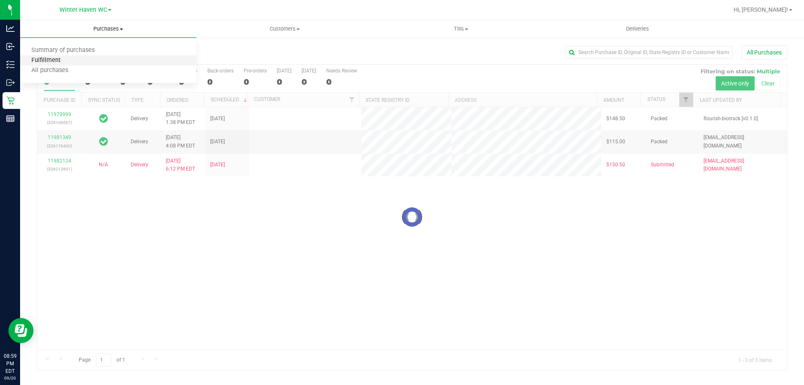
click at [64, 58] on span "Fulfillment" at bounding box center [46, 60] width 52 height 7
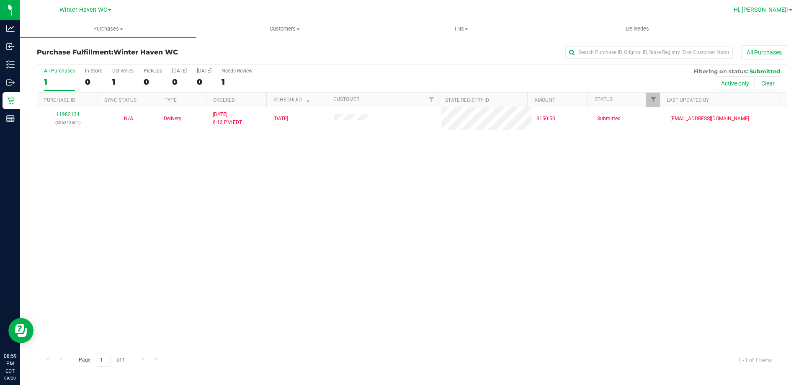
click at [772, 10] on span "Hi, [PERSON_NAME]!" at bounding box center [761, 9] width 54 height 7
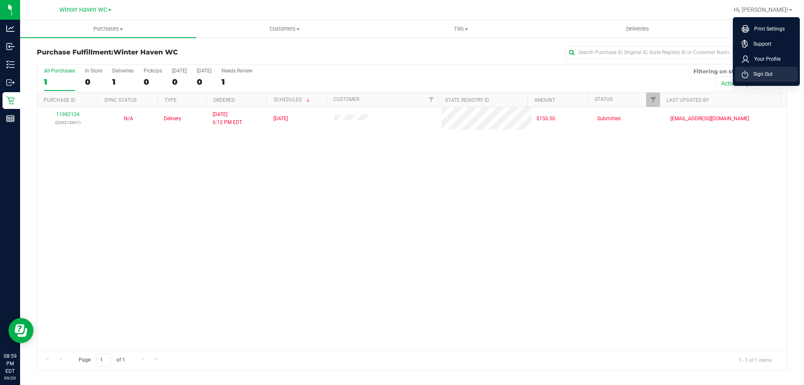
click at [757, 69] on li "Sign Out" at bounding box center [766, 74] width 63 height 15
